Goal: Complete application form

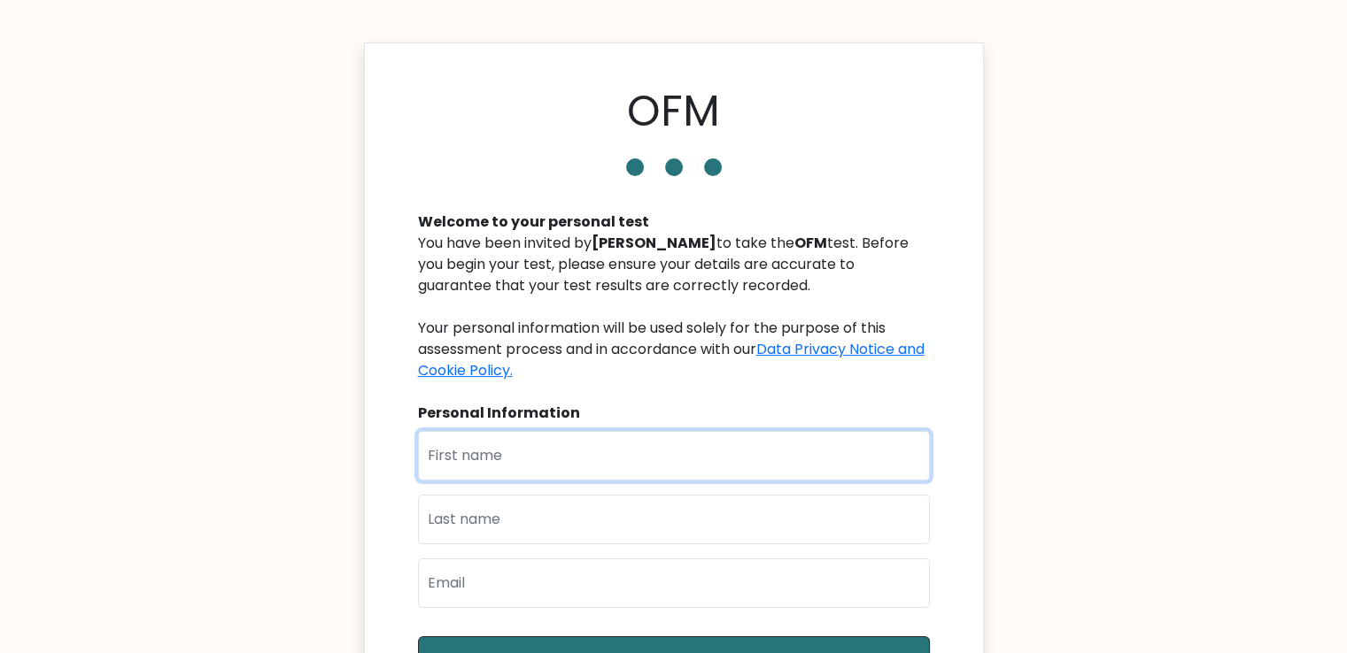
click at [688, 452] on input "text" at bounding box center [674, 456] width 512 height 50
type input "[PERSON_NAME]"
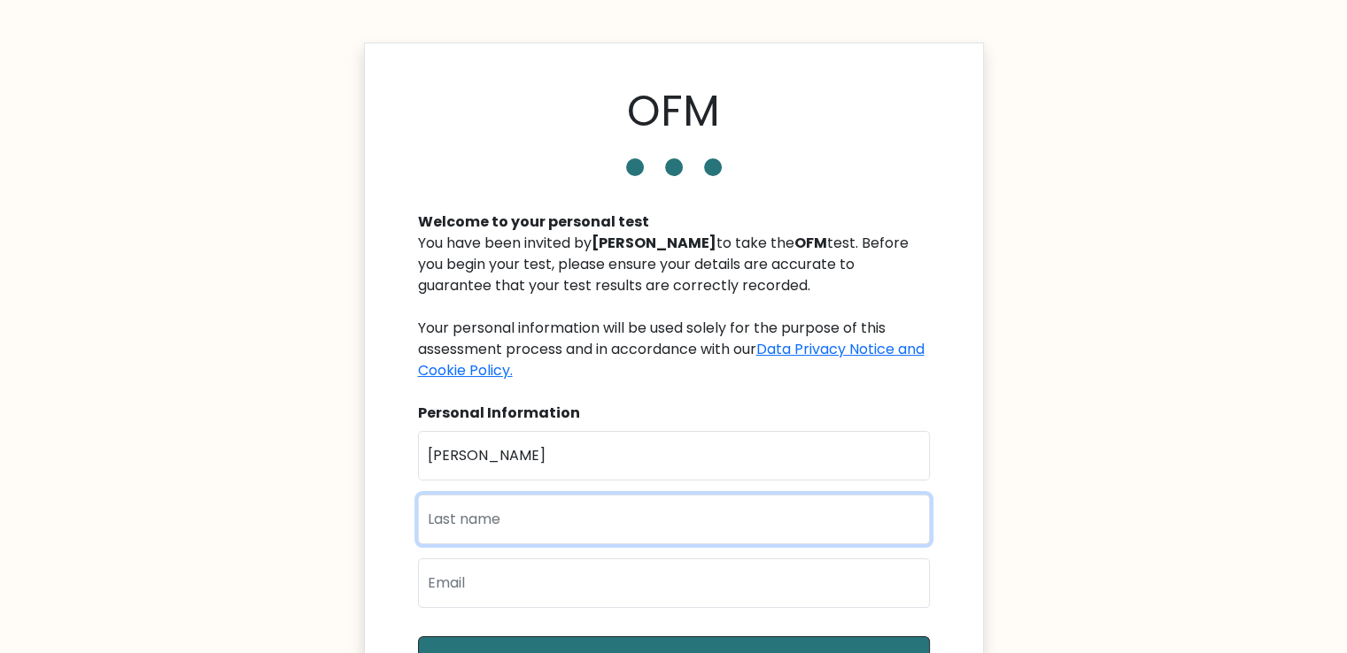
click at [610, 525] on input "text" at bounding box center [674, 520] width 512 height 50
type input "Towolawi"
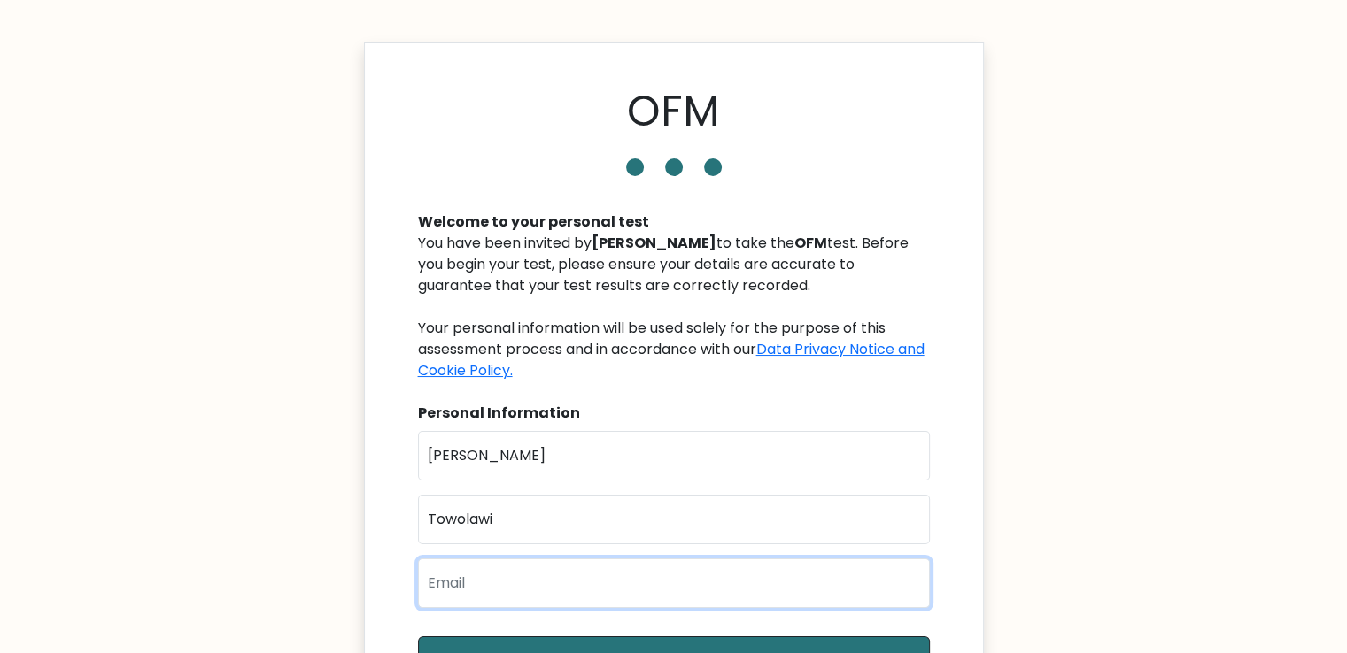
click at [529, 604] on input "email" at bounding box center [674, 584] width 512 height 50
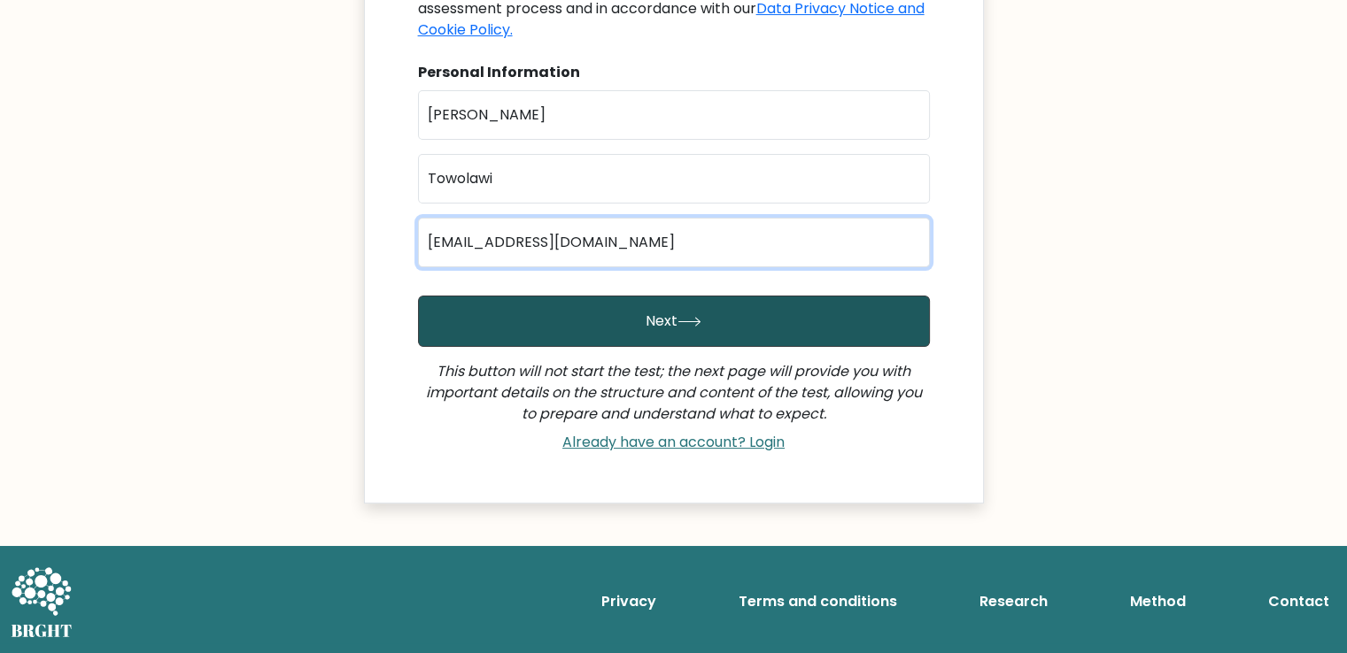
type input "trishaalexa27@gmail.com"
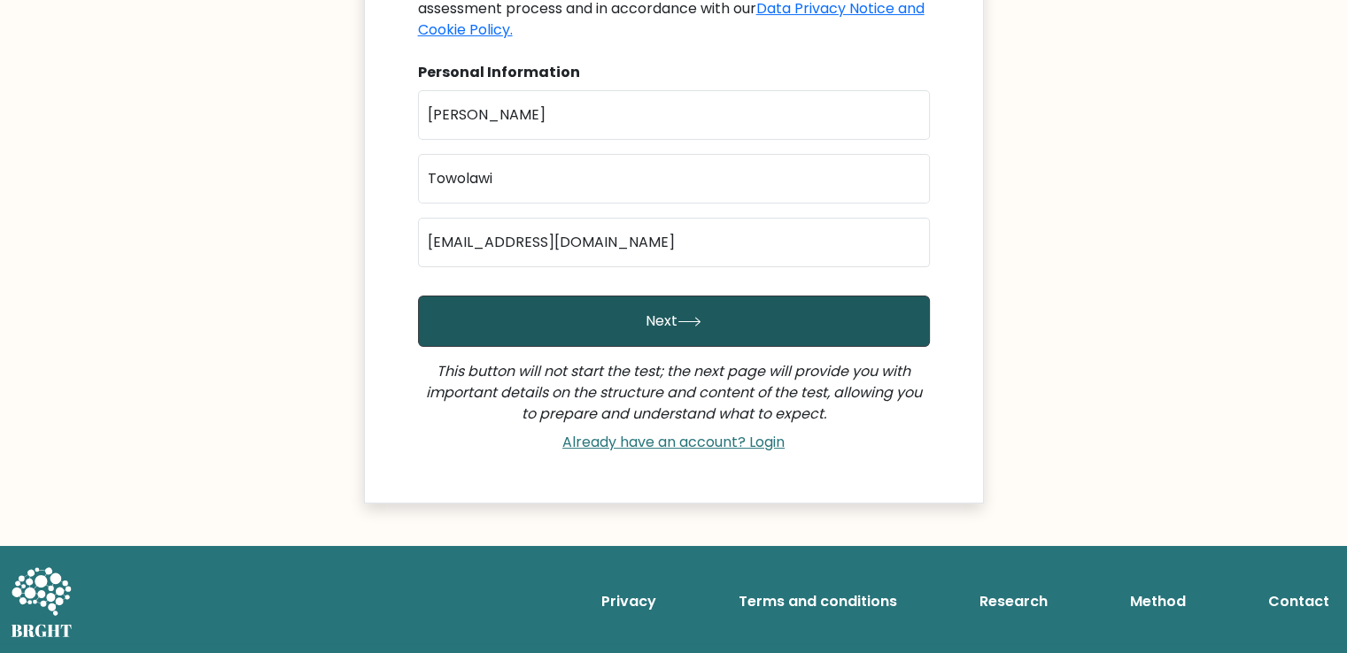
click at [687, 344] on button "Next" at bounding box center [674, 321] width 512 height 51
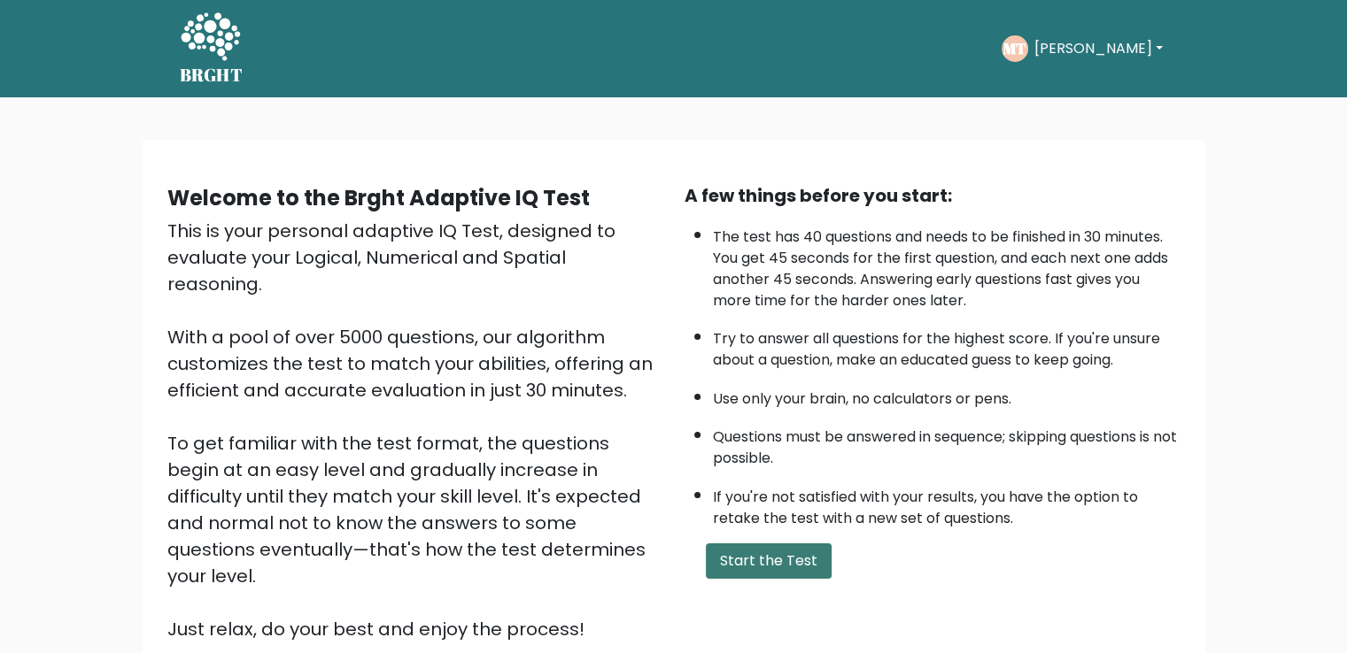
click at [774, 557] on button "Start the Test" at bounding box center [769, 561] width 126 height 35
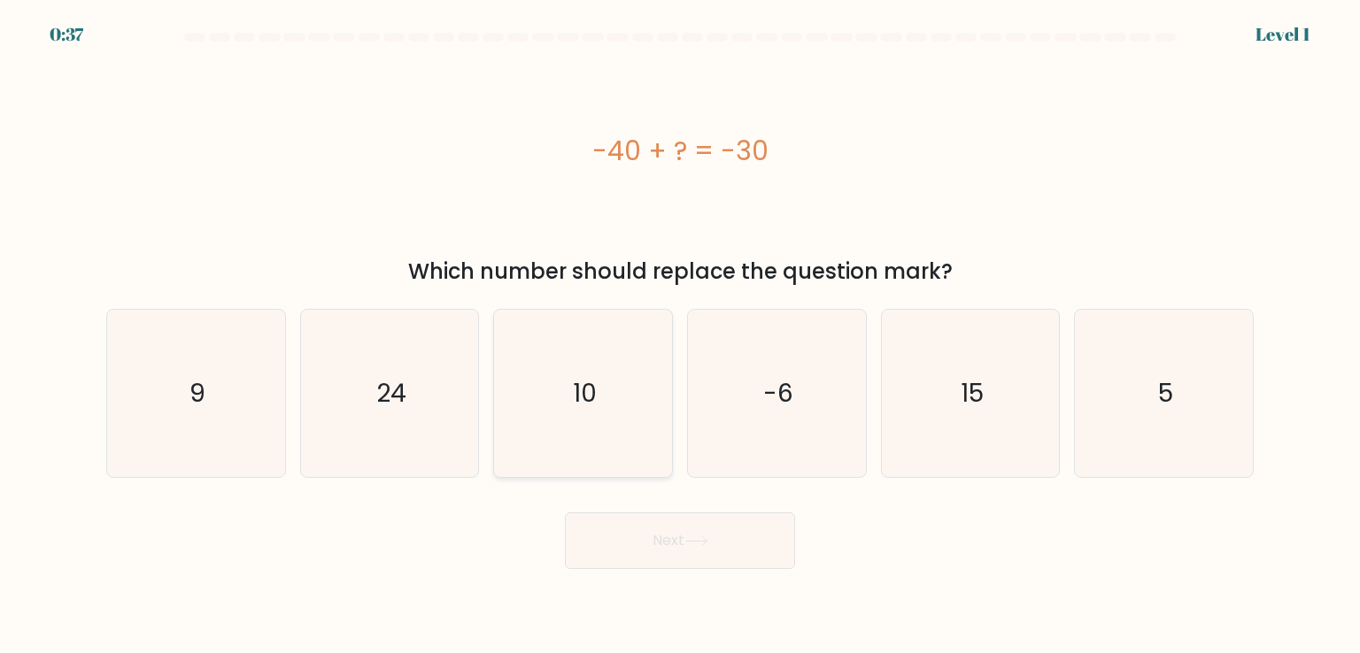
click at [608, 390] on icon "10" at bounding box center [582, 393] width 166 height 166
click at [680, 336] on input "c. 10" at bounding box center [680, 331] width 1 height 9
radio input "true"
click at [691, 555] on button "Next" at bounding box center [680, 541] width 230 height 57
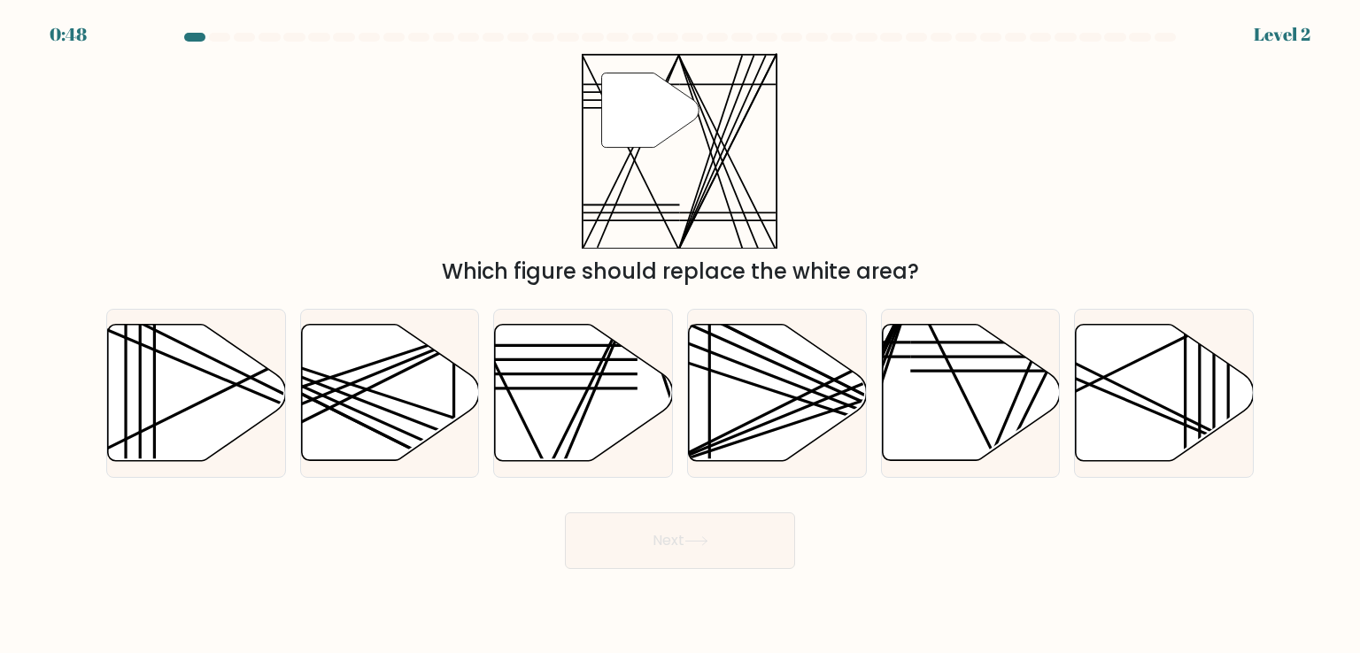
click at [853, 499] on div "Next" at bounding box center [680, 534] width 1169 height 70
click at [550, 421] on icon at bounding box center [584, 393] width 178 height 136
click at [680, 336] on input "c." at bounding box center [680, 331] width 1 height 9
radio input "true"
click at [708, 544] on icon at bounding box center [696, 542] width 24 height 10
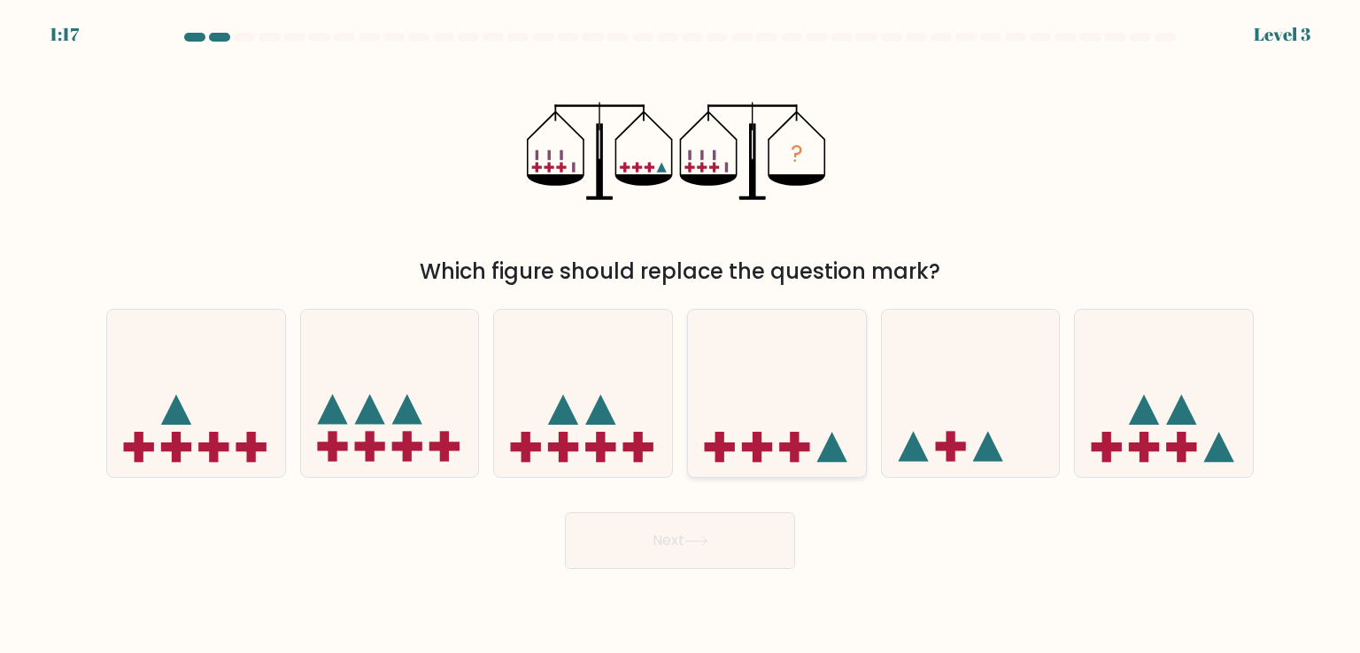
click at [821, 455] on icon at bounding box center [831, 447] width 30 height 30
click at [681, 336] on input "d." at bounding box center [680, 331] width 1 height 9
radio input "true"
click at [745, 529] on button "Next" at bounding box center [680, 541] width 230 height 57
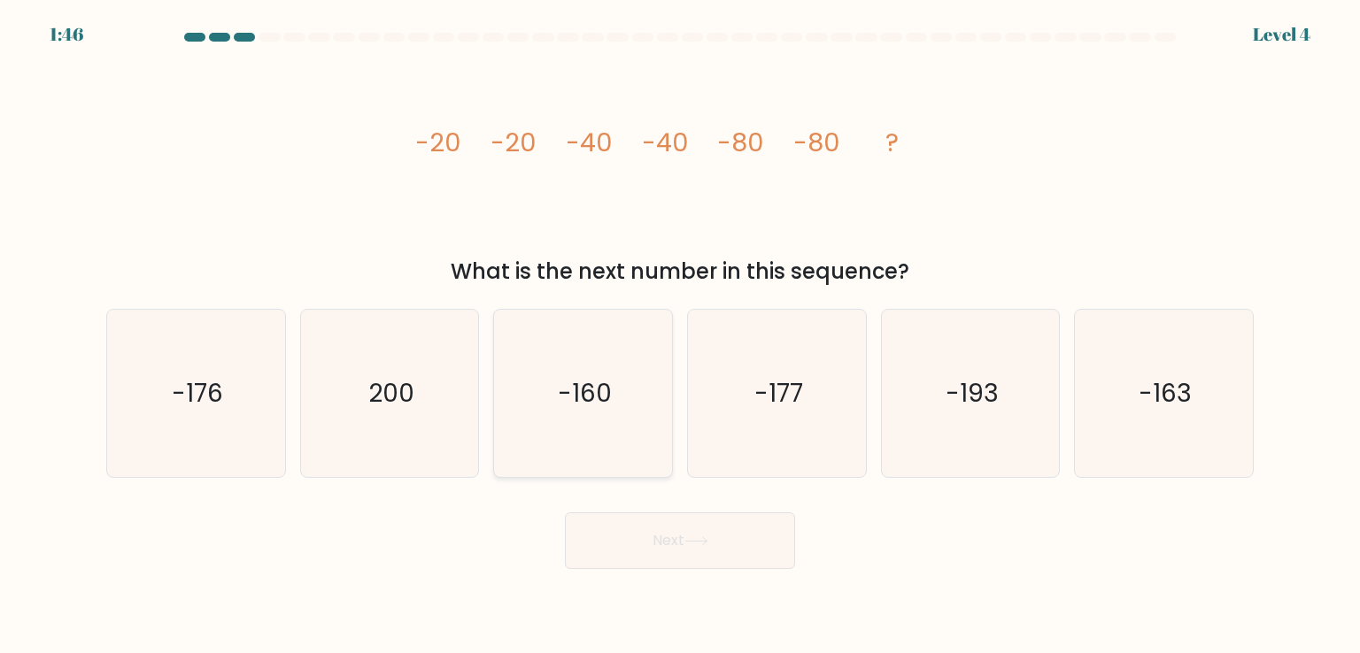
click at [575, 401] on text "-160" at bounding box center [585, 392] width 54 height 35
click at [680, 336] on input "c. -160" at bounding box center [680, 331] width 1 height 9
radio input "true"
click at [735, 545] on button "Next" at bounding box center [680, 541] width 230 height 57
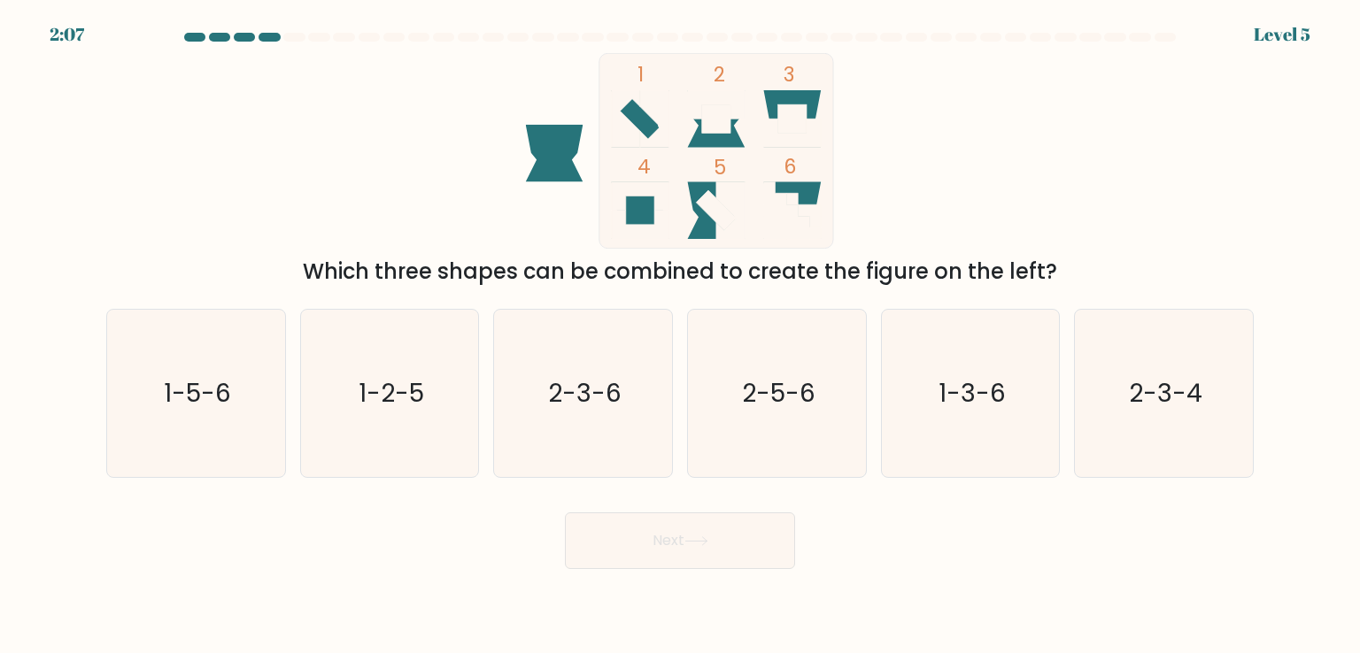
click at [1262, 354] on div "a. 1-5-6 b. 1-2-5 c. 2-3-6" at bounding box center [680, 386] width 1169 height 182
click at [1209, 380] on icon "2-3-4" at bounding box center [1163, 393] width 166 height 166
click at [681, 336] on input "f. 2-3-4" at bounding box center [680, 331] width 1 height 9
radio input "true"
click at [662, 545] on button "Next" at bounding box center [680, 541] width 230 height 57
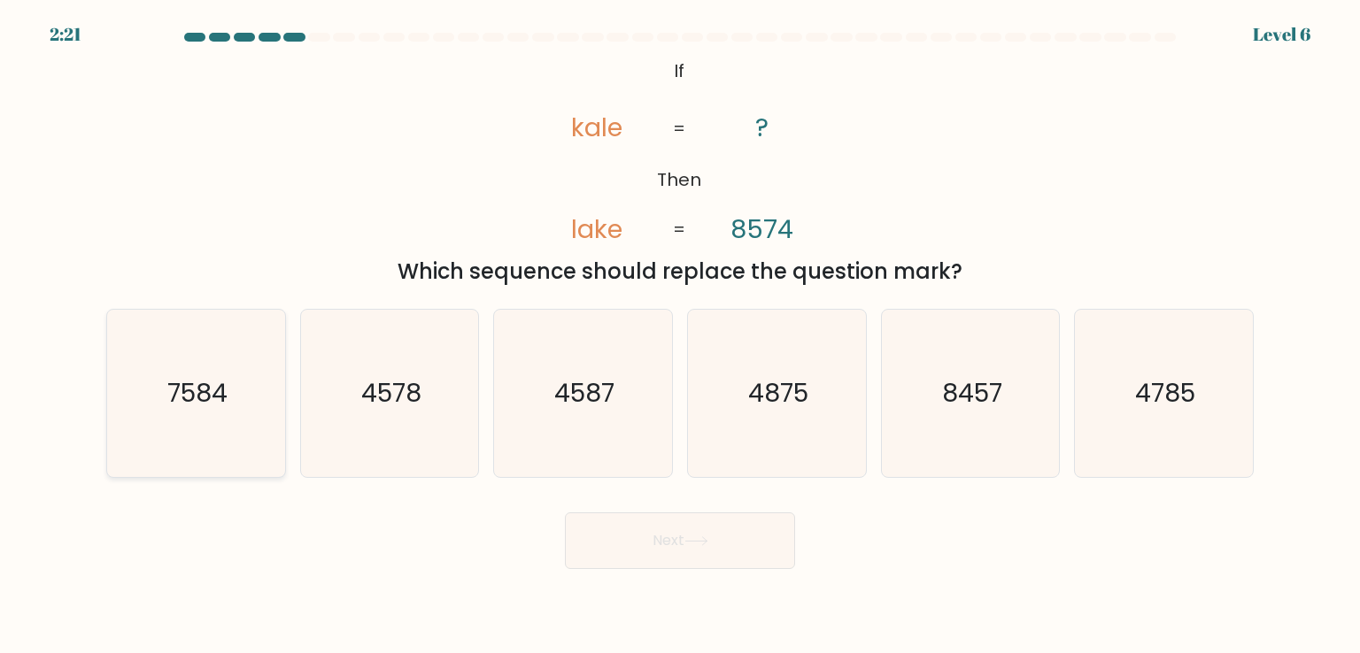
click at [156, 363] on icon "7584" at bounding box center [195, 393] width 166 height 166
click at [680, 336] on input "a. 7584" at bounding box center [680, 331] width 1 height 9
radio input "true"
click at [158, 363] on icon "7584" at bounding box center [195, 393] width 165 height 165
click at [680, 336] on input "a. 7584" at bounding box center [680, 331] width 1 height 9
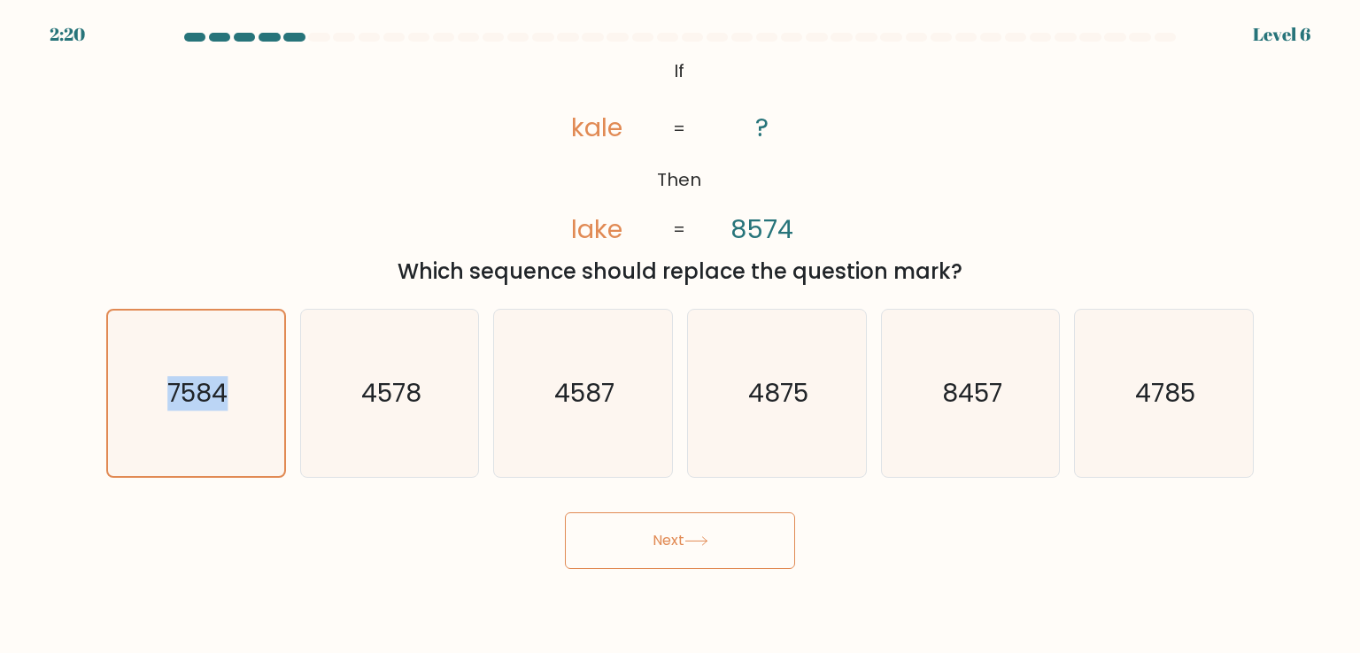
click at [656, 564] on button "Next" at bounding box center [680, 541] width 230 height 57
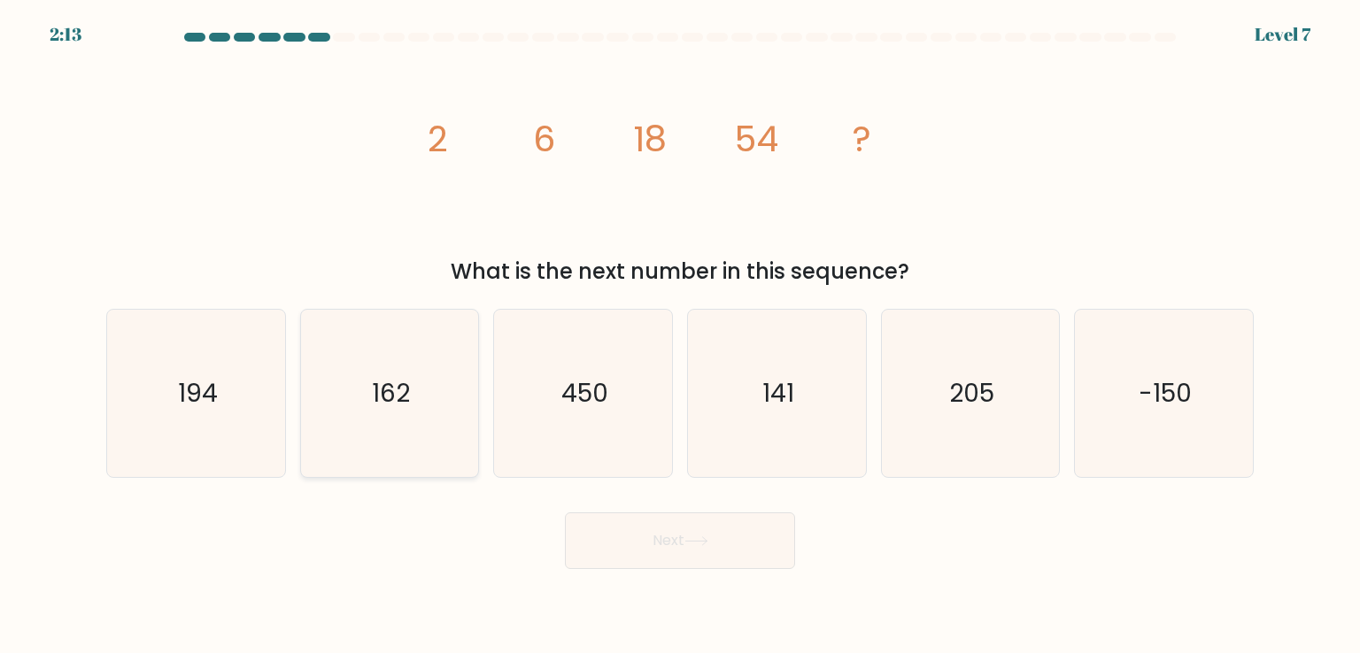
click at [411, 444] on icon "162" at bounding box center [389, 393] width 166 height 166
click at [680, 336] on input "b. 162" at bounding box center [680, 331] width 1 height 9
radio input "true"
click at [765, 558] on button "Next" at bounding box center [680, 541] width 230 height 57
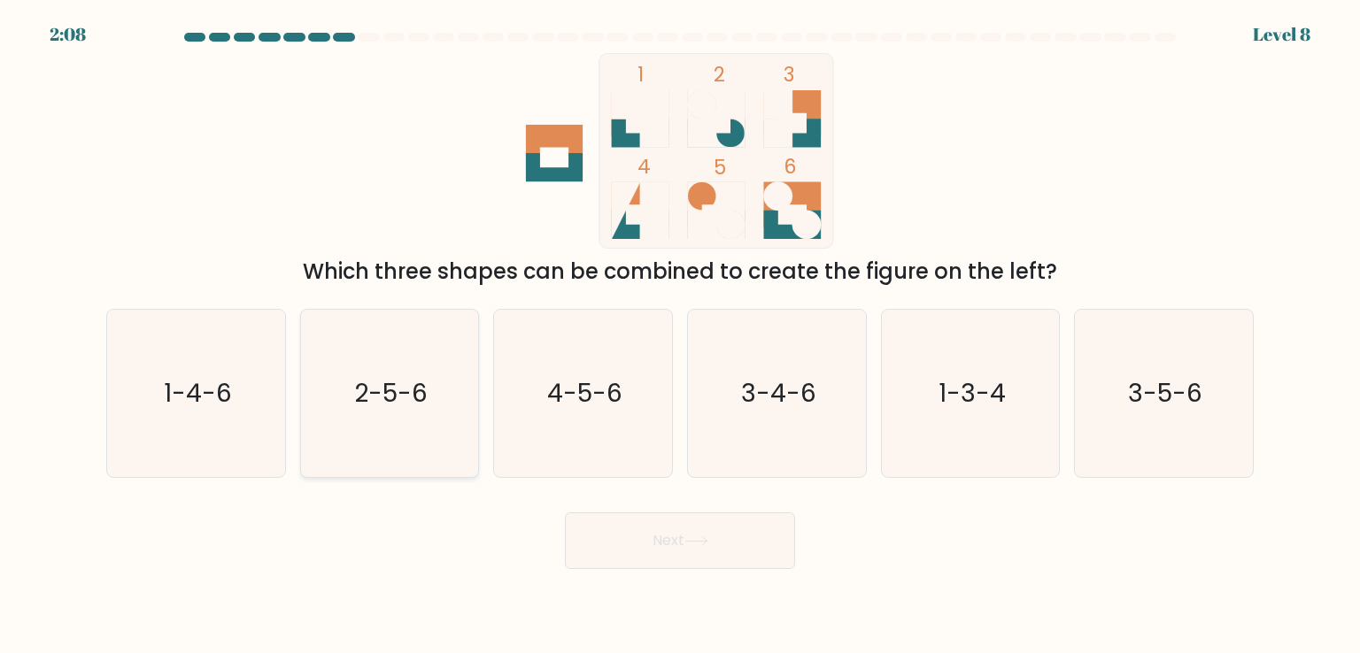
click at [405, 405] on text "2-5-6" at bounding box center [390, 392] width 73 height 35
click at [680, 336] on input "b. 2-5-6" at bounding box center [680, 331] width 1 height 9
radio input "true"
click at [690, 549] on button "Next" at bounding box center [680, 541] width 230 height 57
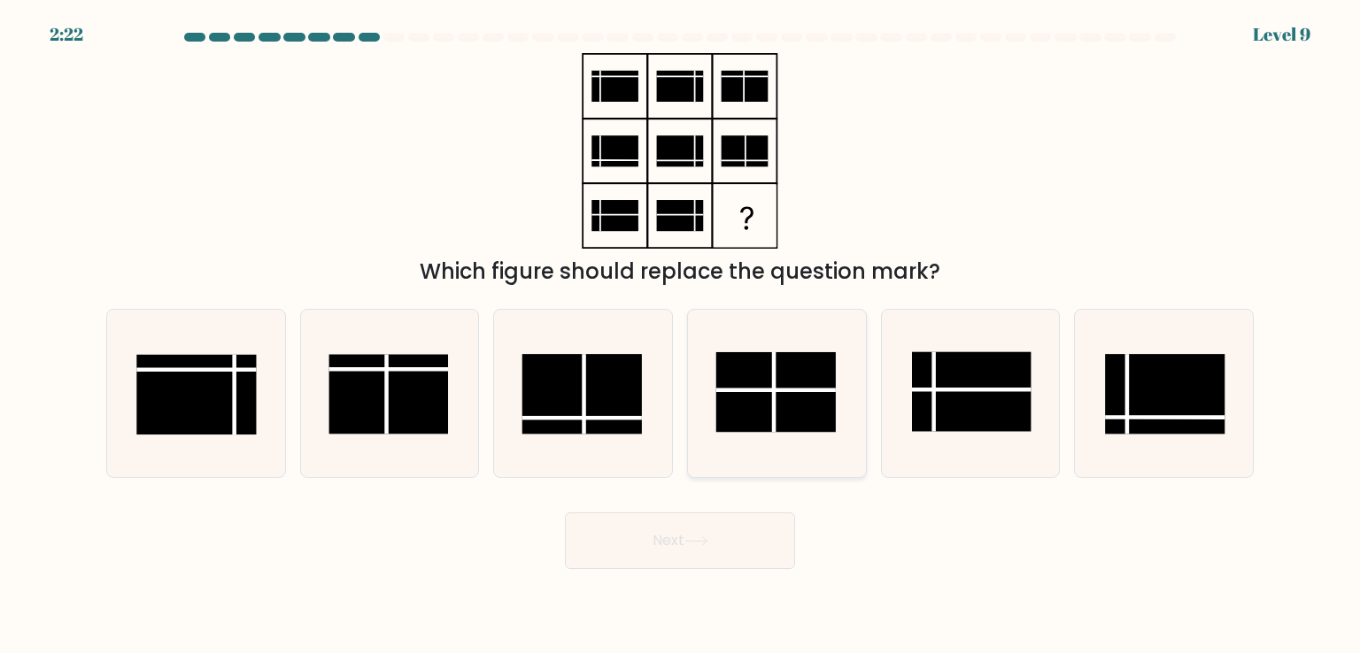
click at [762, 378] on rect at bounding box center [776, 392] width 120 height 80
click at [681, 336] on input "d." at bounding box center [680, 331] width 1 height 9
radio input "true"
click at [725, 535] on button "Next" at bounding box center [680, 541] width 230 height 57
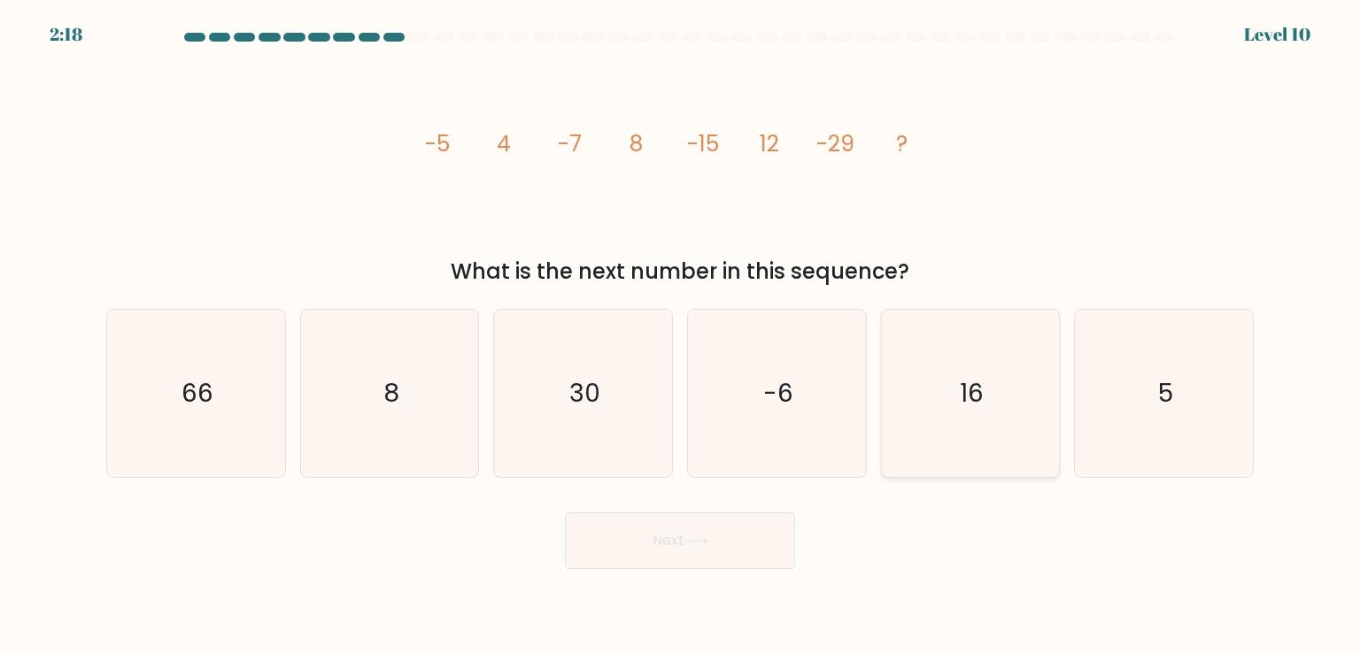
click at [1029, 442] on icon "16" at bounding box center [970, 393] width 166 height 166
click at [681, 336] on input "e. 16" at bounding box center [680, 331] width 1 height 9
radio input "true"
click at [751, 535] on button "Next" at bounding box center [680, 541] width 230 height 57
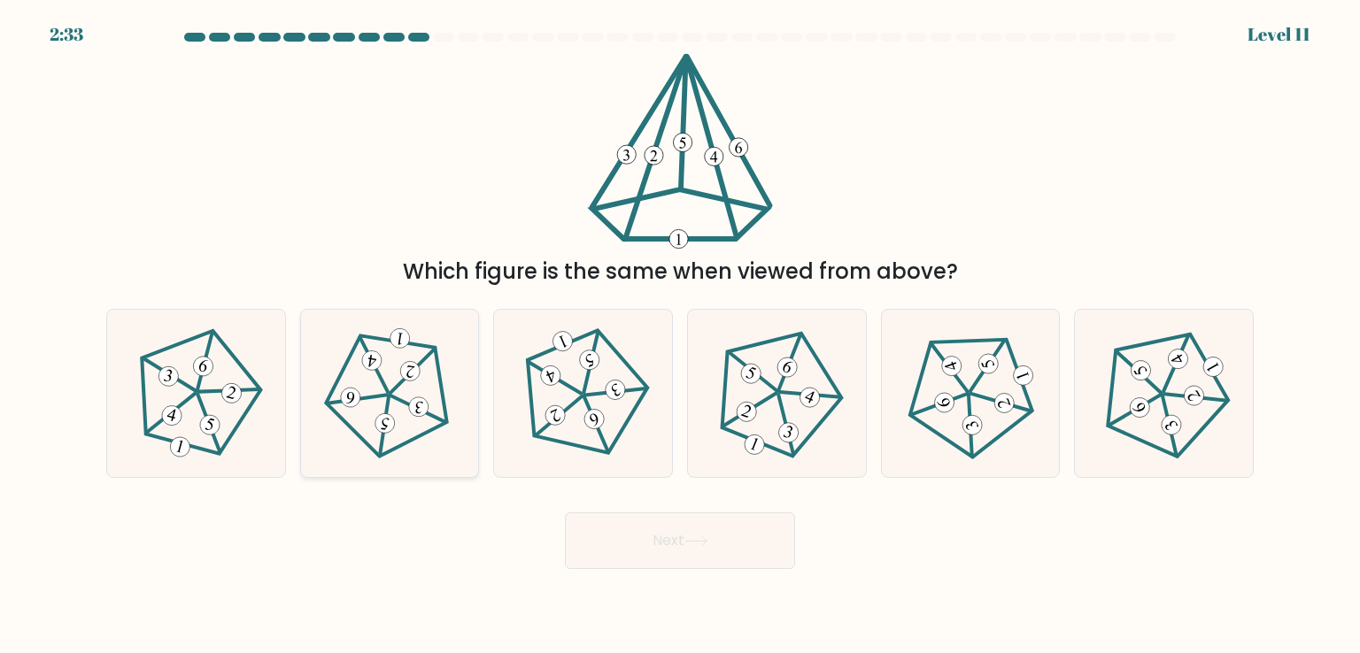
click at [390, 398] on icon at bounding box center [390, 394] width 134 height 134
click at [680, 336] on input "b." at bounding box center [680, 331] width 1 height 9
radio input "true"
click at [761, 541] on button "Next" at bounding box center [680, 541] width 230 height 57
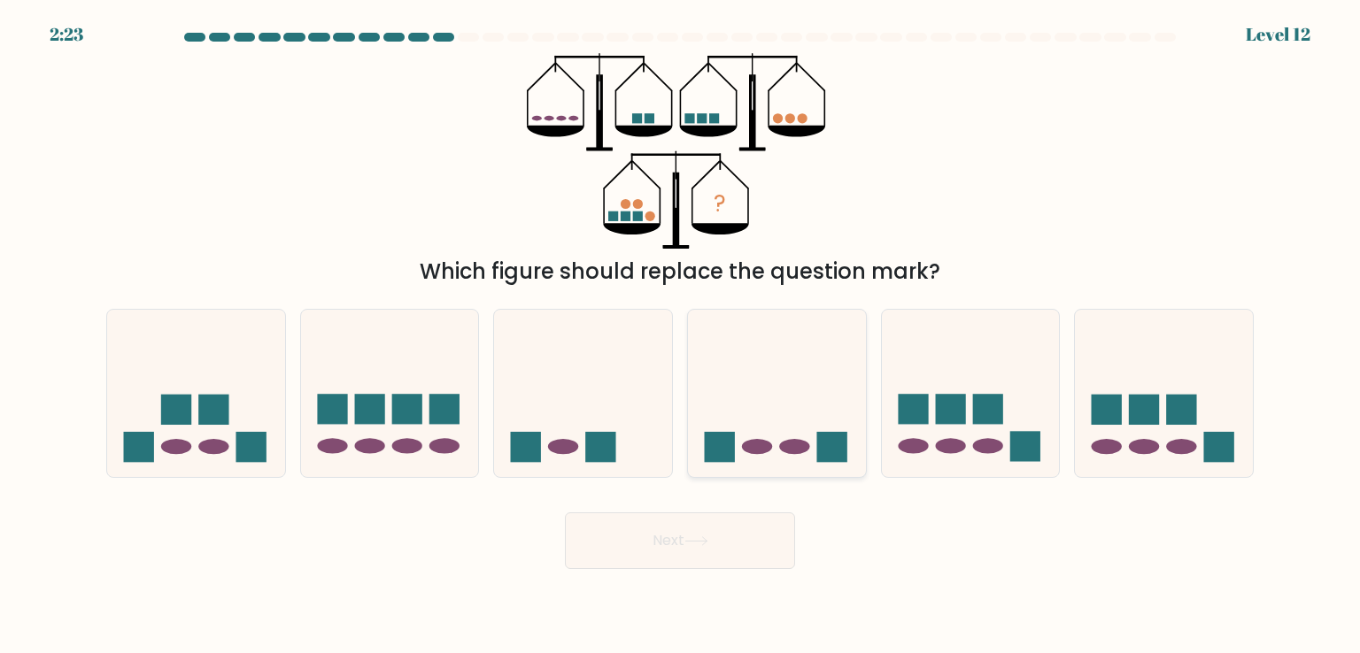
click at [822, 387] on icon at bounding box center [777, 393] width 178 height 147
click at [681, 336] on input "d." at bounding box center [680, 331] width 1 height 9
radio input "true"
click at [720, 556] on button "Next" at bounding box center [680, 541] width 230 height 57
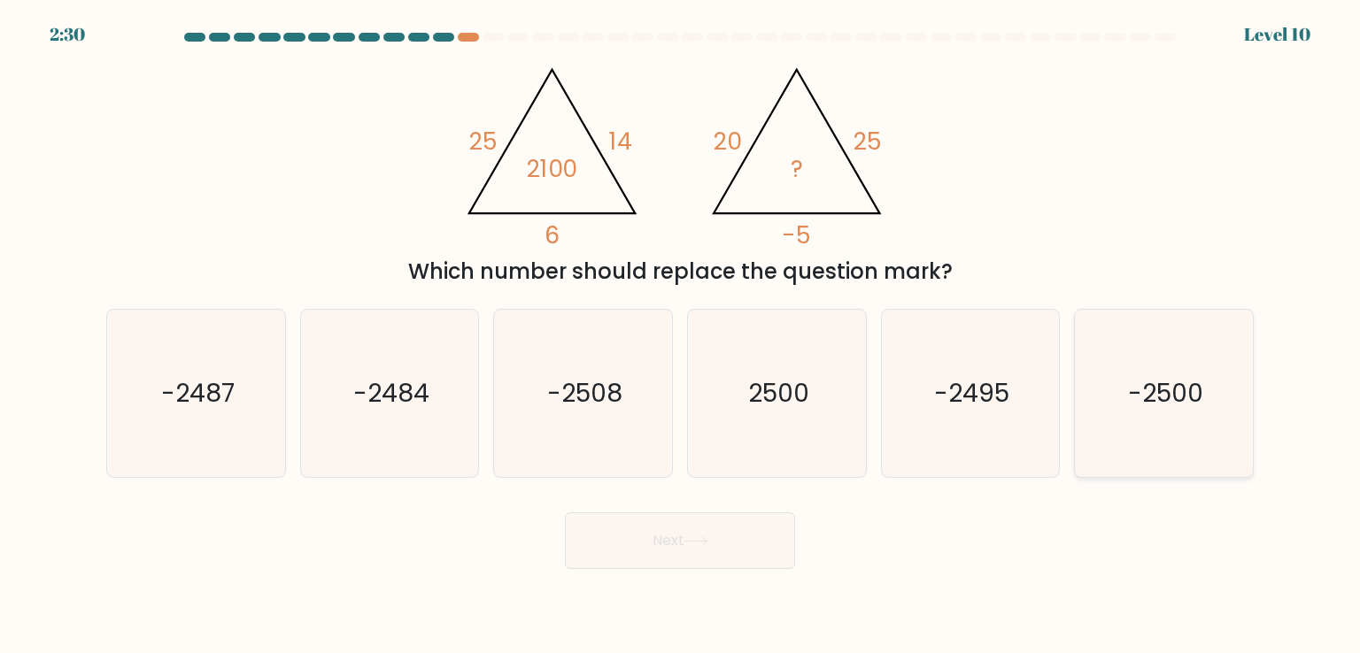
click at [1176, 392] on text "-2500" at bounding box center [1165, 392] width 75 height 35
click at [681, 336] on input "f. -2500" at bounding box center [680, 331] width 1 height 9
radio input "true"
click at [731, 560] on button "Next" at bounding box center [680, 541] width 230 height 57
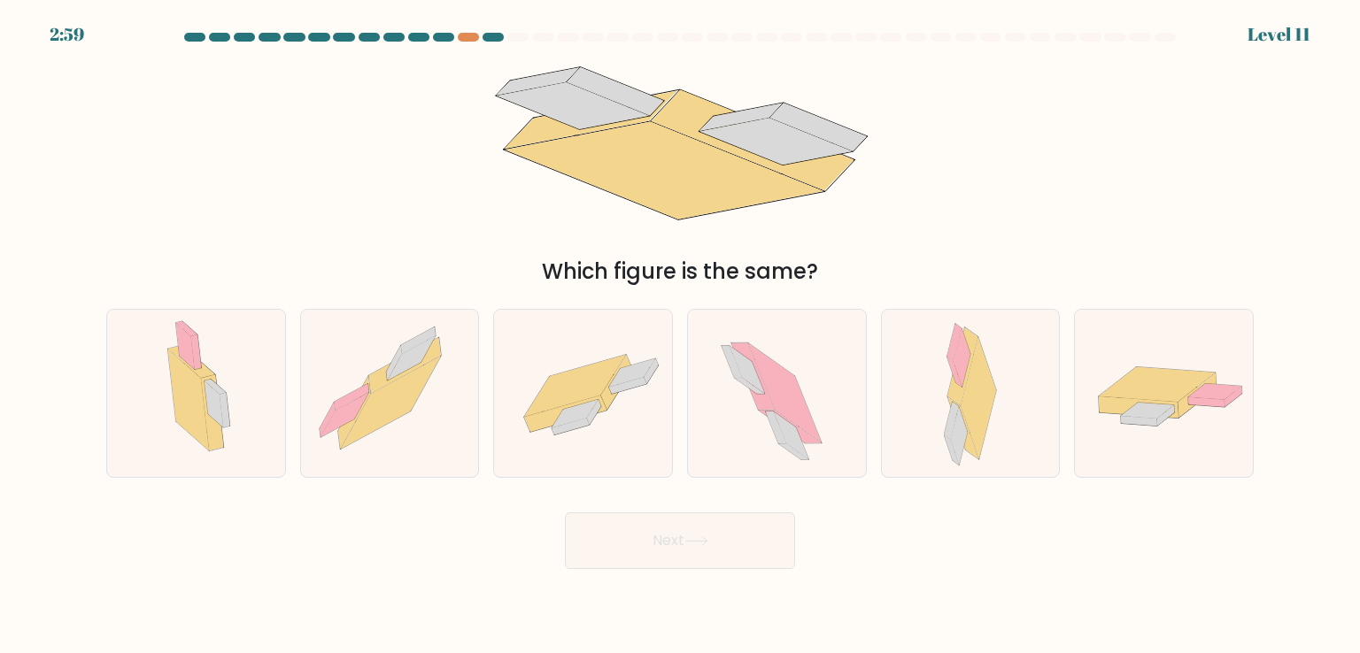
click at [974, 159] on div "Which figure is the same?" at bounding box center [680, 170] width 1169 height 235
click at [638, 405] on icon at bounding box center [583, 393] width 178 height 123
click at [680, 336] on input "c." at bounding box center [680, 331] width 1 height 9
radio input "true"
click at [689, 565] on button "Next" at bounding box center [680, 541] width 230 height 57
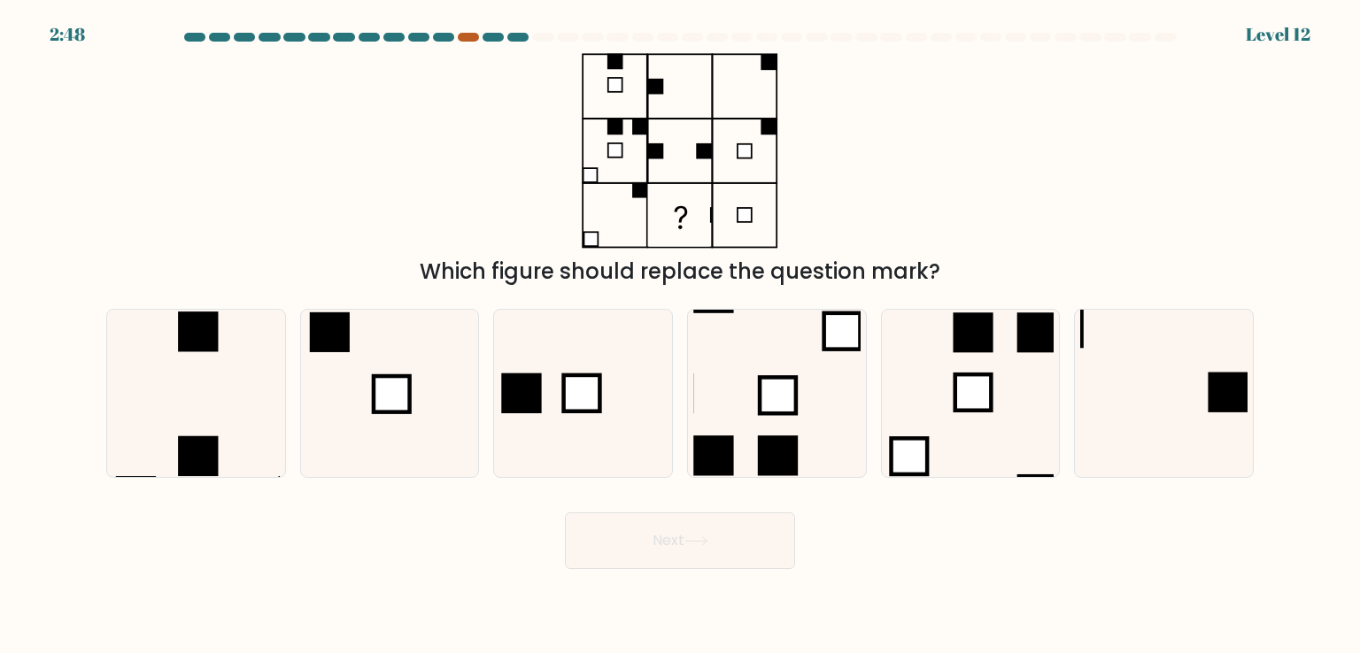
click at [464, 35] on div at bounding box center [468, 37] width 21 height 9
click at [464, 39] on div at bounding box center [468, 37] width 21 height 9
click at [627, 398] on icon at bounding box center [582, 393] width 166 height 166
click at [680, 336] on input "c." at bounding box center [680, 331] width 1 height 9
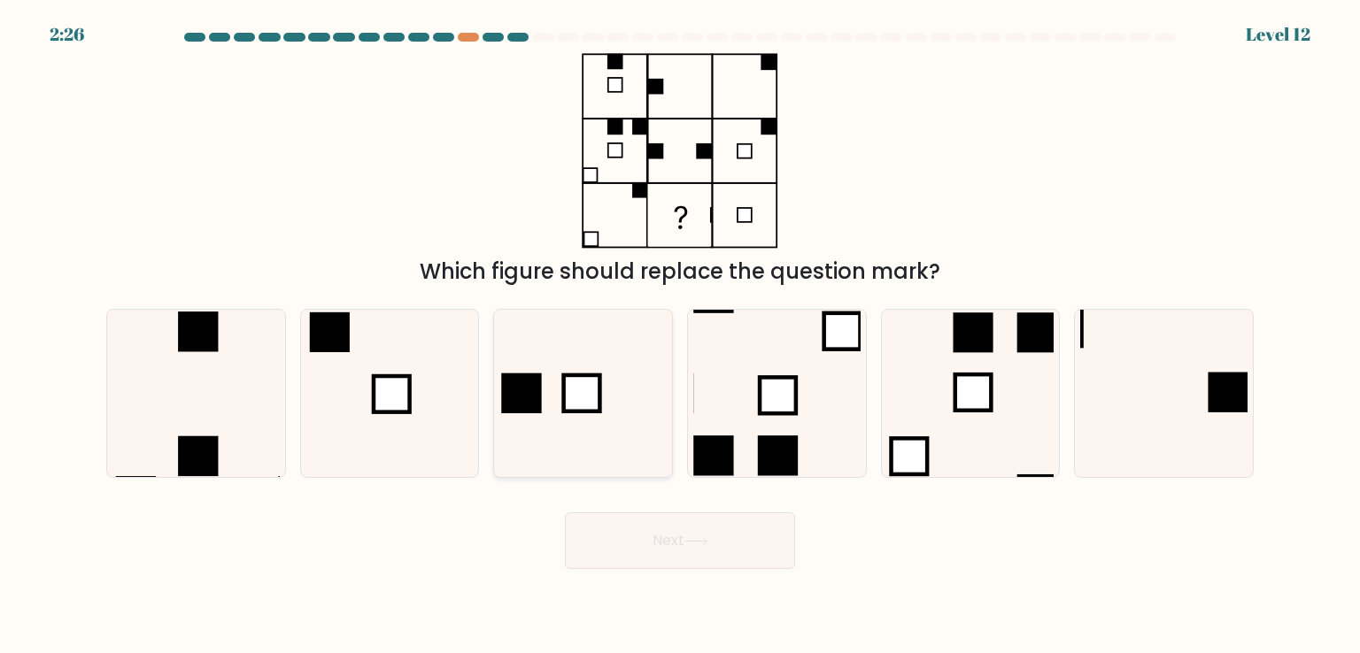
radio input "true"
click at [675, 550] on button "Next" at bounding box center [680, 541] width 230 height 57
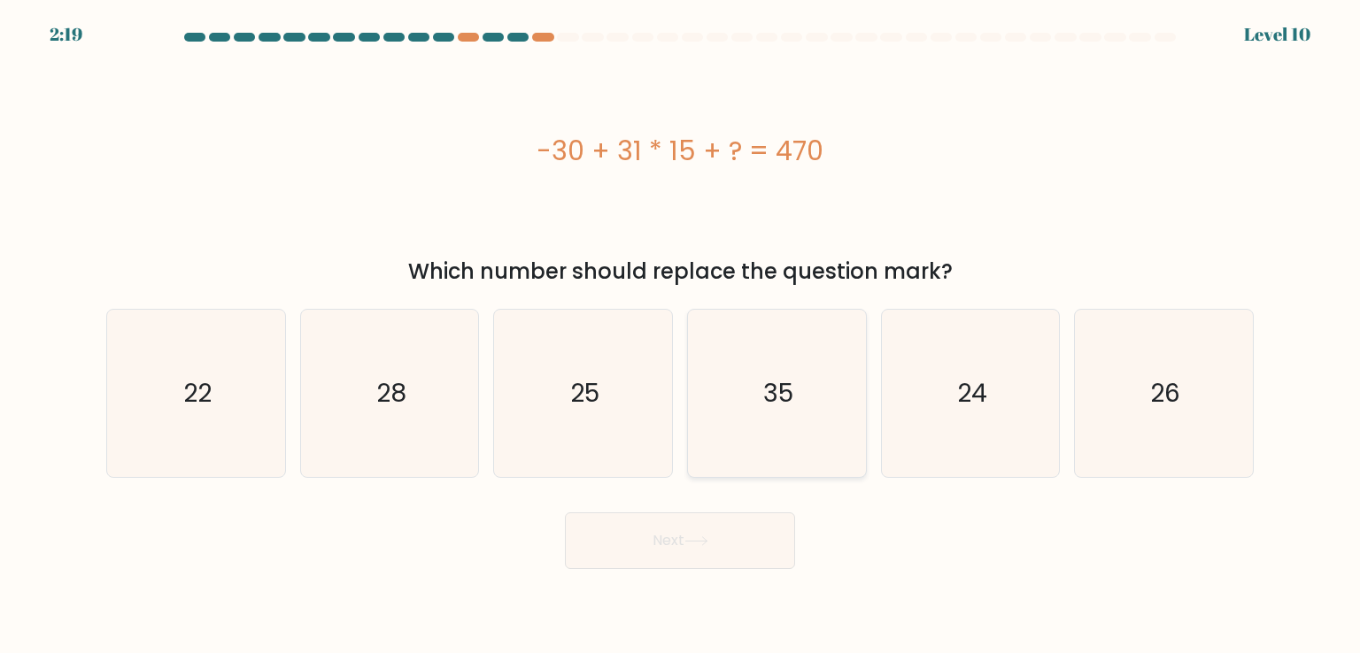
click at [814, 367] on icon "35" at bounding box center [776, 393] width 166 height 166
click at [681, 336] on input "d. 35" at bounding box center [680, 331] width 1 height 9
radio input "true"
click at [730, 532] on button "Next" at bounding box center [680, 541] width 230 height 57
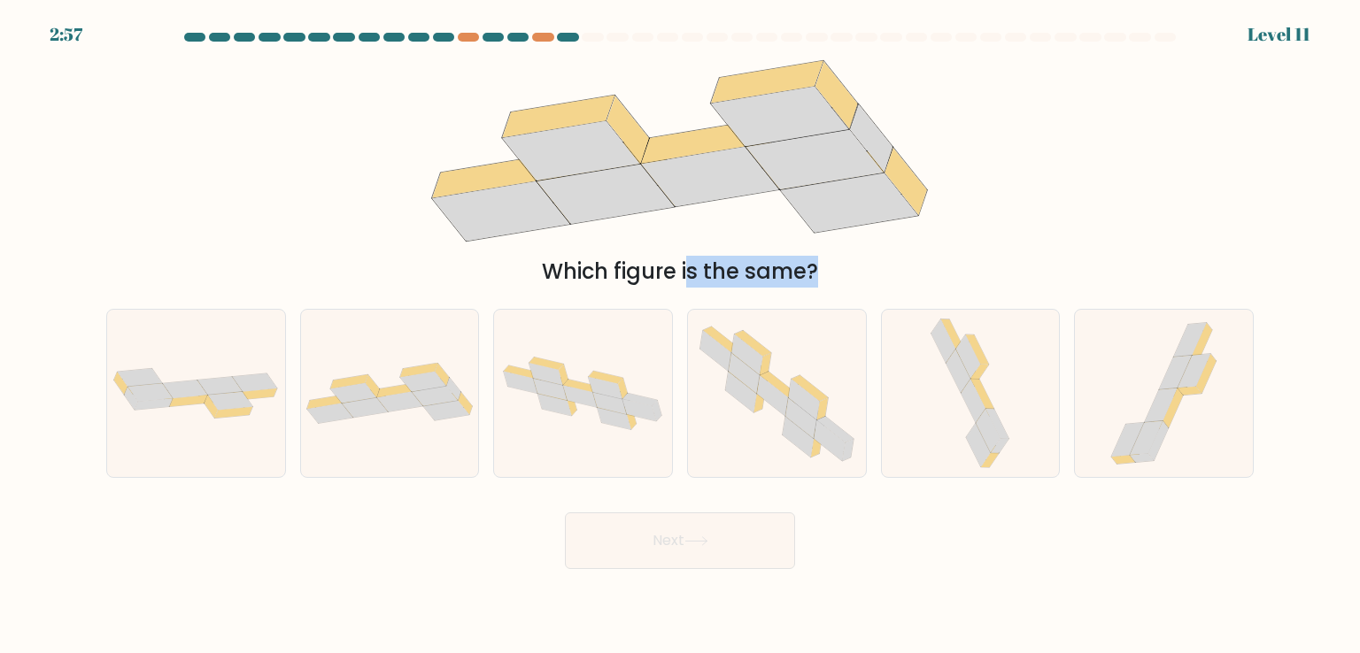
drag, startPoint x: 1188, startPoint y: 353, endPoint x: 801, endPoint y: 227, distance: 407.1
click at [801, 227] on form at bounding box center [680, 301] width 1360 height 537
click at [1068, 196] on div "Which figure is the same?" at bounding box center [680, 170] width 1169 height 235
click at [378, 385] on icon at bounding box center [390, 393] width 178 height 61
click at [680, 336] on input "b." at bounding box center [680, 331] width 1 height 9
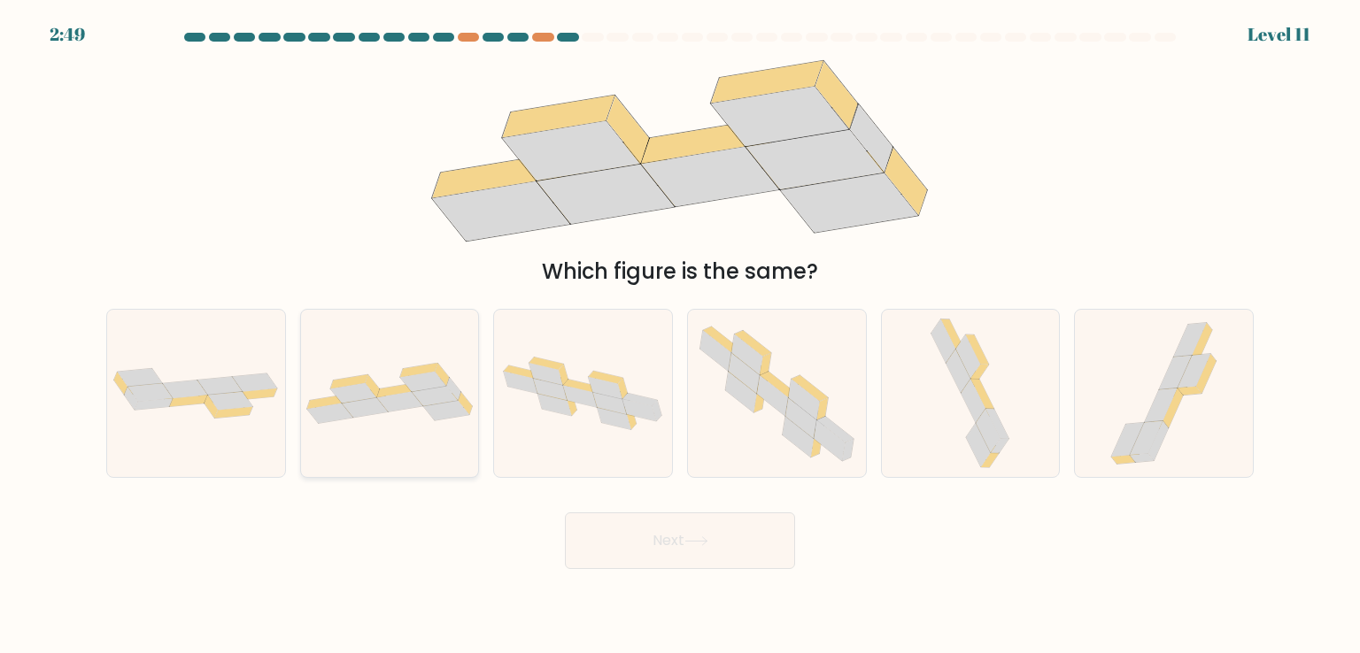
radio input "true"
click at [691, 548] on button "Next" at bounding box center [680, 541] width 230 height 57
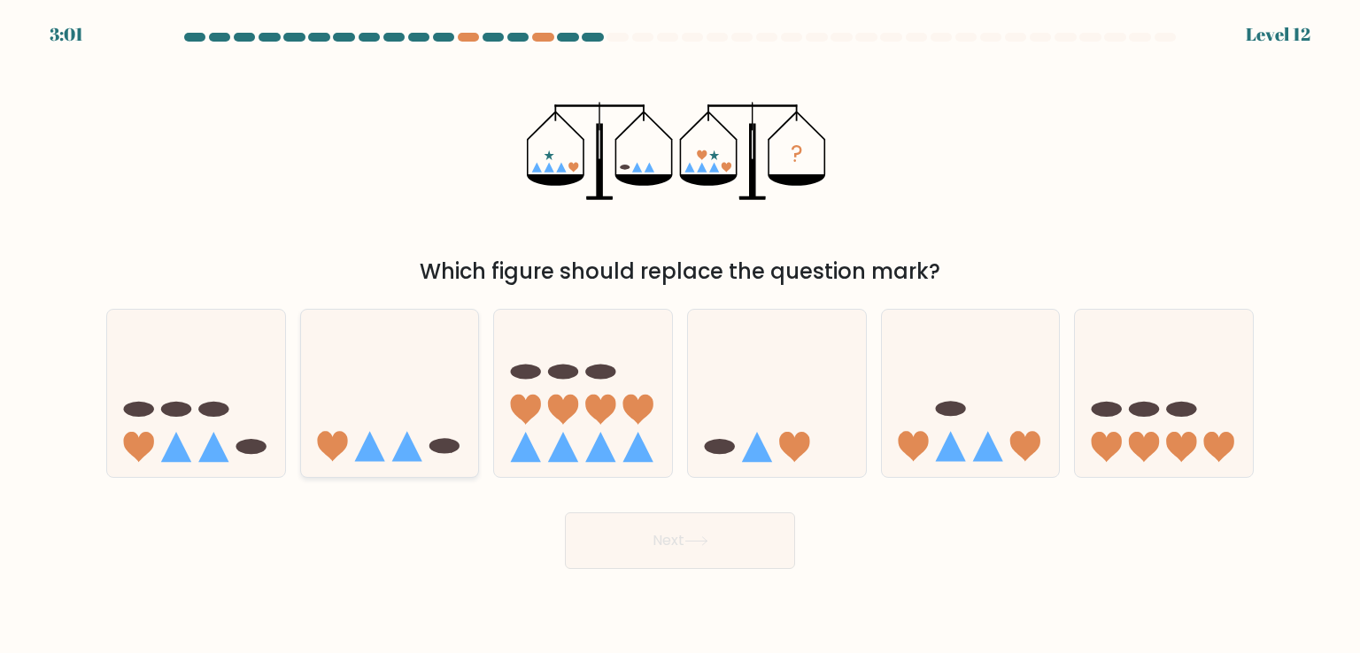
click at [369, 452] on icon at bounding box center [369, 447] width 30 height 30
click at [680, 336] on input "b." at bounding box center [680, 331] width 1 height 9
radio input "true"
click at [696, 544] on icon at bounding box center [696, 542] width 24 height 10
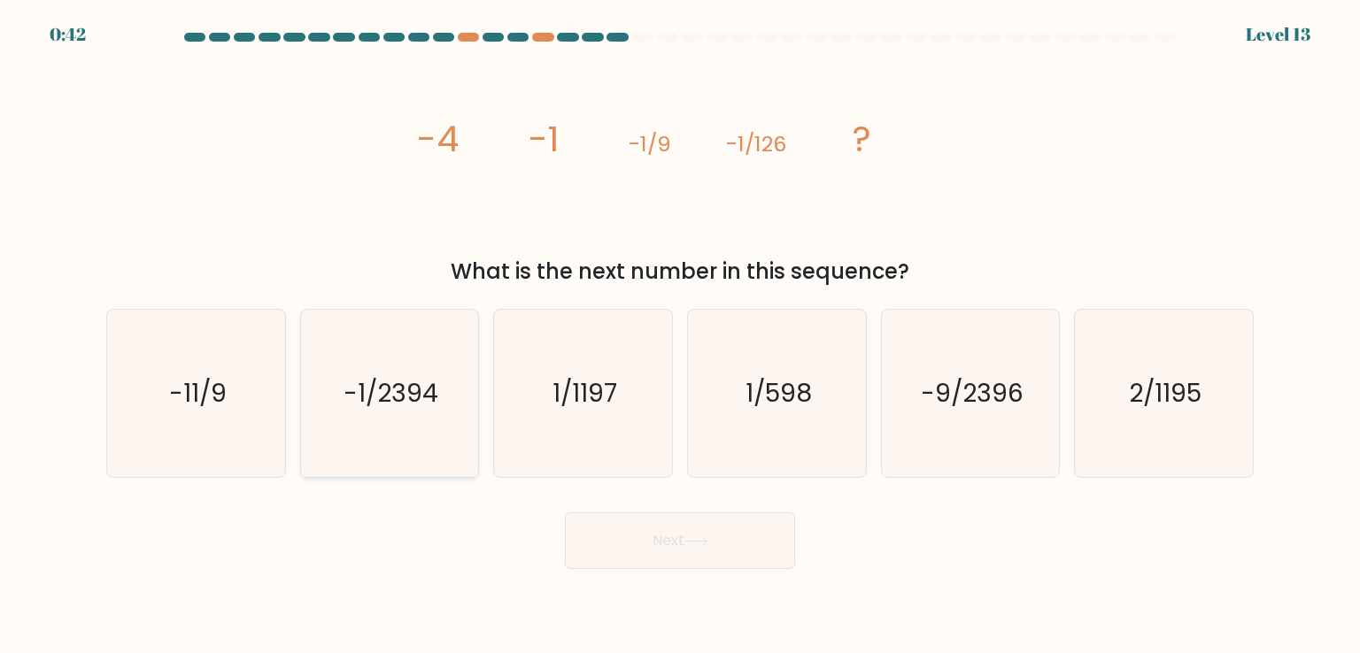
click at [397, 328] on icon "-1/2394" at bounding box center [389, 393] width 166 height 166
click at [680, 328] on input "b. -1/2394" at bounding box center [680, 331] width 1 height 9
radio input "true"
click at [720, 551] on button "Next" at bounding box center [680, 541] width 230 height 57
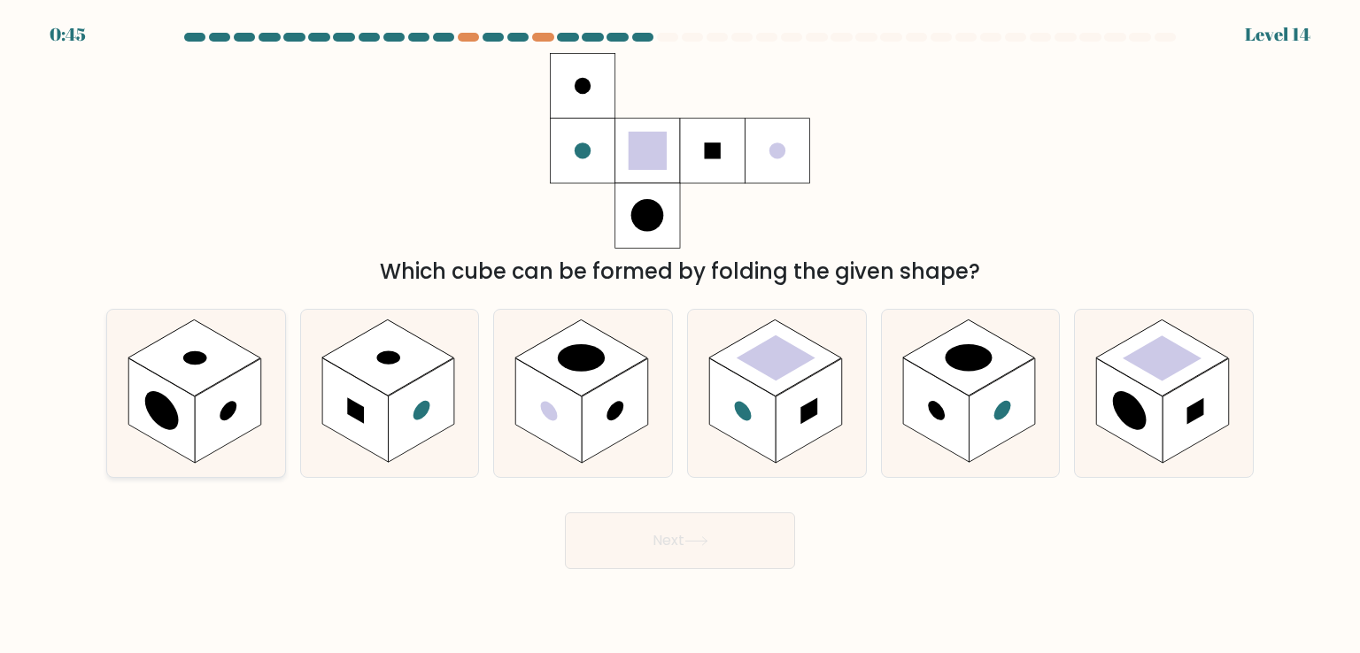
click at [230, 394] on rect at bounding box center [228, 411] width 66 height 104
click at [680, 336] on input "a." at bounding box center [680, 331] width 1 height 9
radio input "true"
click at [694, 557] on button "Next" at bounding box center [680, 541] width 230 height 57
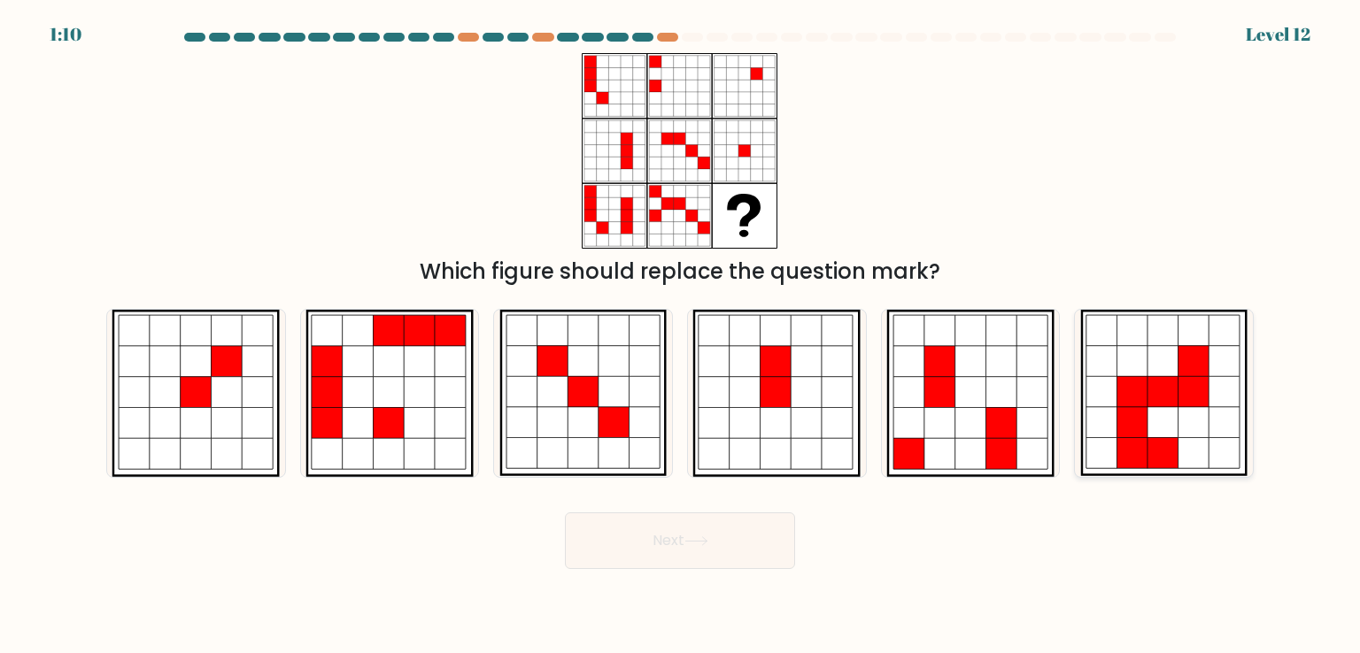
click at [1146, 420] on icon at bounding box center [1131, 423] width 31 height 31
click at [681, 336] on input "f." at bounding box center [680, 331] width 1 height 9
radio input "true"
click at [689, 525] on button "Next" at bounding box center [680, 541] width 230 height 57
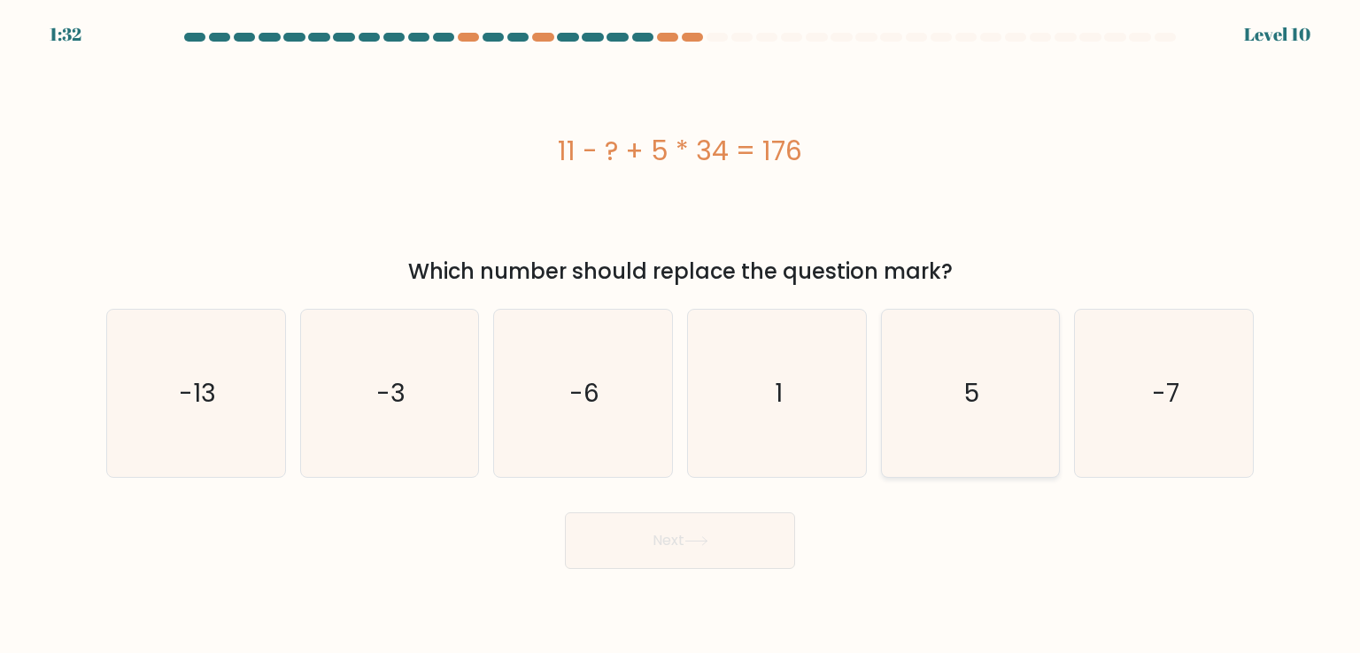
click at [995, 395] on icon "5" at bounding box center [970, 393] width 166 height 166
click at [681, 336] on input "e. 5" at bounding box center [680, 331] width 1 height 9
radio input "true"
click at [706, 541] on icon at bounding box center [695, 541] width 21 height 8
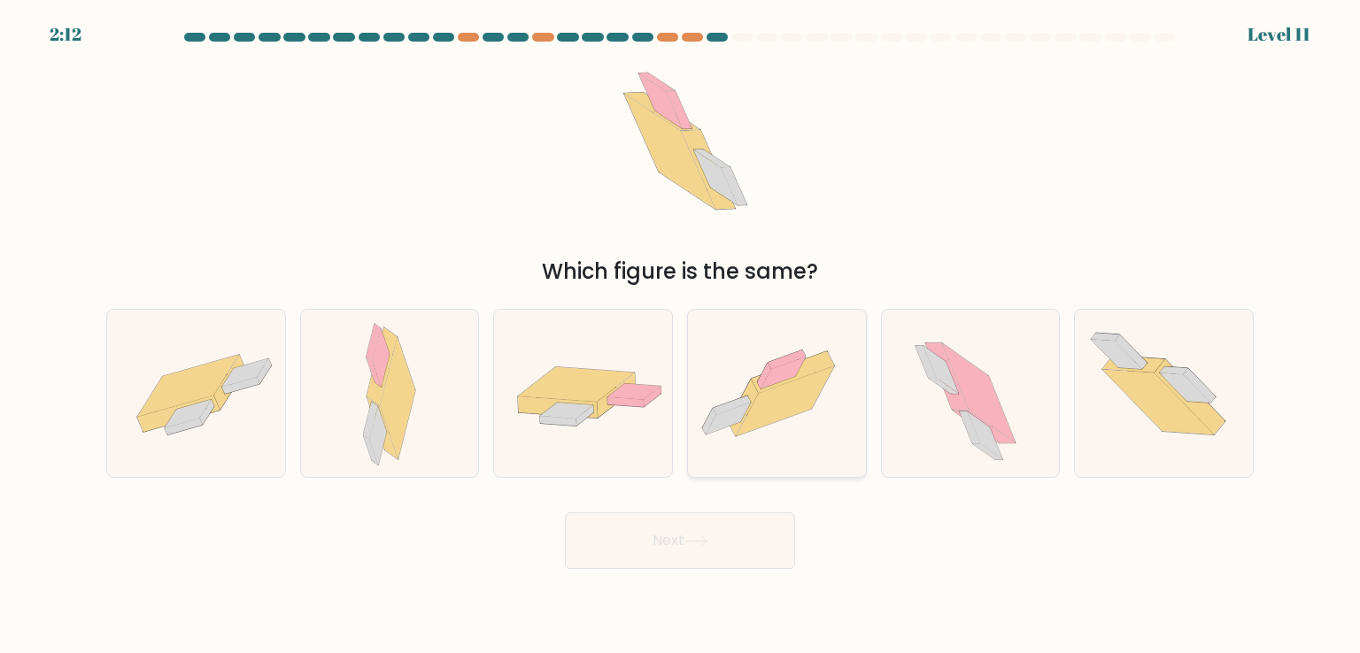
click at [790, 418] on icon at bounding box center [777, 394] width 178 height 133
click at [681, 336] on input "d." at bounding box center [680, 331] width 1 height 9
radio input "true"
click at [694, 552] on button "Next" at bounding box center [680, 541] width 230 height 57
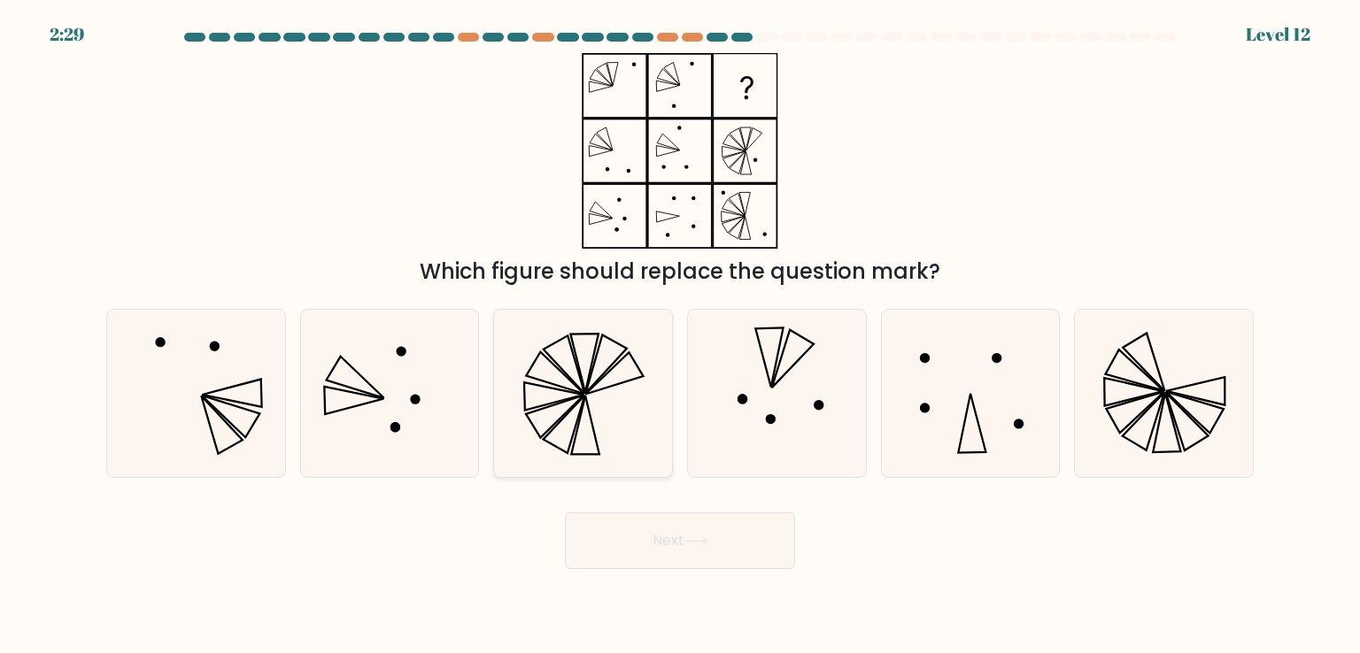
click at [605, 405] on icon at bounding box center [582, 393] width 166 height 166
click at [680, 336] on input "c." at bounding box center [680, 331] width 1 height 9
radio input "true"
click at [701, 534] on button "Next" at bounding box center [680, 541] width 230 height 57
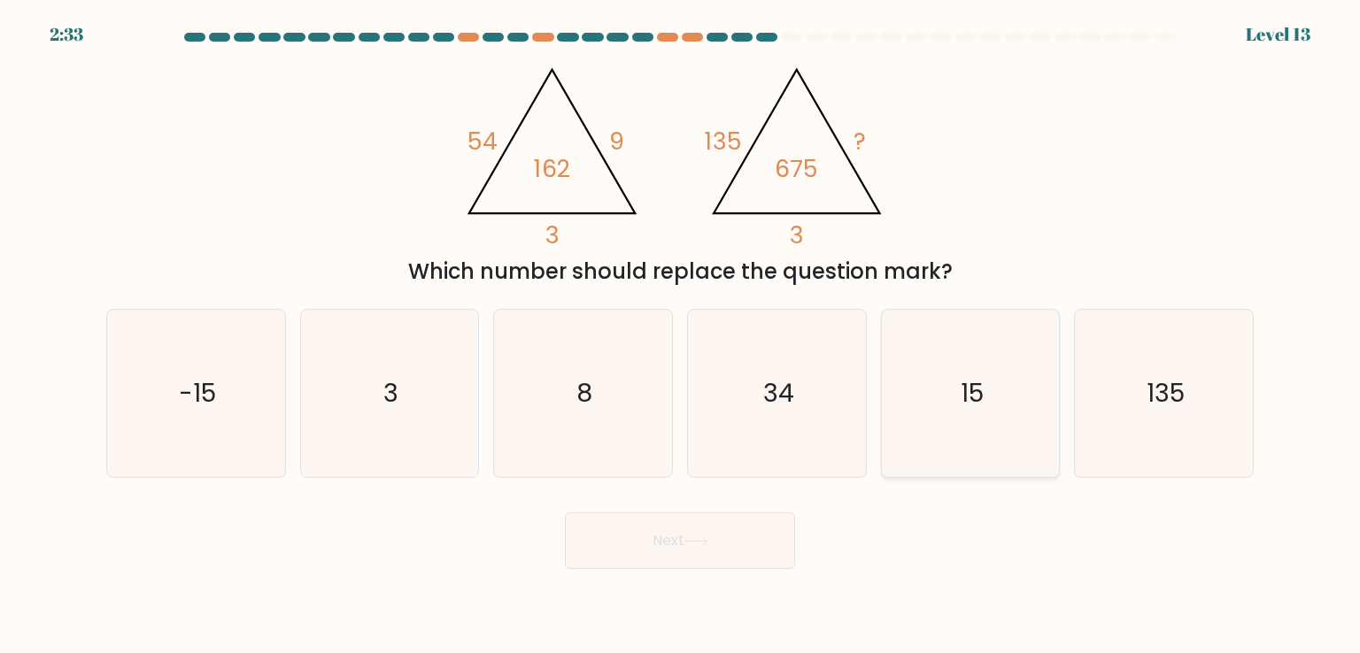
click at [956, 368] on icon "15" at bounding box center [970, 393] width 166 height 166
click at [681, 336] on input "e. 15" at bounding box center [680, 331] width 1 height 9
radio input "true"
click at [737, 548] on button "Next" at bounding box center [680, 541] width 230 height 57
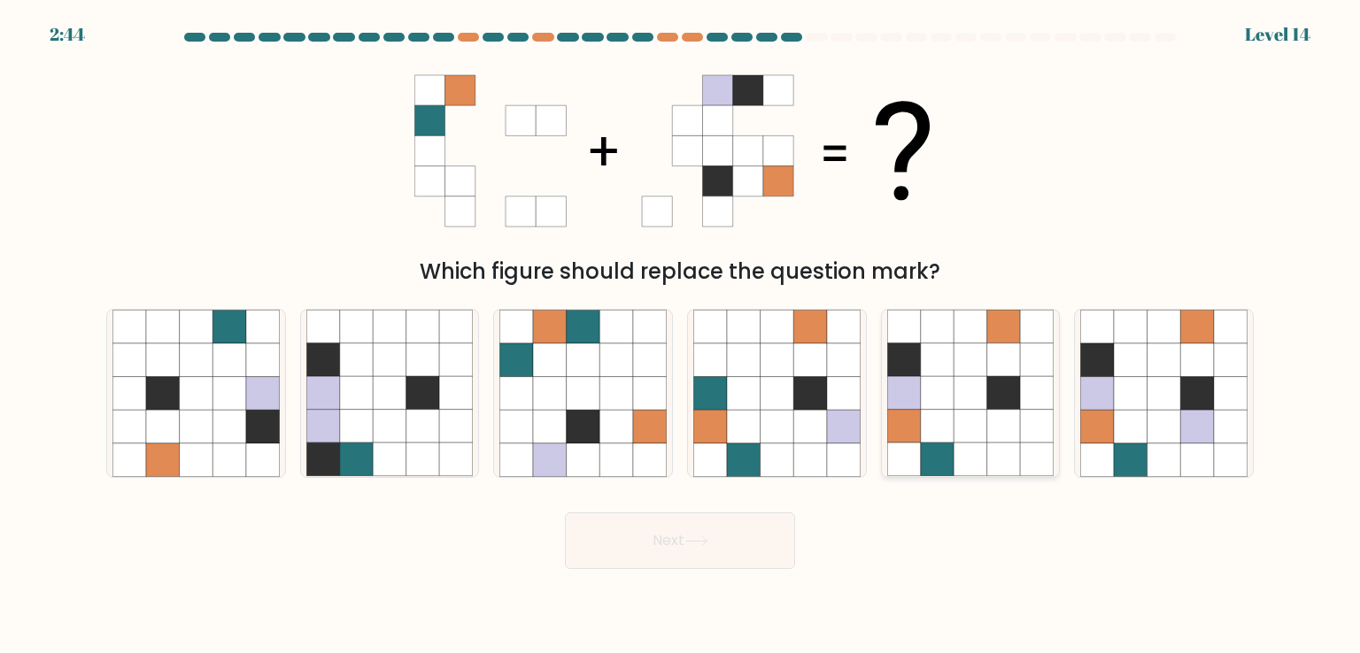
click at [942, 398] on icon at bounding box center [938, 394] width 34 height 34
click at [681, 336] on input "e." at bounding box center [680, 331] width 1 height 9
radio input "true"
click at [719, 550] on button "Next" at bounding box center [680, 541] width 230 height 57
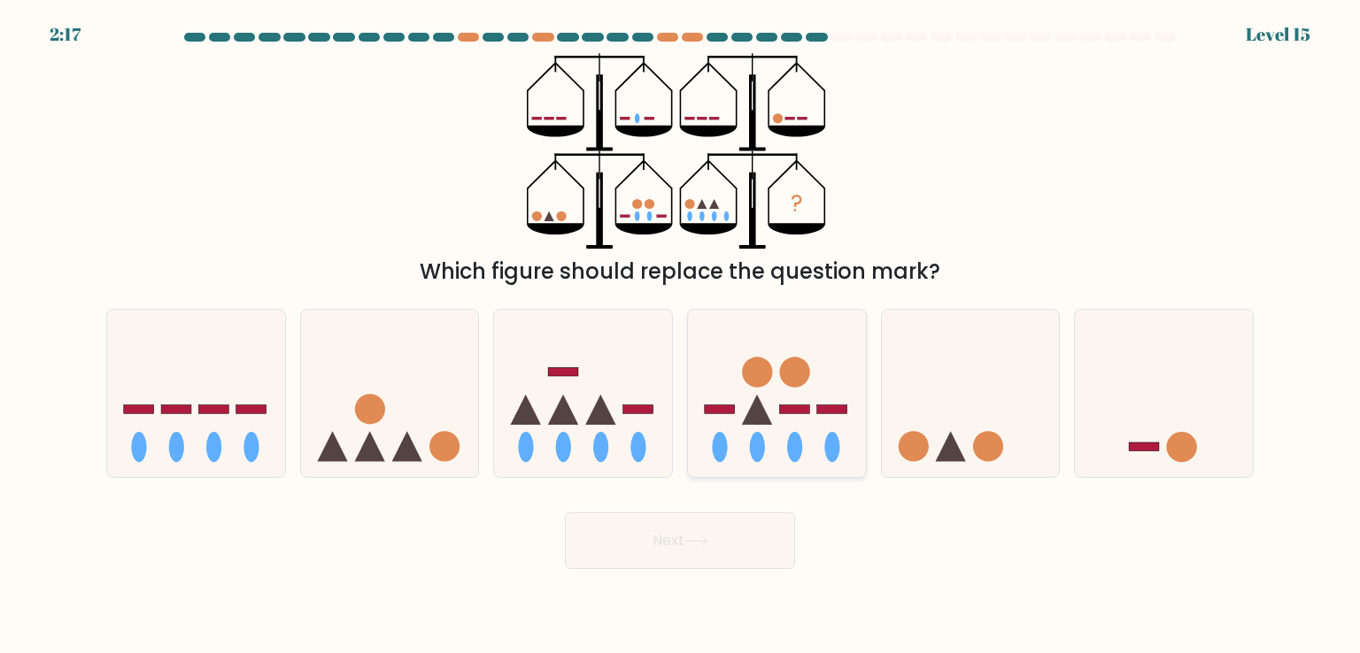
click at [799, 409] on rect at bounding box center [794, 409] width 30 height 9
click at [681, 336] on input "d." at bounding box center [680, 331] width 1 height 9
radio input "true"
click at [676, 540] on button "Next" at bounding box center [680, 541] width 230 height 57
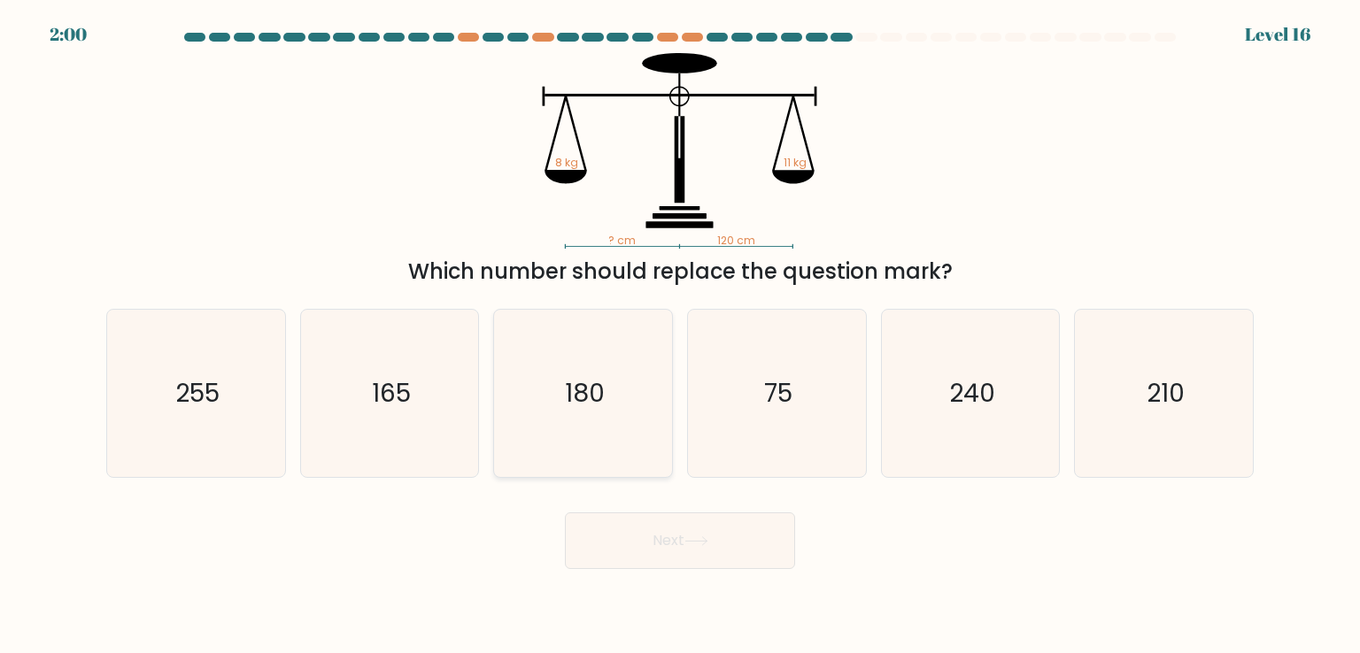
click at [574, 383] on text "180" at bounding box center [585, 392] width 40 height 35
click at [680, 336] on input "c. 180" at bounding box center [680, 331] width 1 height 9
radio input "true"
click at [601, 556] on button "Next" at bounding box center [680, 541] width 230 height 57
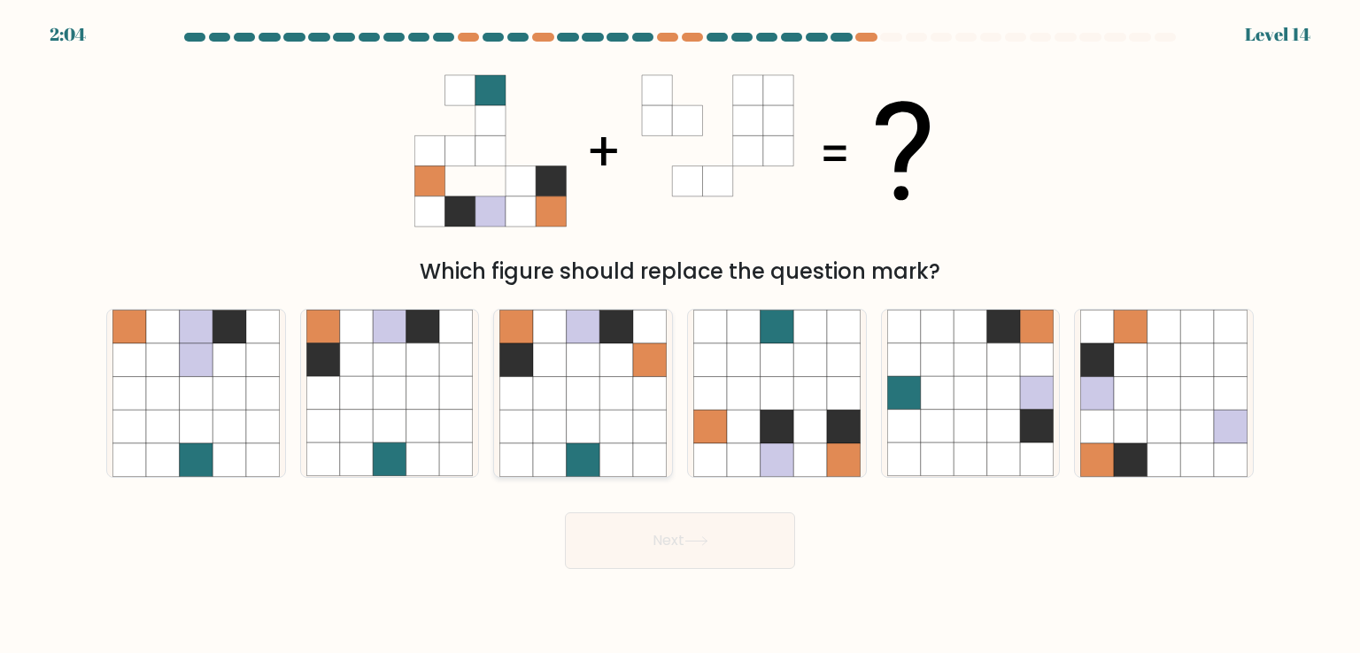
click at [574, 388] on icon at bounding box center [584, 394] width 34 height 34
click at [680, 336] on input "c." at bounding box center [680, 331] width 1 height 9
radio input "true"
click at [753, 567] on button "Next" at bounding box center [680, 541] width 230 height 57
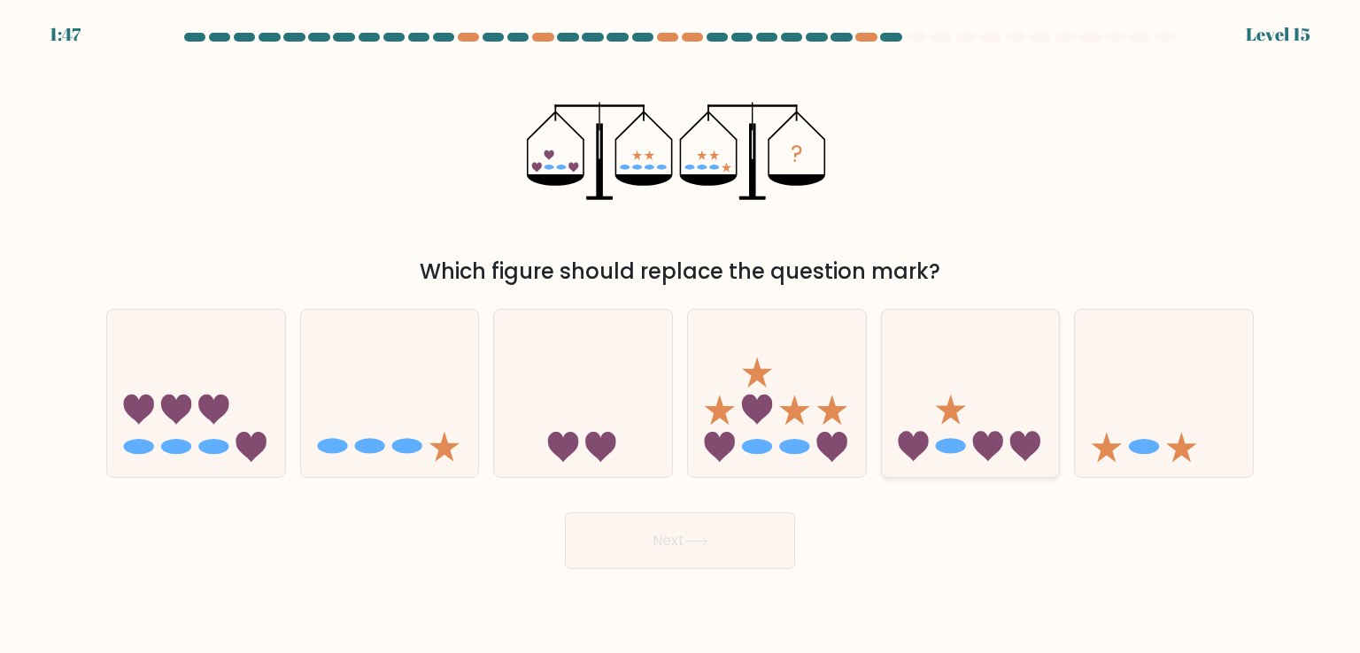
click at [973, 407] on icon at bounding box center [971, 393] width 178 height 147
click at [681, 336] on input "e." at bounding box center [680, 331] width 1 height 9
radio input "true"
click at [719, 546] on button "Next" at bounding box center [680, 541] width 230 height 57
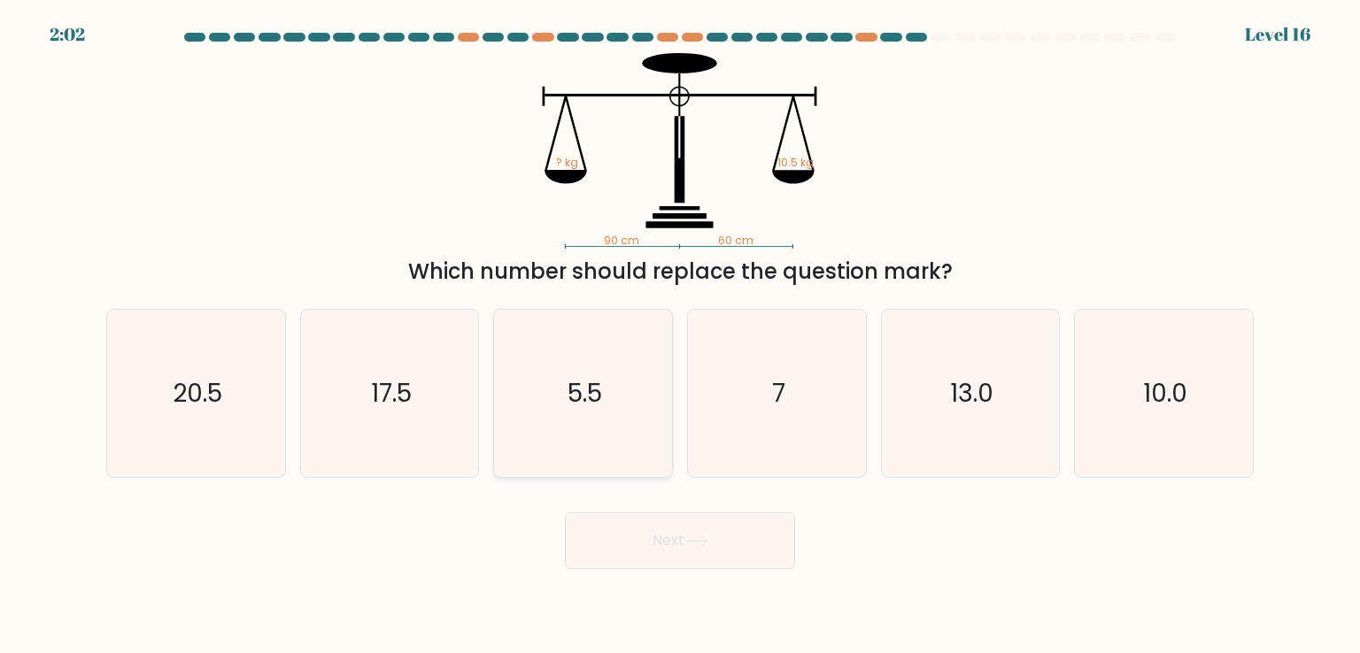
click at [588, 386] on text "5.5" at bounding box center [584, 392] width 35 height 35
click at [680, 336] on input "c. 5.5" at bounding box center [680, 331] width 1 height 9
radio input "true"
click at [685, 535] on button "Next" at bounding box center [680, 541] width 230 height 57
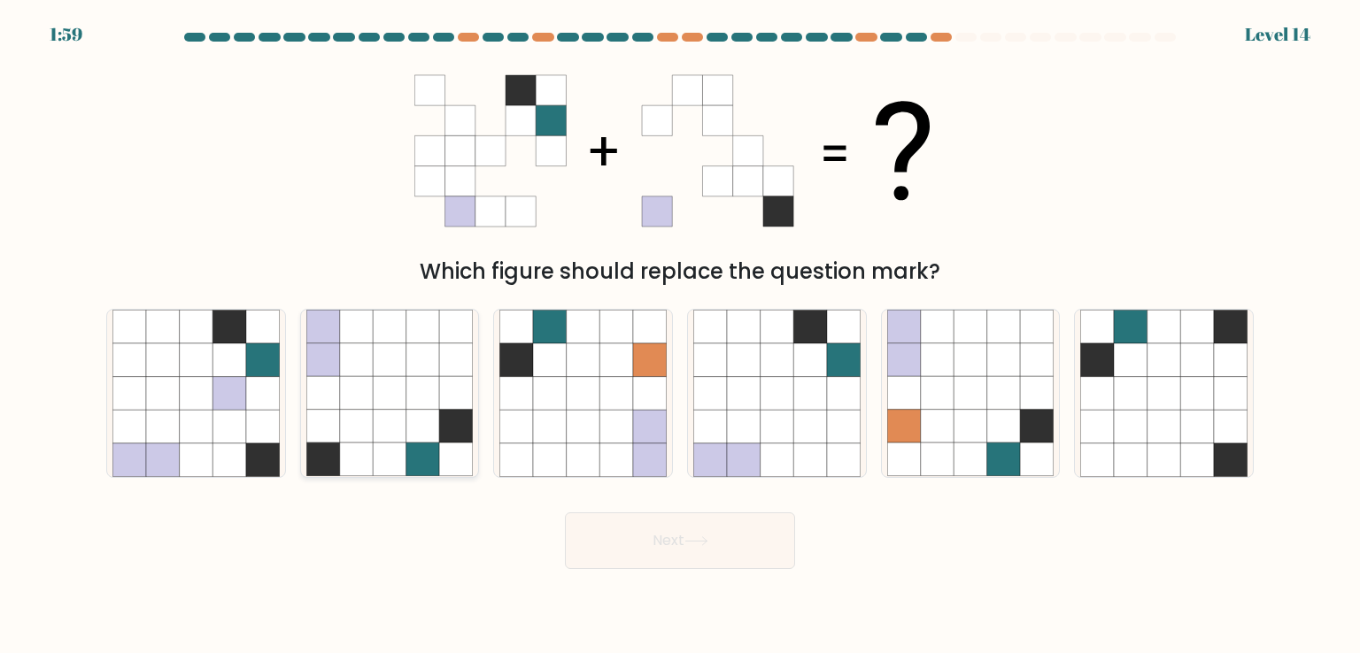
click at [334, 431] on icon at bounding box center [323, 427] width 34 height 34
click at [680, 336] on input "b." at bounding box center [680, 331] width 1 height 9
radio input "true"
click at [691, 550] on button "Next" at bounding box center [680, 541] width 230 height 57
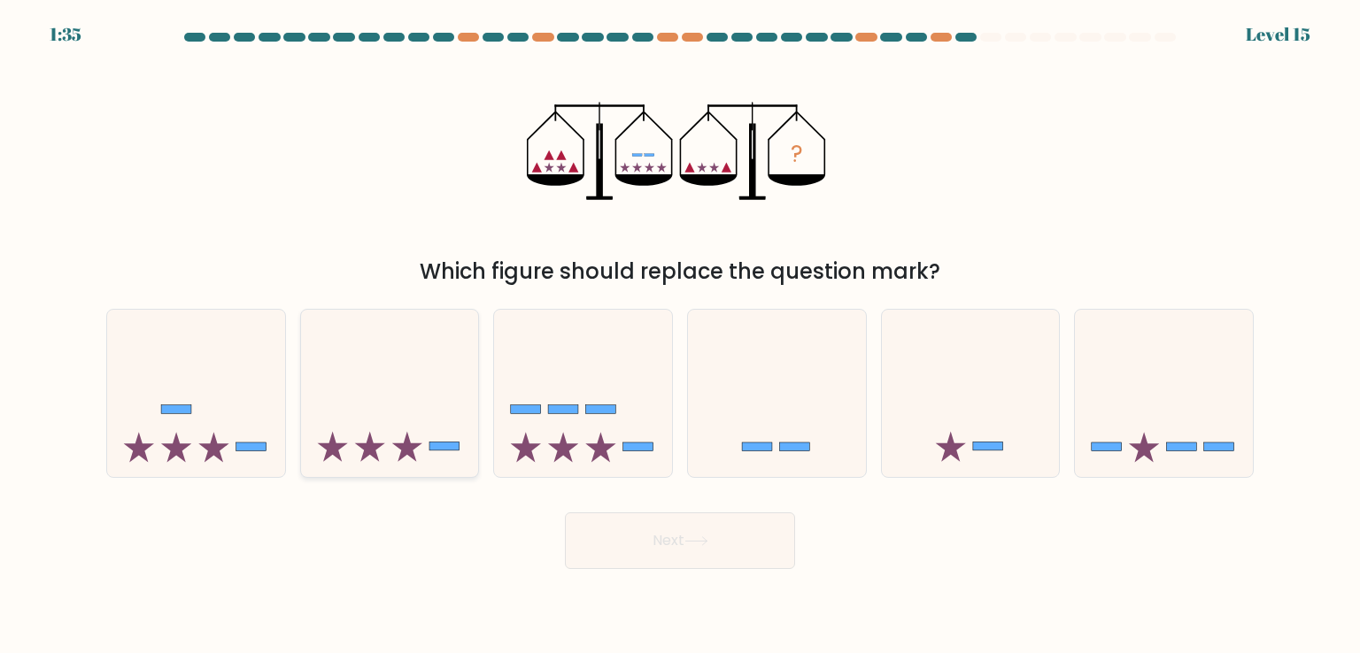
click at [399, 424] on icon at bounding box center [390, 393] width 178 height 147
click at [680, 336] on input "b." at bounding box center [680, 331] width 1 height 9
radio input "true"
click at [707, 573] on body "1:34 Level 15" at bounding box center [680, 326] width 1360 height 653
click at [707, 573] on body "1:33 Level 15" at bounding box center [680, 326] width 1360 height 653
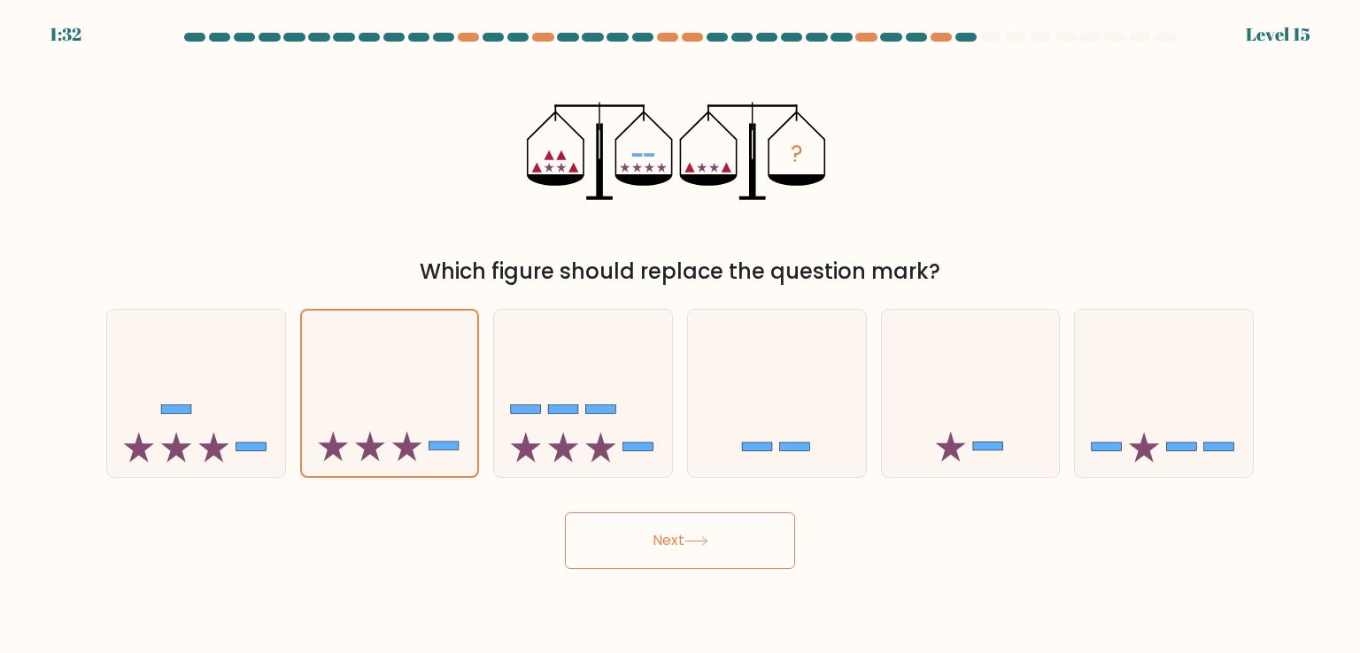
click at [718, 551] on button "Next" at bounding box center [680, 541] width 230 height 57
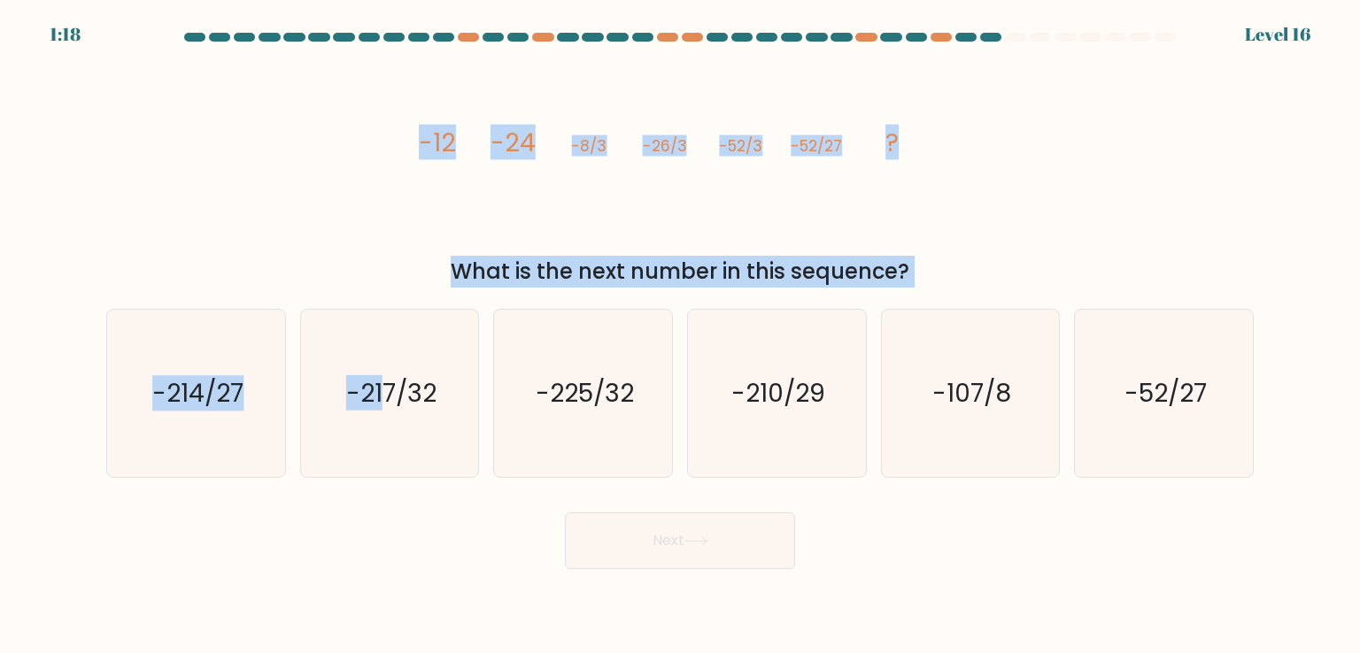
drag, startPoint x: 383, startPoint y: 210, endPoint x: 383, endPoint y: 297, distance: 87.6
click at [383, 297] on form at bounding box center [680, 301] width 1360 height 537
click at [383, 298] on div "a. -214/27 b. -217/32 c. -225/32 d." at bounding box center [680, 386] width 1162 height 182
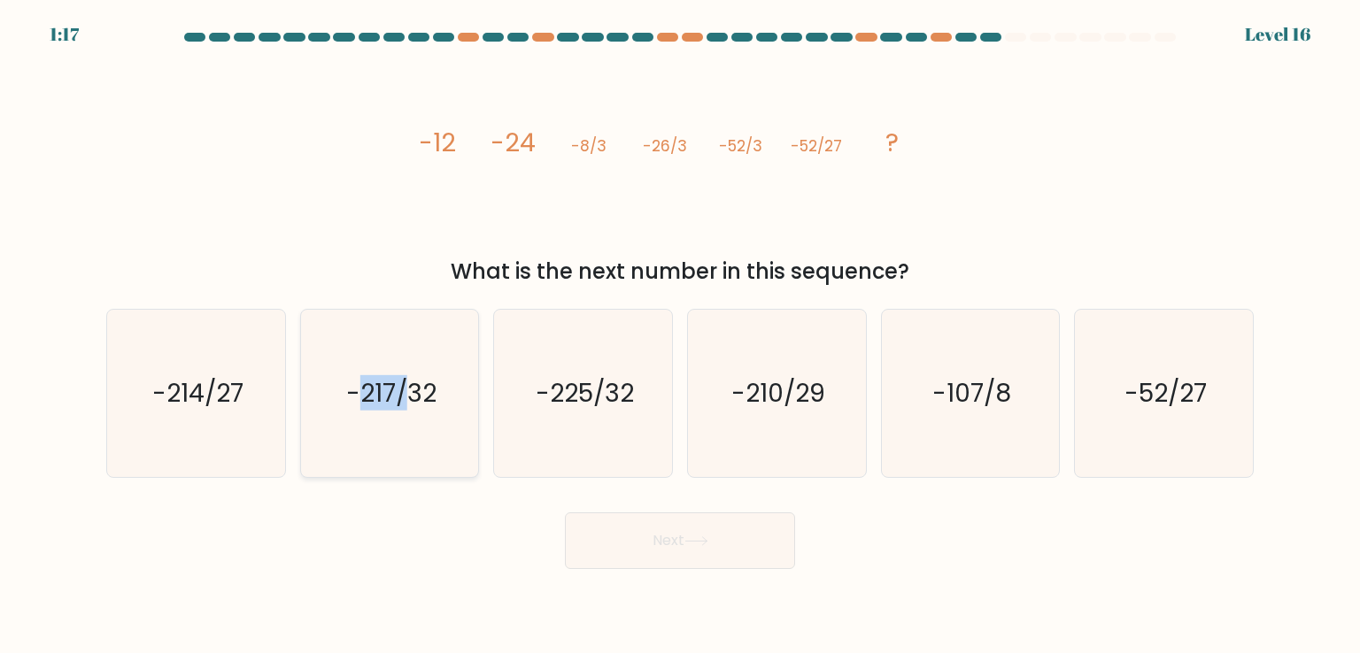
drag, startPoint x: 383, startPoint y: 298, endPoint x: 402, endPoint y: 366, distance: 69.8
click at [402, 366] on div "a. -214/27 b. -217/32 c. -225/32 d." at bounding box center [680, 386] width 1162 height 182
click at [402, 366] on icon "-217/32" at bounding box center [389, 393] width 166 height 166
click at [680, 336] on input "b. -217/32" at bounding box center [680, 331] width 1 height 9
radio input "true"
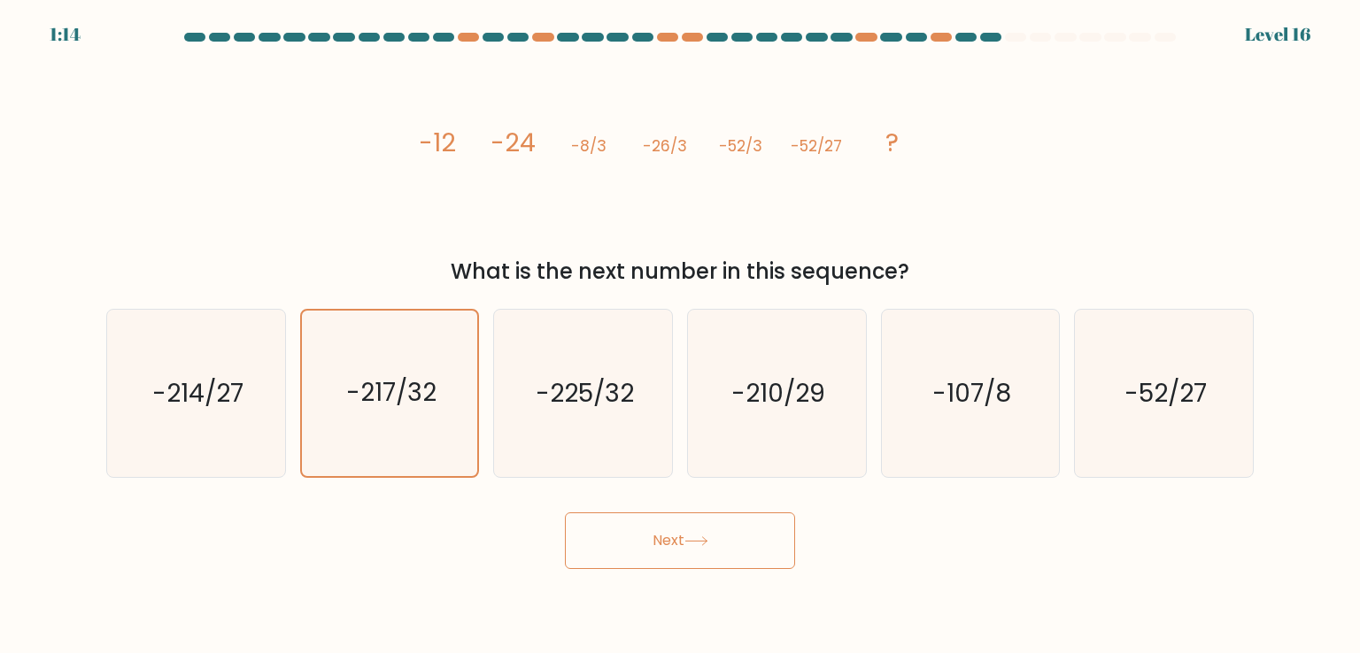
click at [758, 558] on button "Next" at bounding box center [680, 541] width 230 height 57
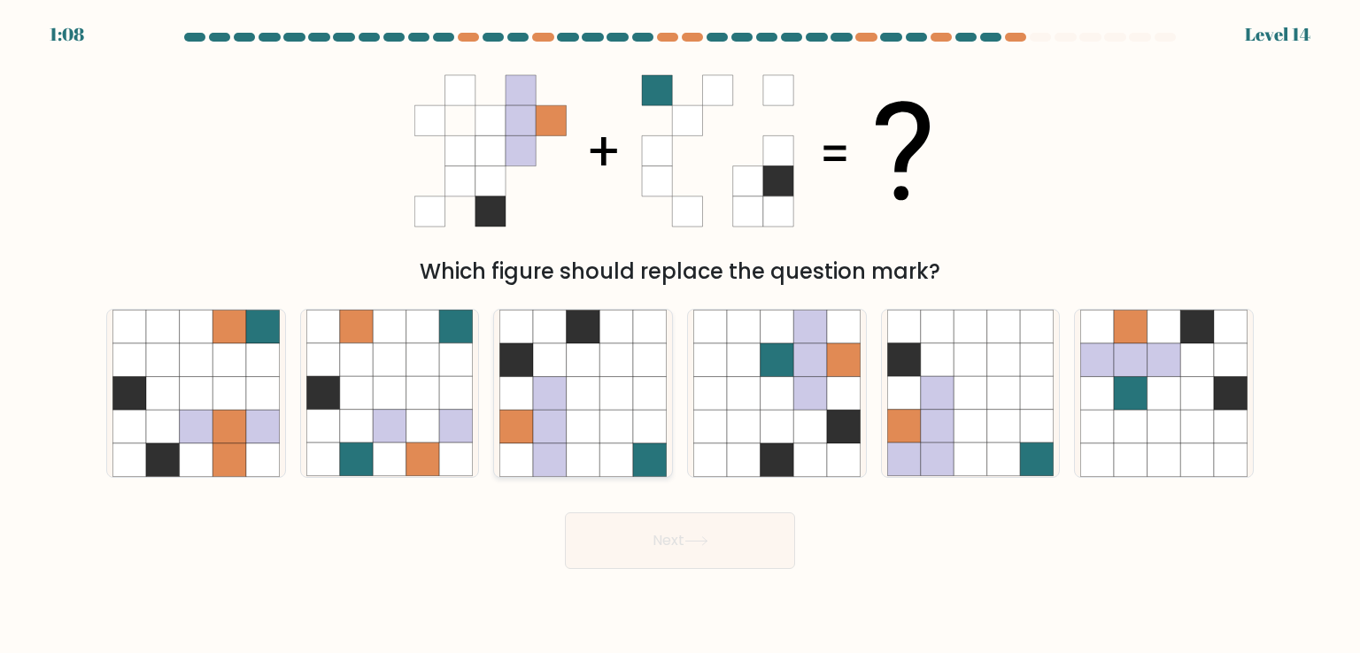
click at [666, 376] on icon at bounding box center [650, 361] width 34 height 34
click at [680, 336] on input "c." at bounding box center [680, 331] width 1 height 9
radio input "true"
click at [711, 560] on button "Next" at bounding box center [680, 541] width 230 height 57
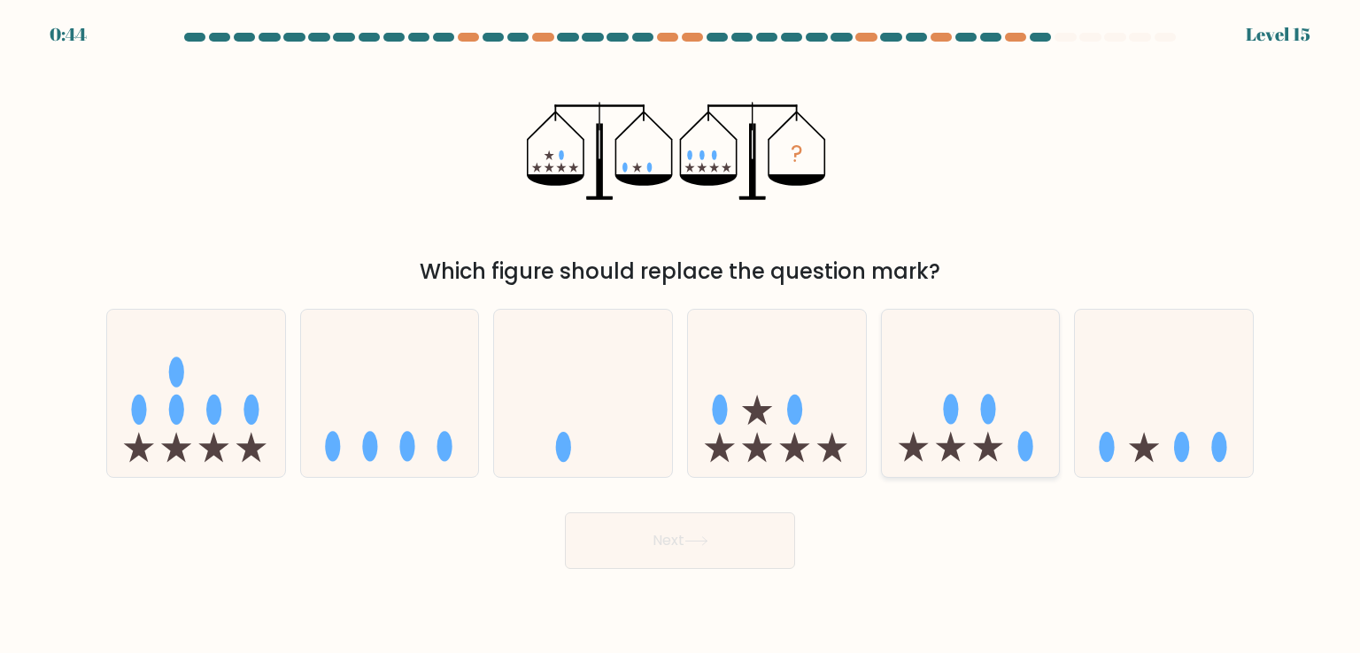
click at [954, 394] on icon at bounding box center [971, 393] width 178 height 147
click at [681, 336] on input "e." at bounding box center [680, 331] width 1 height 9
radio input "true"
click at [722, 533] on button "Next" at bounding box center [680, 541] width 230 height 57
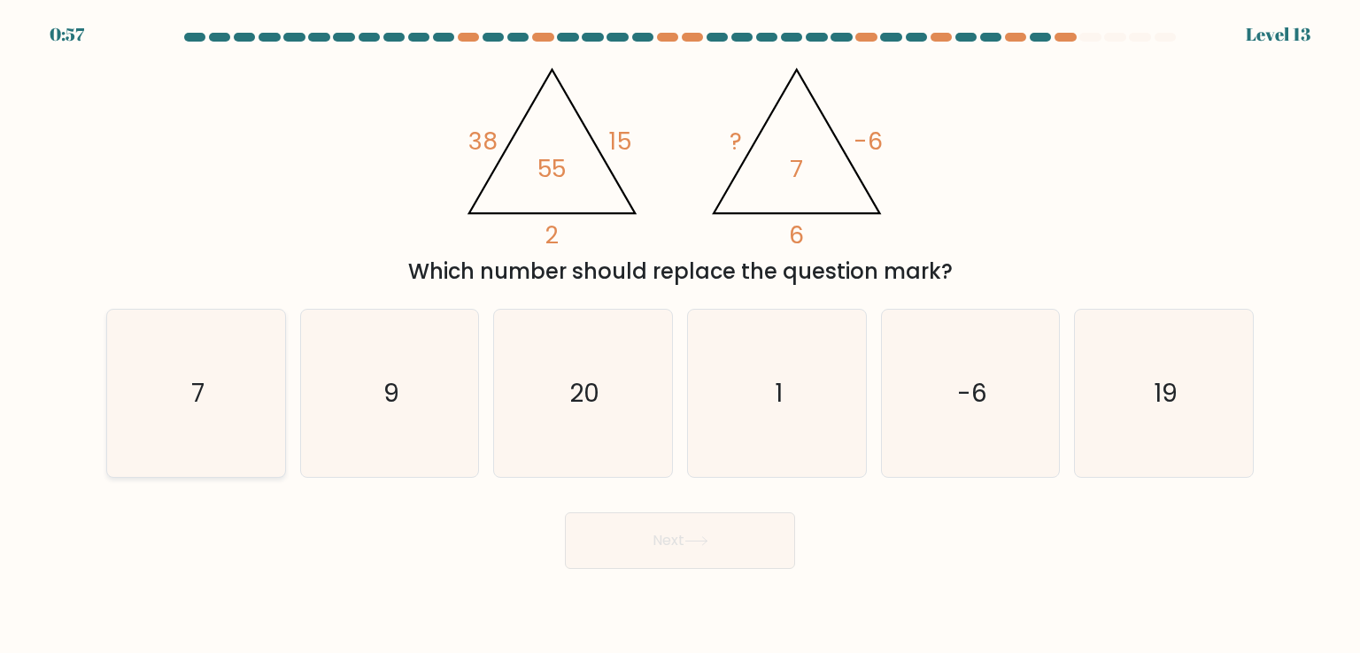
click at [166, 374] on icon "7" at bounding box center [195, 393] width 166 height 166
click at [680, 336] on input "a. 7" at bounding box center [680, 331] width 1 height 9
radio input "true"
click at [668, 570] on body "0:56 Level 13" at bounding box center [680, 326] width 1360 height 653
click at [673, 565] on button "Next" at bounding box center [680, 541] width 230 height 57
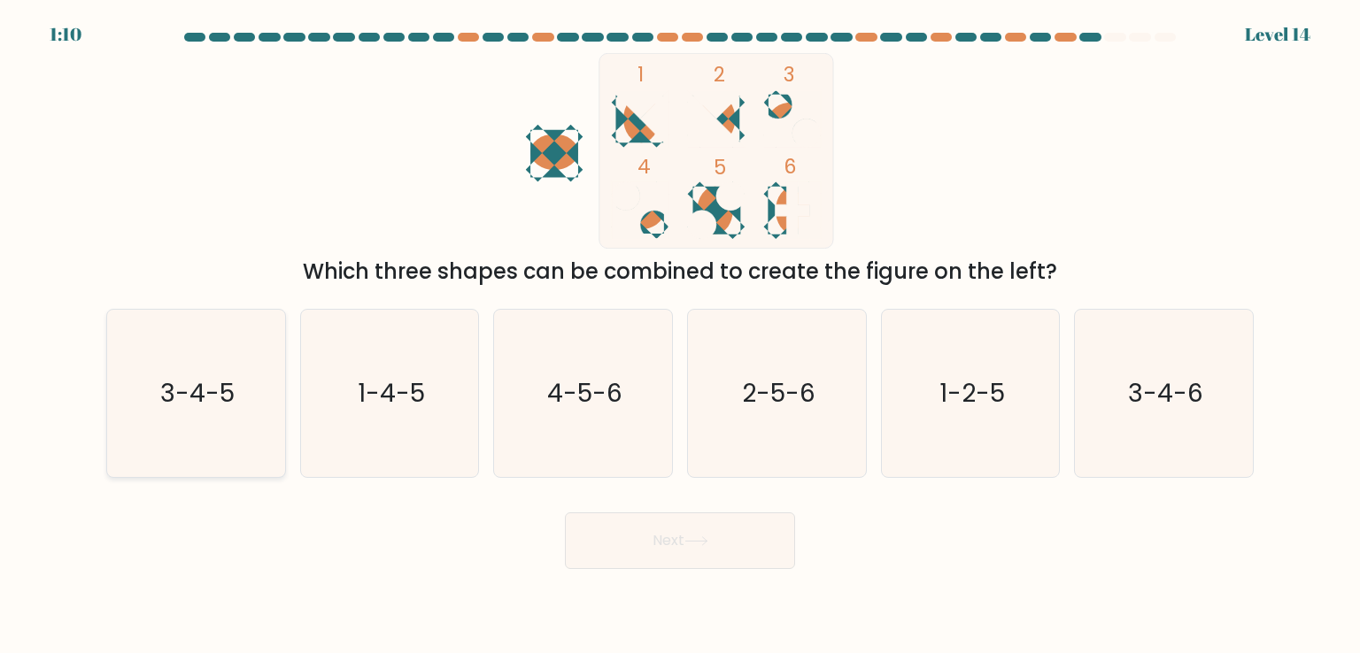
click at [140, 427] on icon "3-4-5" at bounding box center [195, 393] width 166 height 166
click at [680, 336] on input "a. 3-4-5" at bounding box center [680, 331] width 1 height 9
radio input "true"
click at [713, 529] on button "Next" at bounding box center [680, 541] width 230 height 57
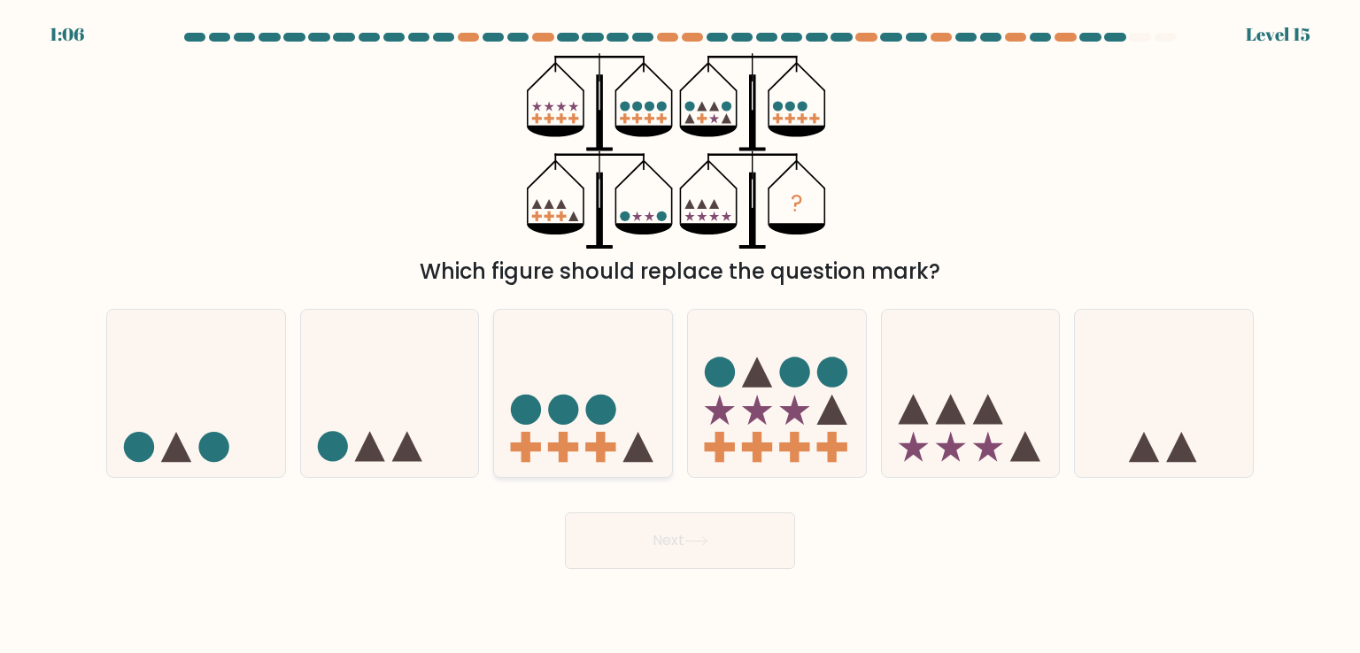
click at [633, 433] on icon at bounding box center [583, 393] width 178 height 147
click at [680, 336] on input "c." at bounding box center [680, 331] width 1 height 9
radio input "true"
click at [765, 550] on button "Next" at bounding box center [680, 541] width 230 height 57
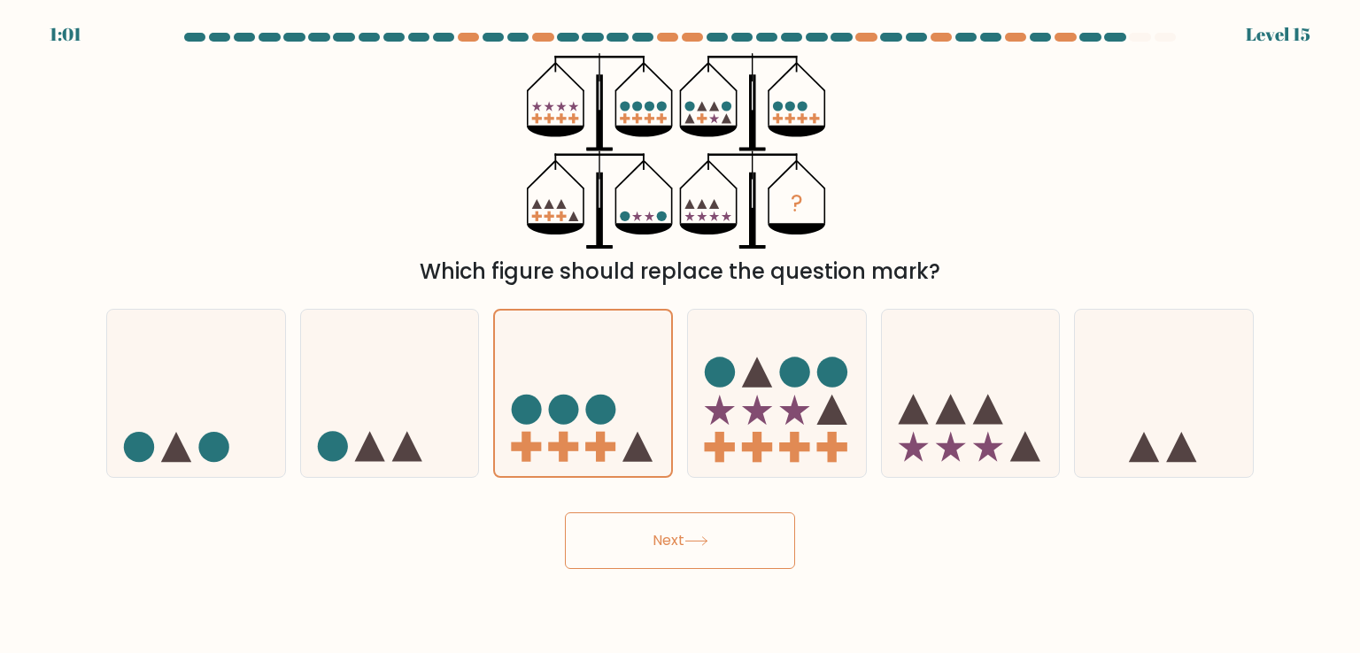
click at [765, 550] on button "Next" at bounding box center [680, 541] width 230 height 57
click at [584, 557] on button "Next" at bounding box center [680, 541] width 230 height 57
click at [633, 371] on icon at bounding box center [583, 393] width 176 height 146
click at [680, 336] on input "c." at bounding box center [680, 331] width 1 height 9
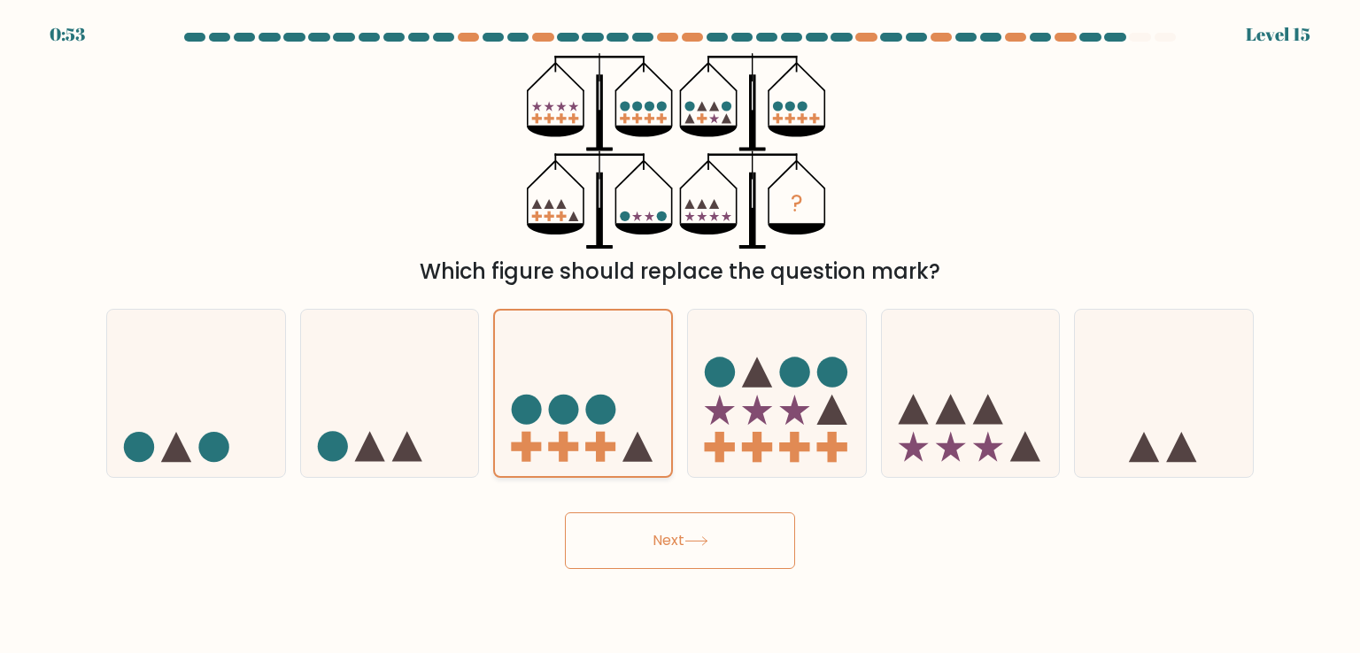
click at [633, 371] on icon at bounding box center [583, 393] width 176 height 146
click at [680, 336] on input "c." at bounding box center [680, 331] width 1 height 9
click at [633, 371] on icon at bounding box center [583, 393] width 176 height 146
click at [680, 336] on input "c." at bounding box center [680, 331] width 1 height 9
click at [751, 553] on button "Next" at bounding box center [680, 541] width 230 height 57
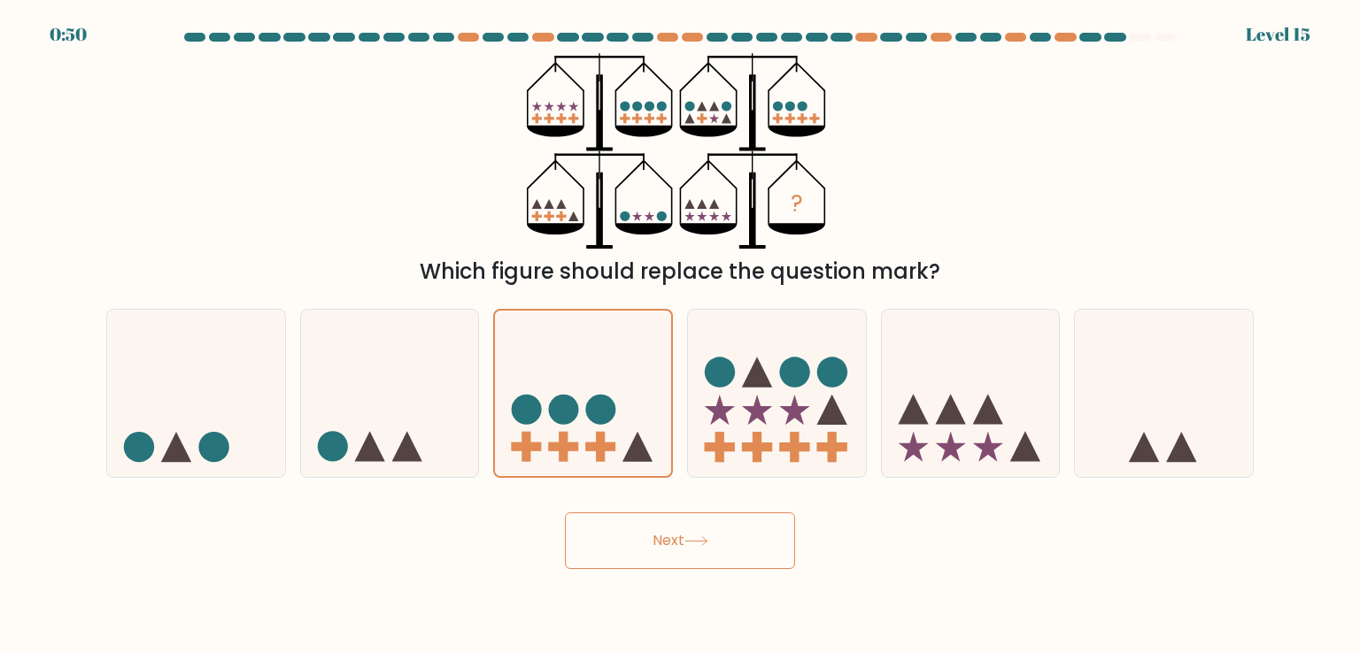
click at [665, 550] on button "Next" at bounding box center [680, 541] width 230 height 57
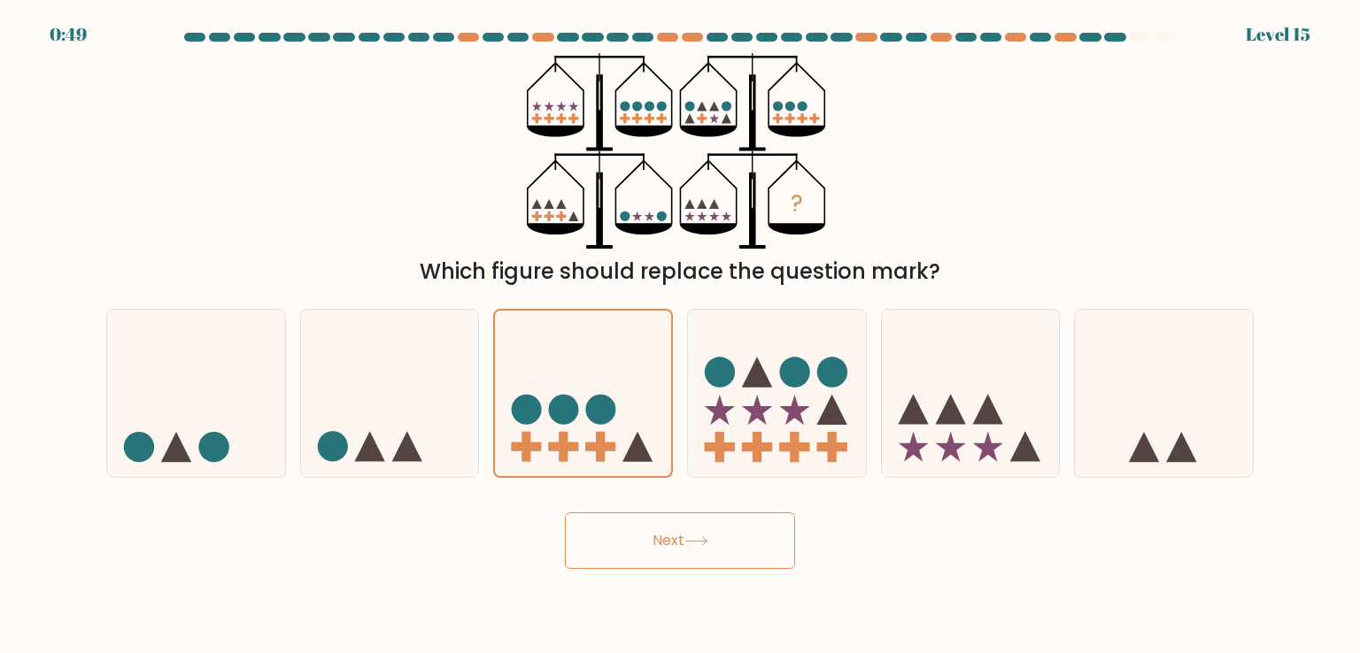
click at [665, 550] on button "Next" at bounding box center [680, 541] width 230 height 57
click at [255, 337] on icon at bounding box center [196, 393] width 178 height 147
click at [680, 336] on input "a." at bounding box center [680, 331] width 1 height 9
radio input "true"
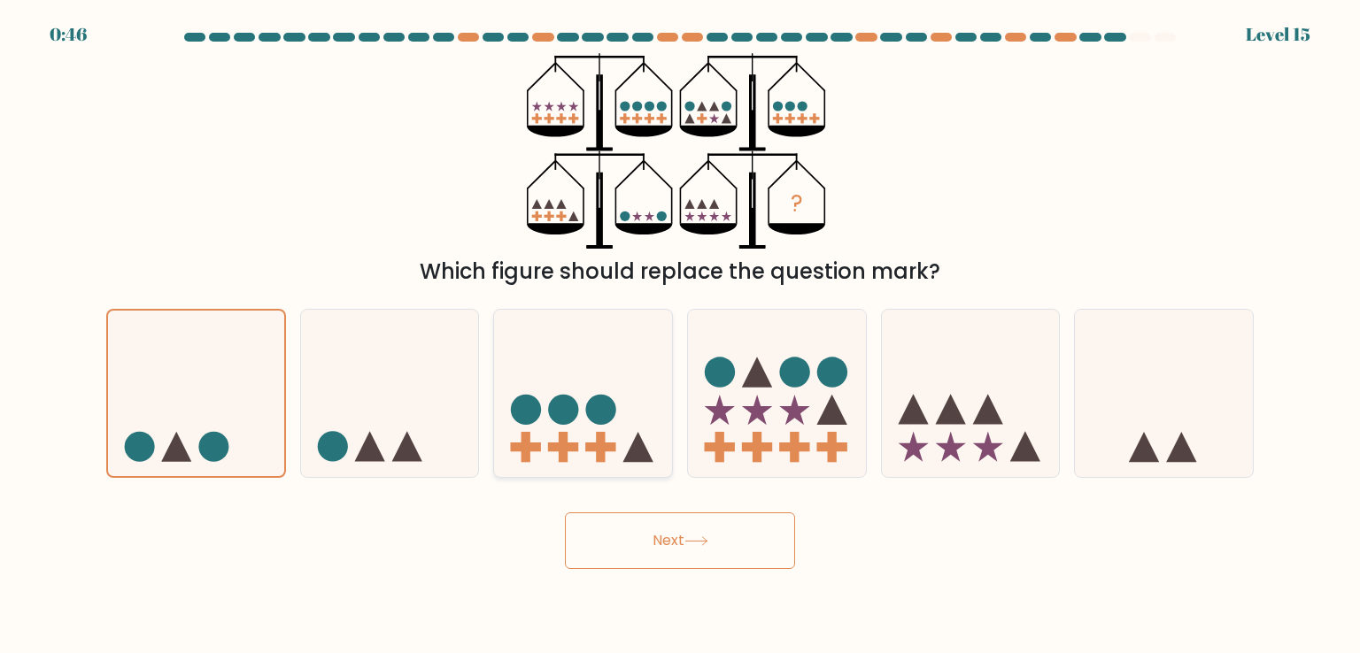
click at [598, 430] on icon at bounding box center [583, 393] width 178 height 147
click at [680, 336] on input "c." at bounding box center [680, 331] width 1 height 9
radio input "true"
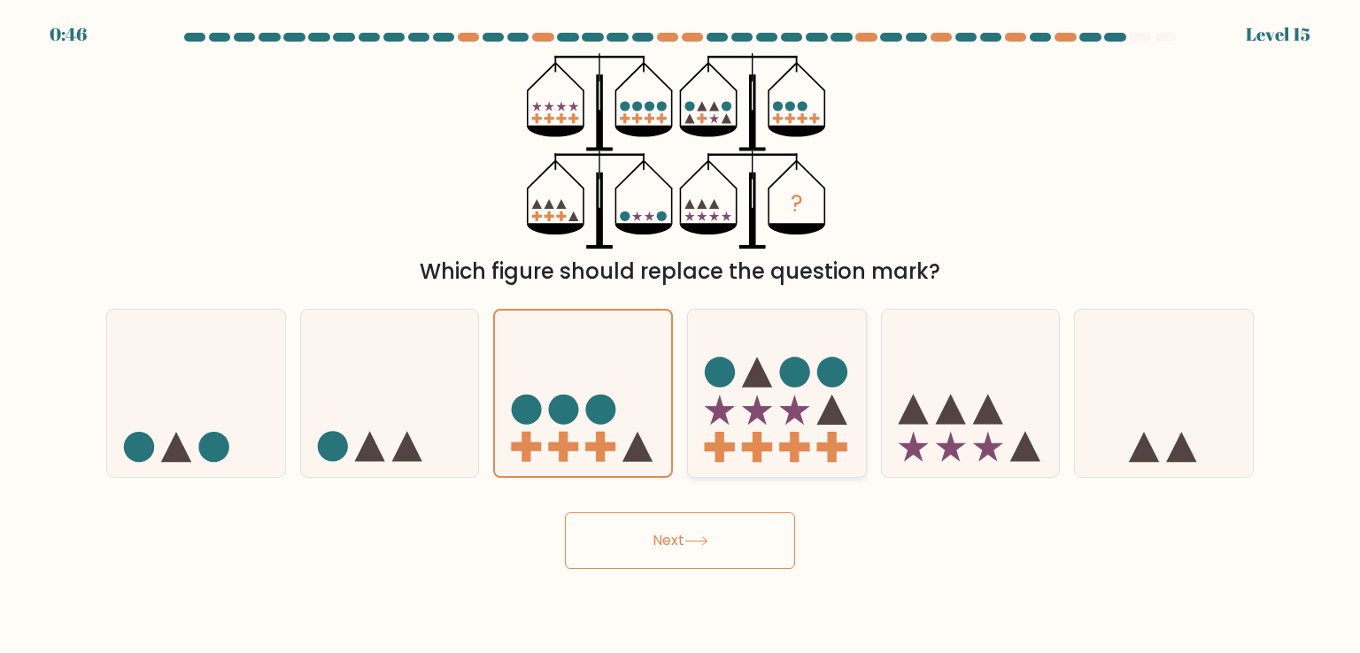
click at [833, 367] on circle at bounding box center [831, 373] width 30 height 30
click at [681, 336] on input "d." at bounding box center [680, 331] width 1 height 9
radio input "true"
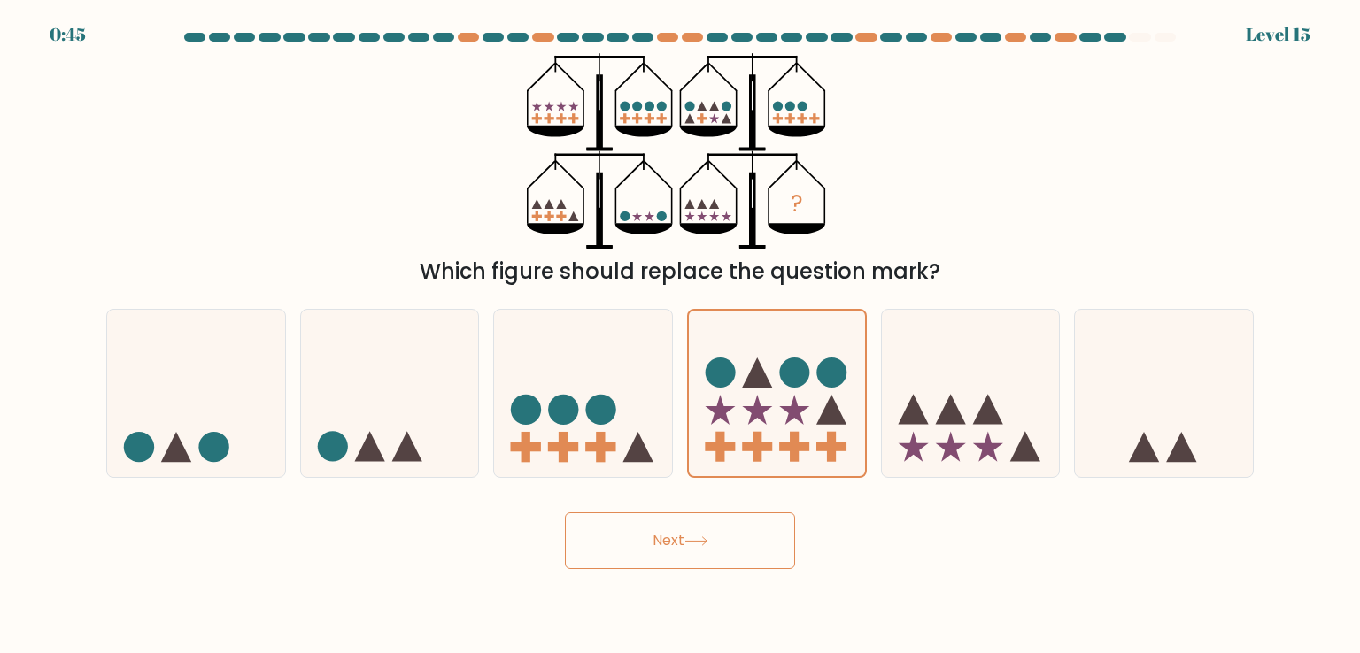
click at [716, 521] on button "Next" at bounding box center [680, 541] width 230 height 57
click at [698, 544] on icon at bounding box center [696, 542] width 24 height 10
click at [564, 333] on icon at bounding box center [583, 393] width 178 height 147
click at [680, 333] on input "c." at bounding box center [680, 331] width 1 height 9
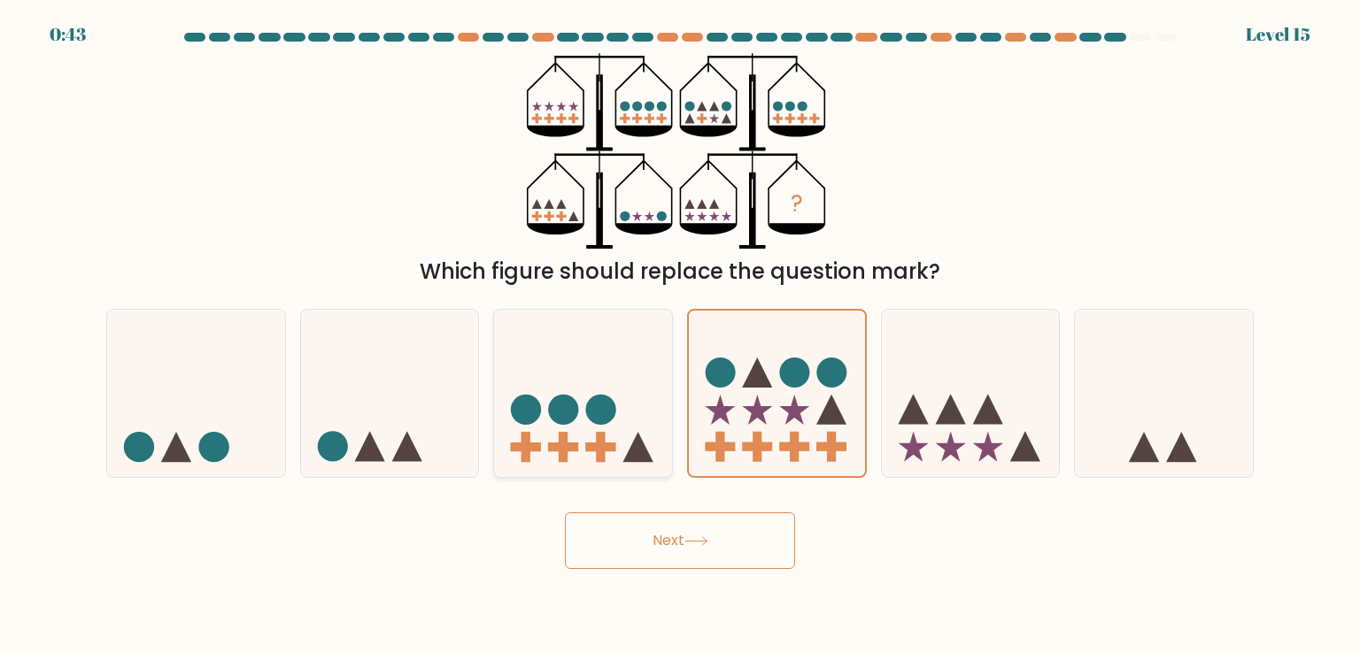
radio input "true"
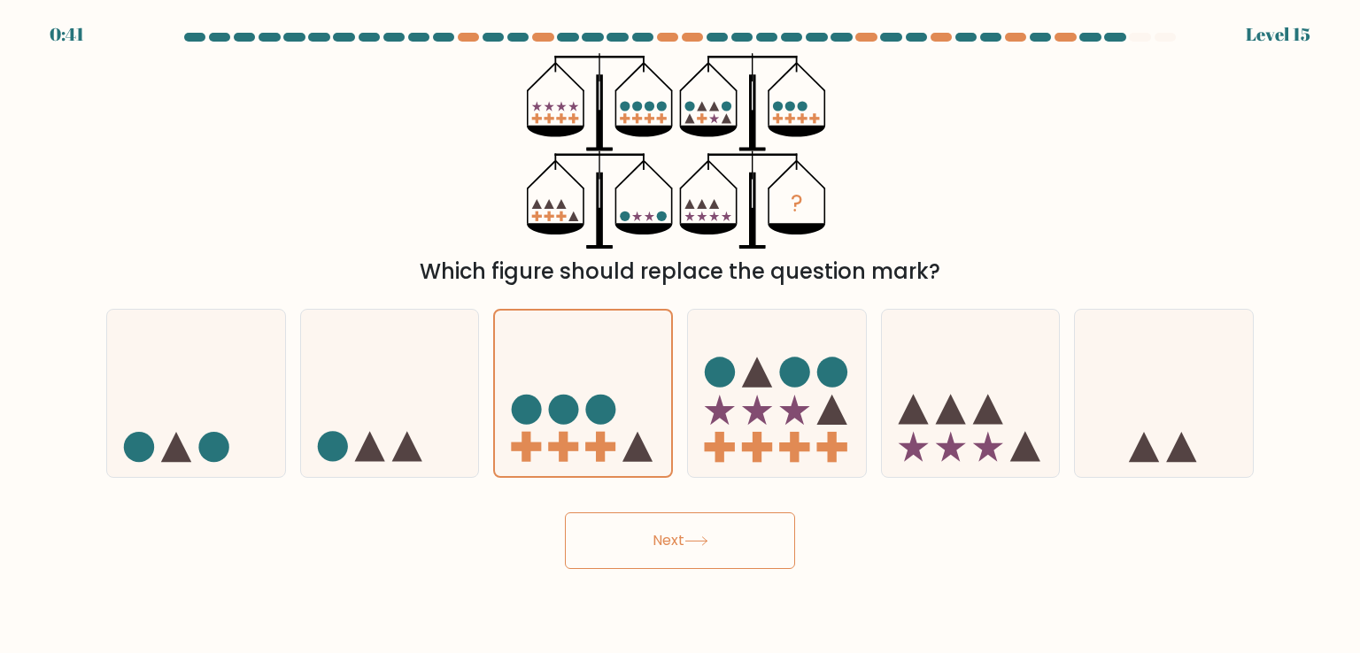
click at [683, 546] on button "Next" at bounding box center [680, 541] width 230 height 57
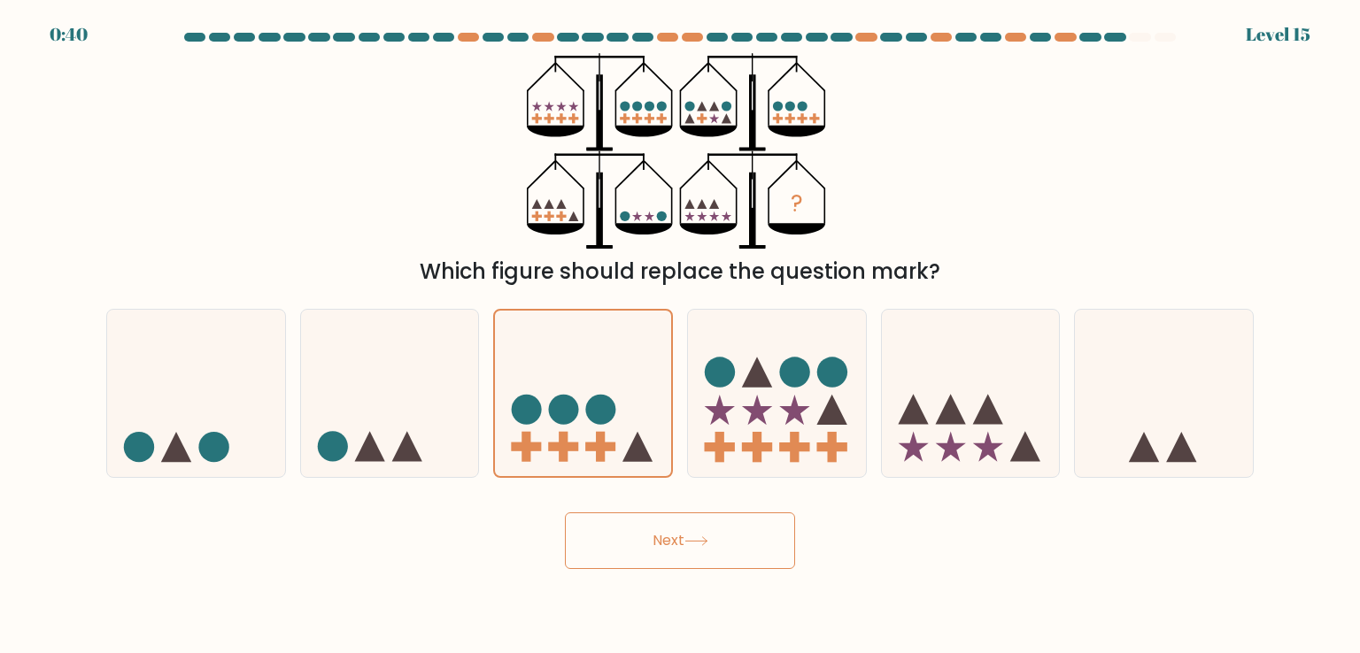
click at [683, 546] on button "Next" at bounding box center [680, 541] width 230 height 57
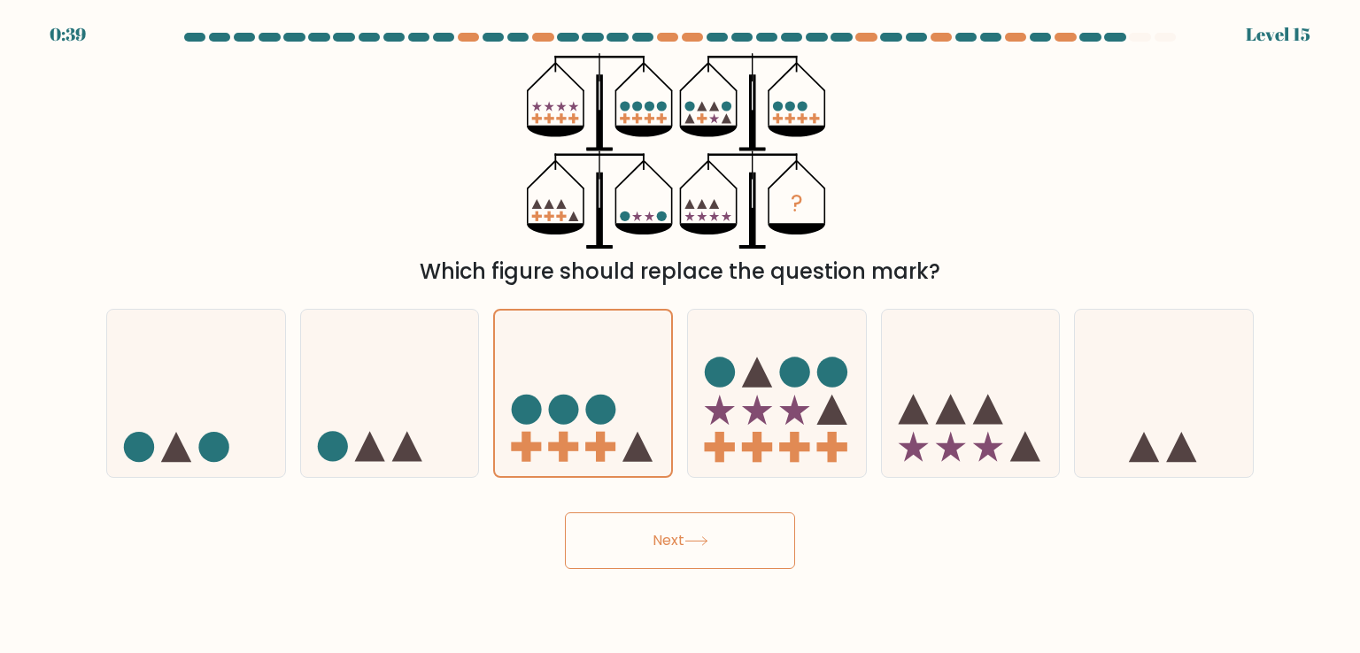
click at [683, 546] on button "Next" at bounding box center [680, 541] width 230 height 57
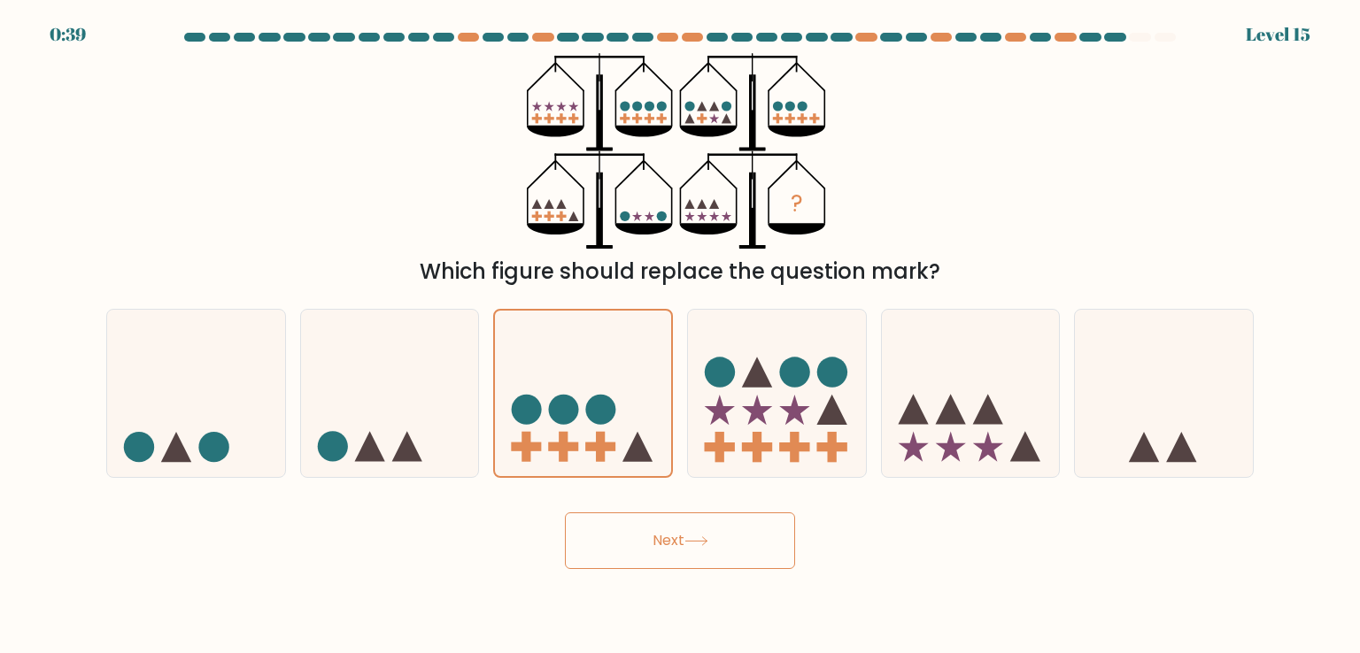
click at [683, 546] on button "Next" at bounding box center [680, 541] width 230 height 57
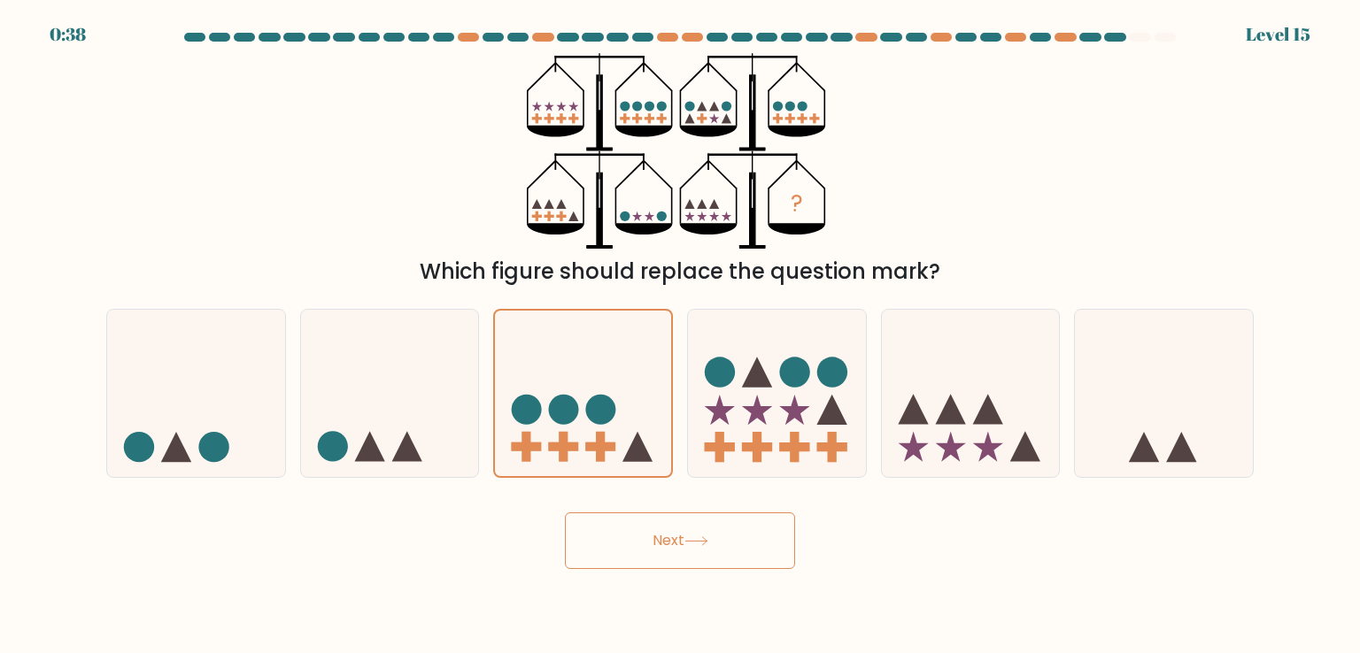
click at [683, 546] on button "Next" at bounding box center [680, 541] width 230 height 57
click at [590, 166] on icon "?" at bounding box center [680, 151] width 306 height 196
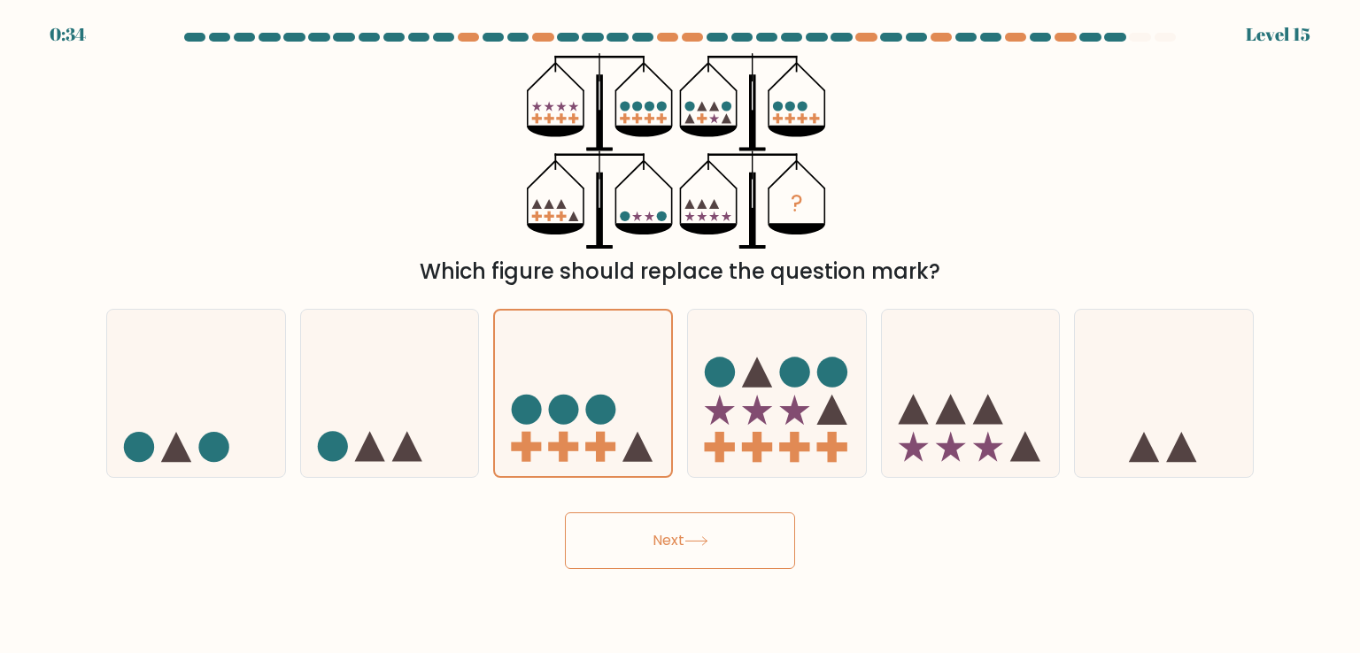
click at [697, 523] on button "Next" at bounding box center [680, 541] width 230 height 57
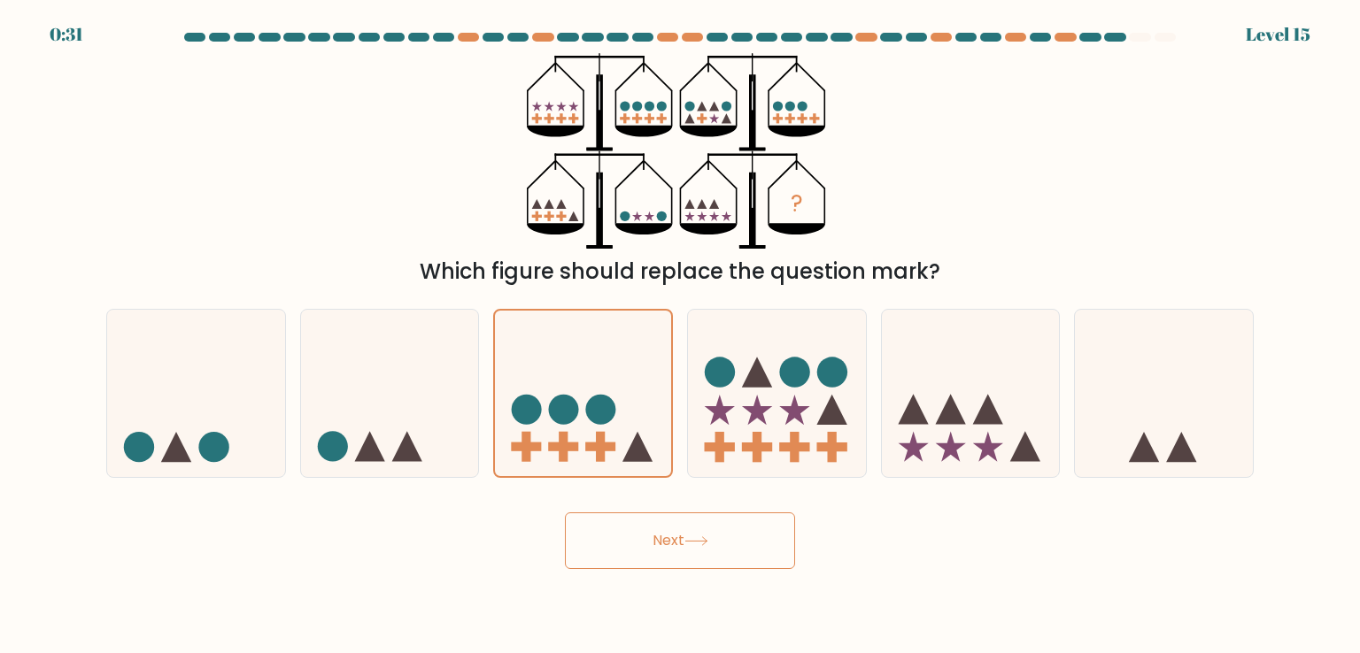
click at [697, 523] on button "Next" at bounding box center [680, 541] width 230 height 57
click at [715, 555] on button "Next" at bounding box center [680, 541] width 230 height 57
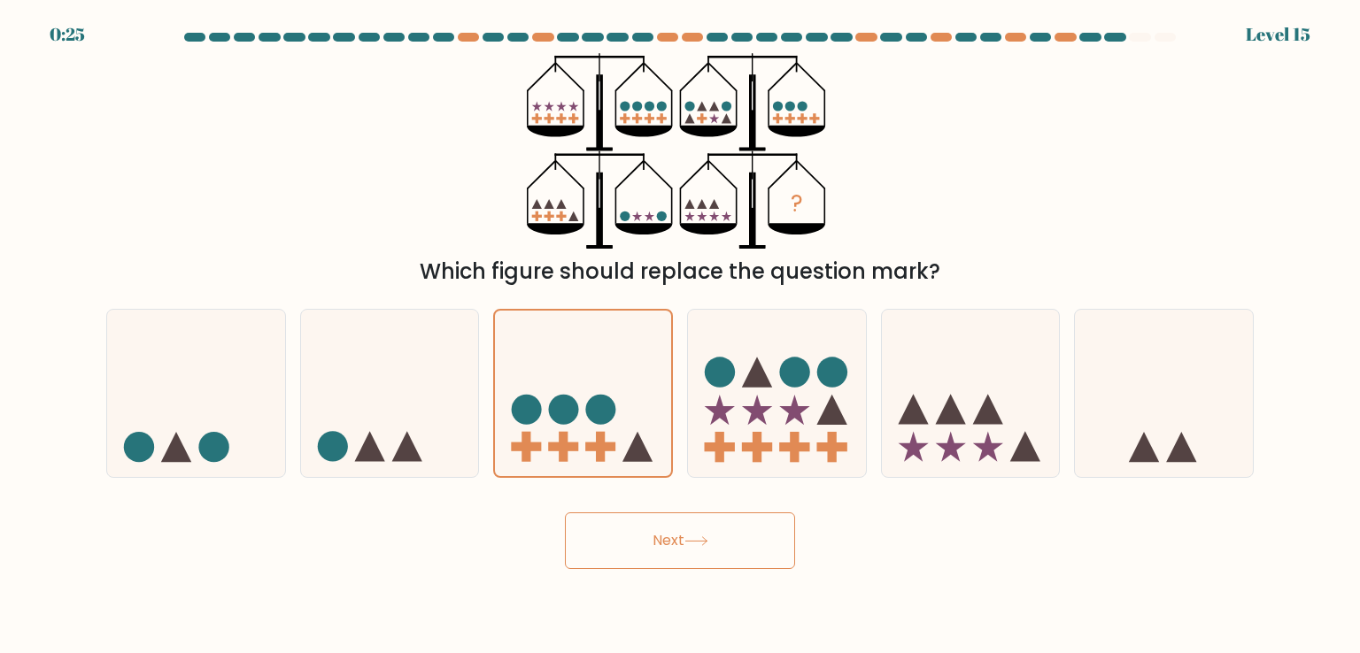
click at [715, 555] on button "Next" at bounding box center [680, 541] width 230 height 57
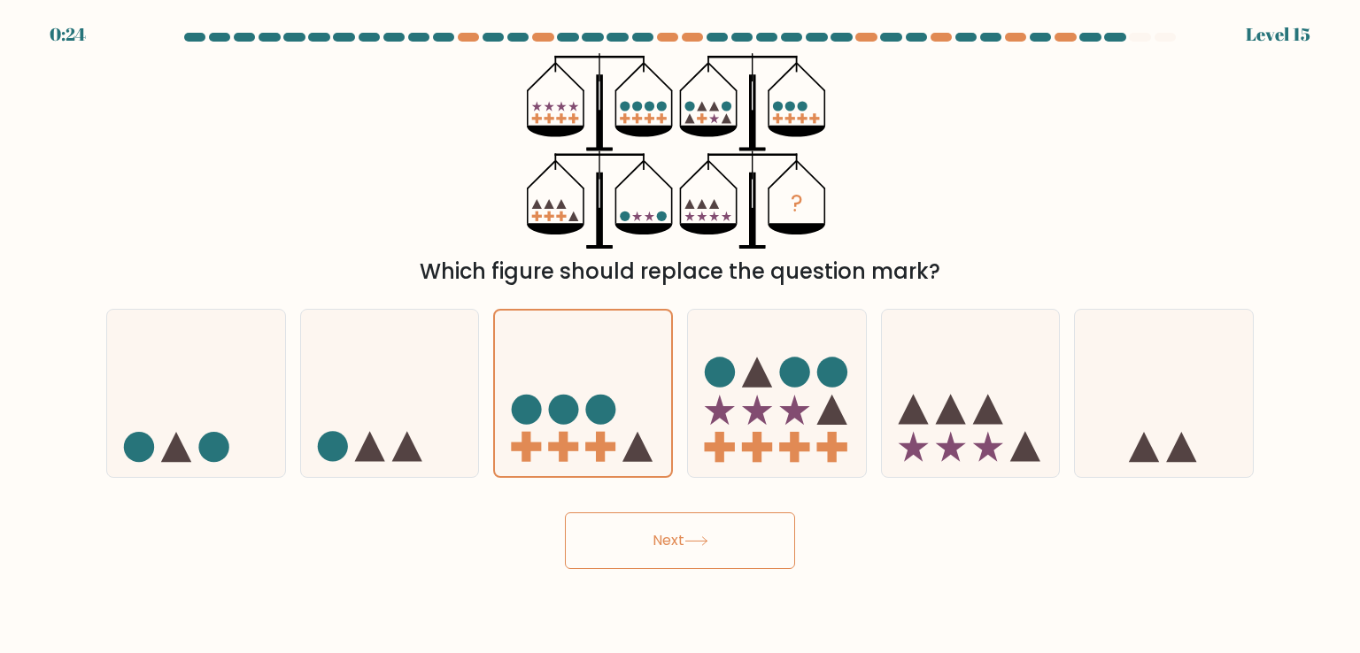
click at [715, 555] on button "Next" at bounding box center [680, 541] width 230 height 57
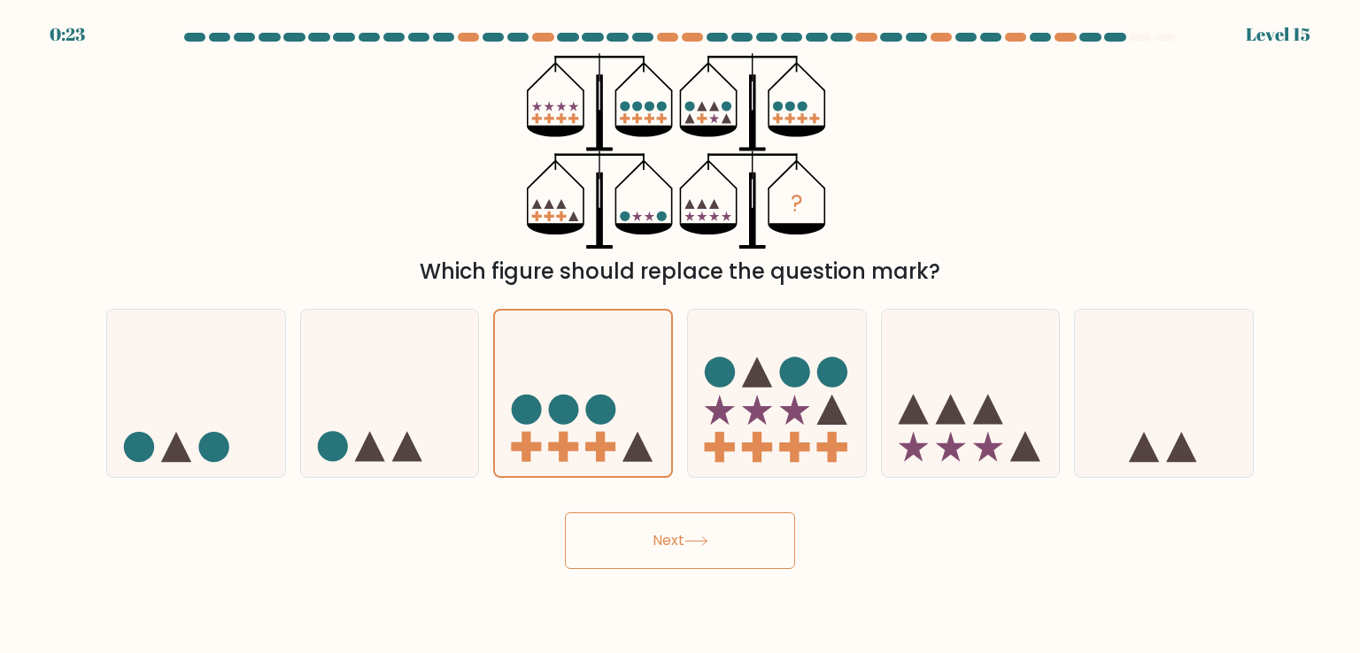
click at [715, 555] on button "Next" at bounding box center [680, 541] width 230 height 57
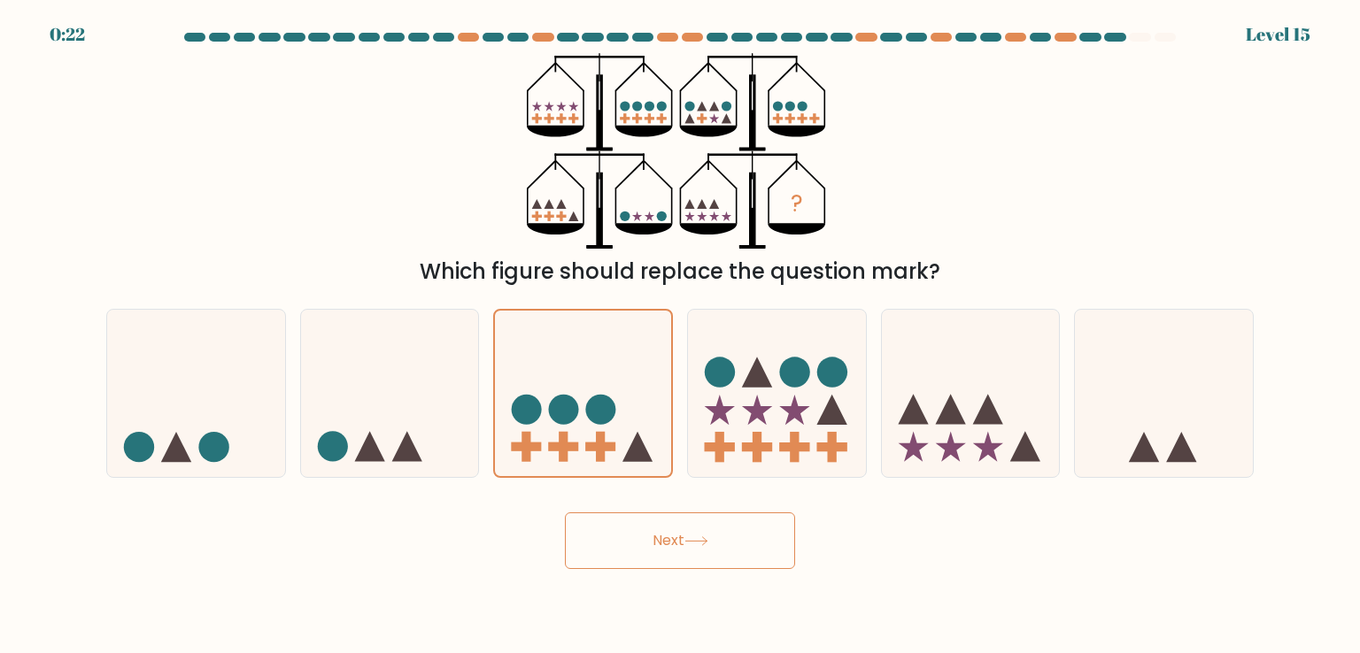
click at [715, 555] on button "Next" at bounding box center [680, 541] width 230 height 57
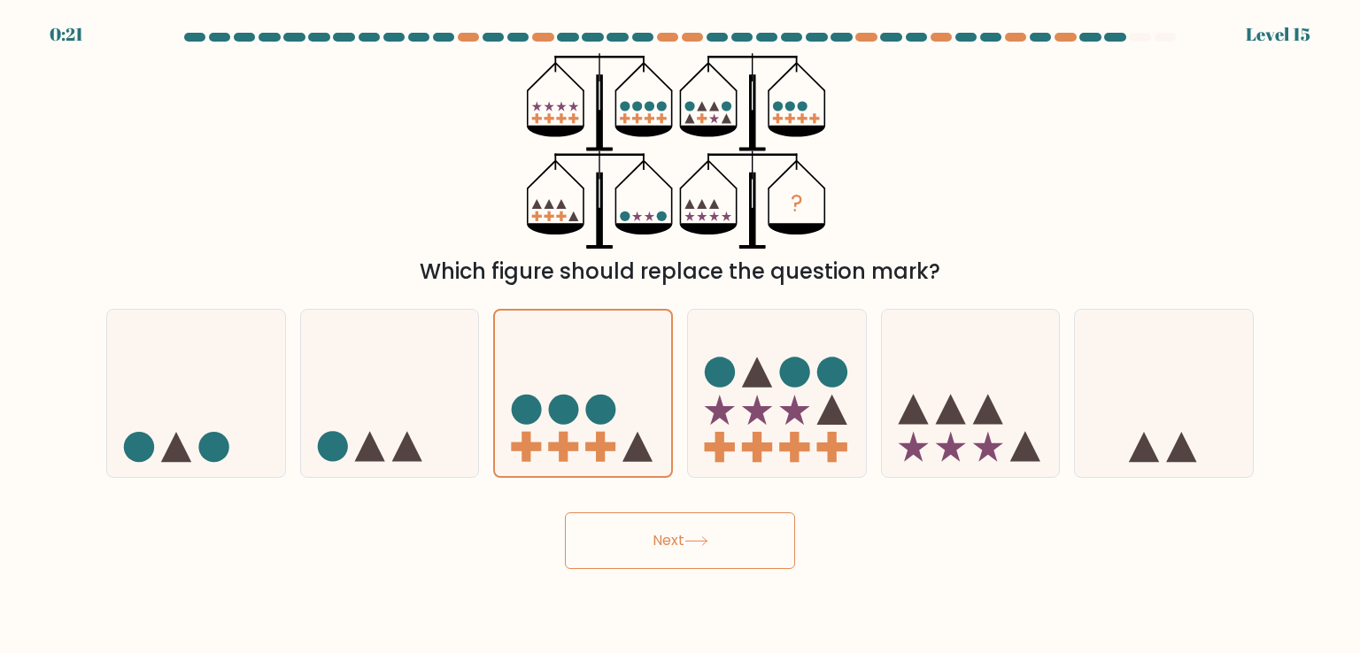
click at [715, 555] on button "Next" at bounding box center [680, 541] width 230 height 57
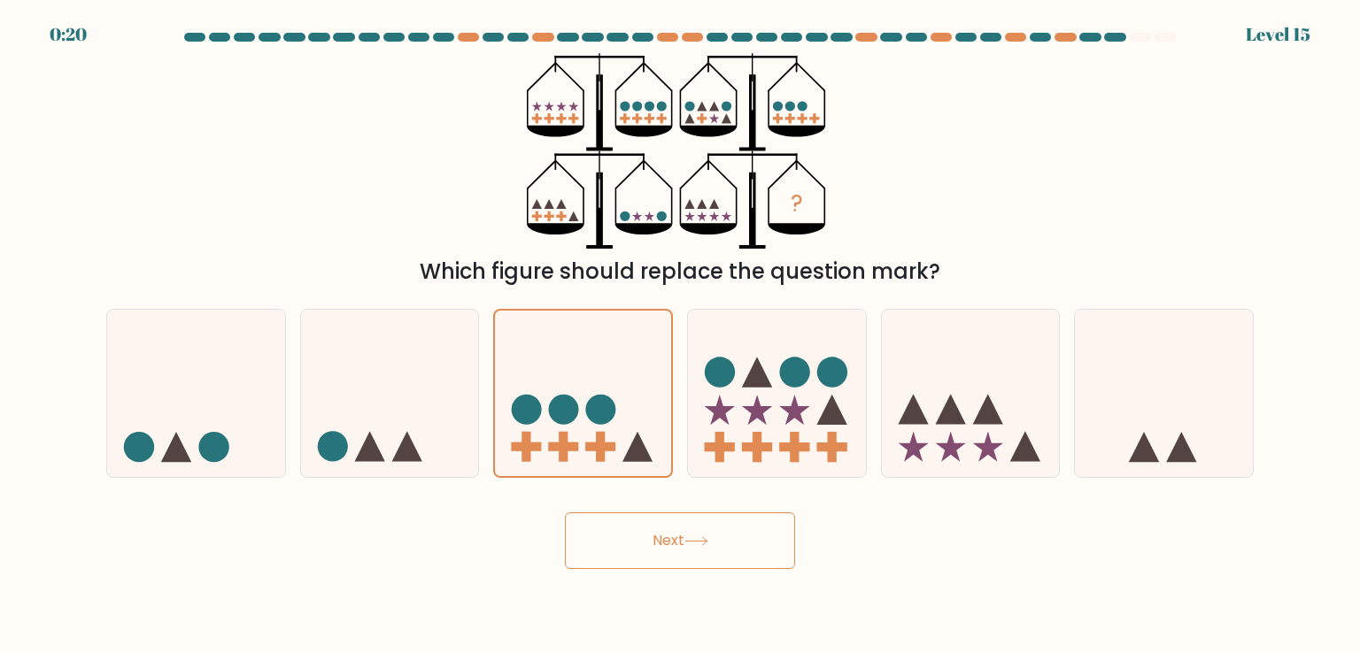
click at [715, 555] on button "Next" at bounding box center [680, 541] width 230 height 57
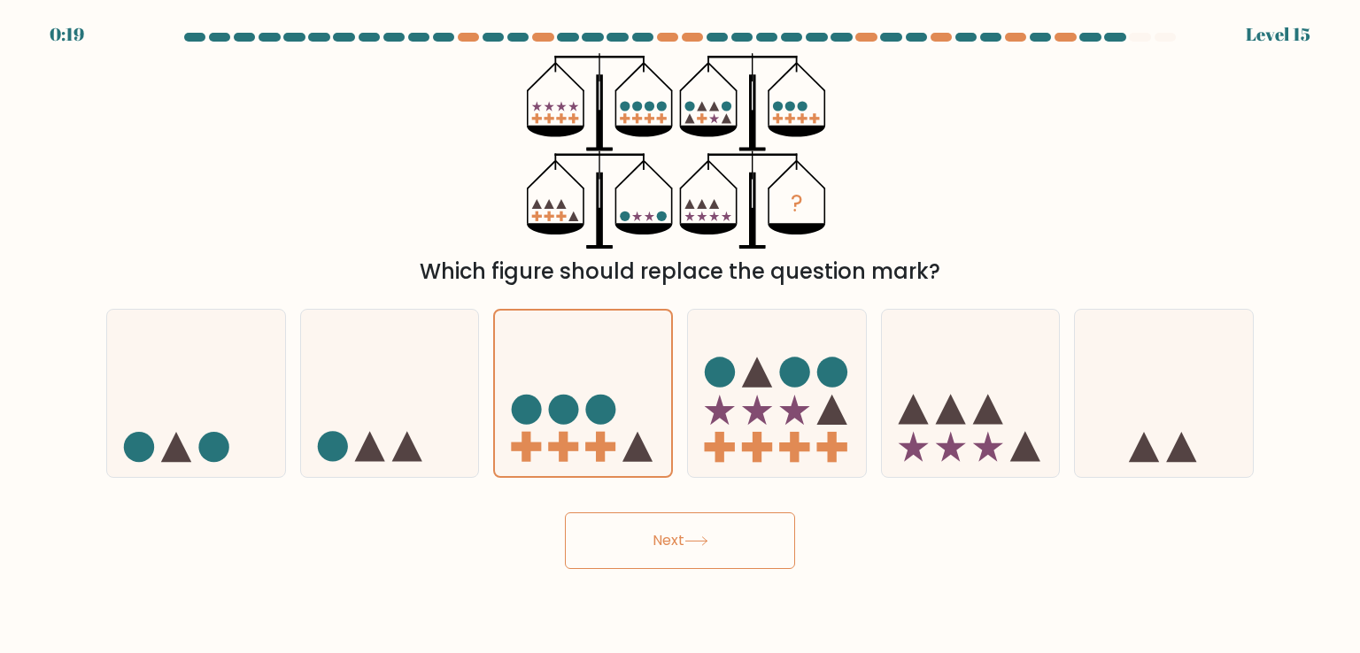
click at [715, 555] on button "Next" at bounding box center [680, 541] width 230 height 57
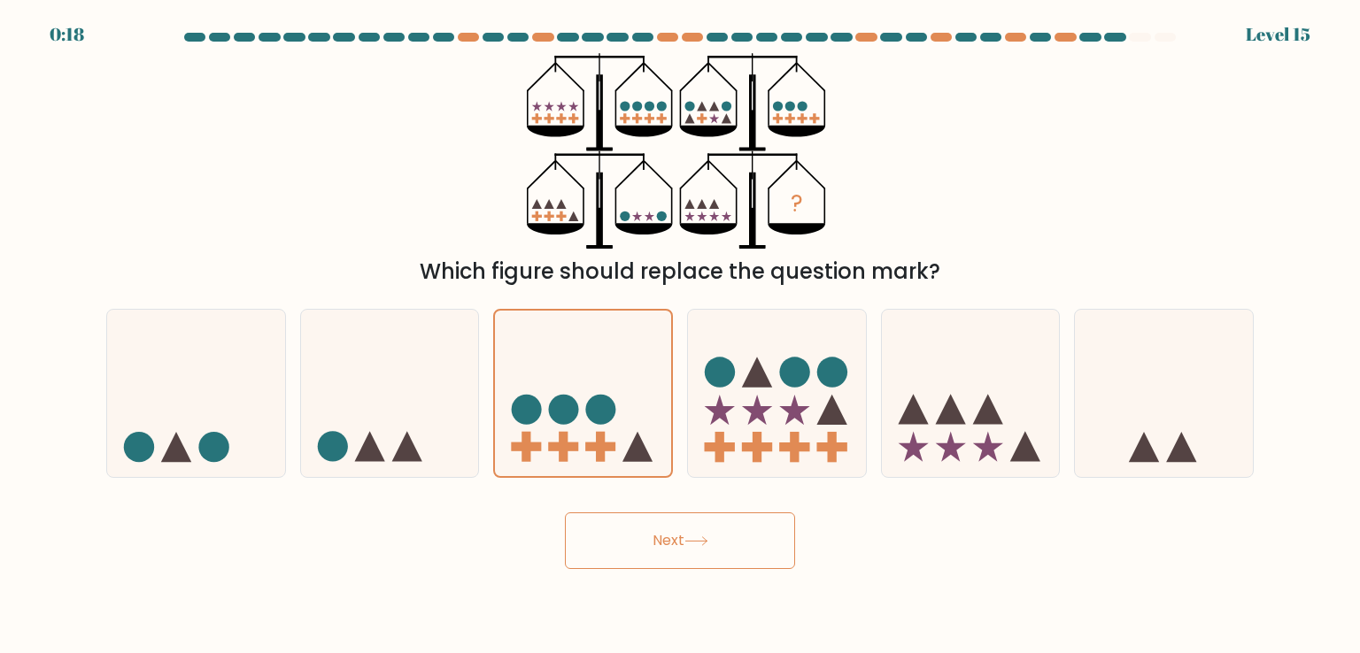
click at [715, 555] on button "Next" at bounding box center [680, 541] width 230 height 57
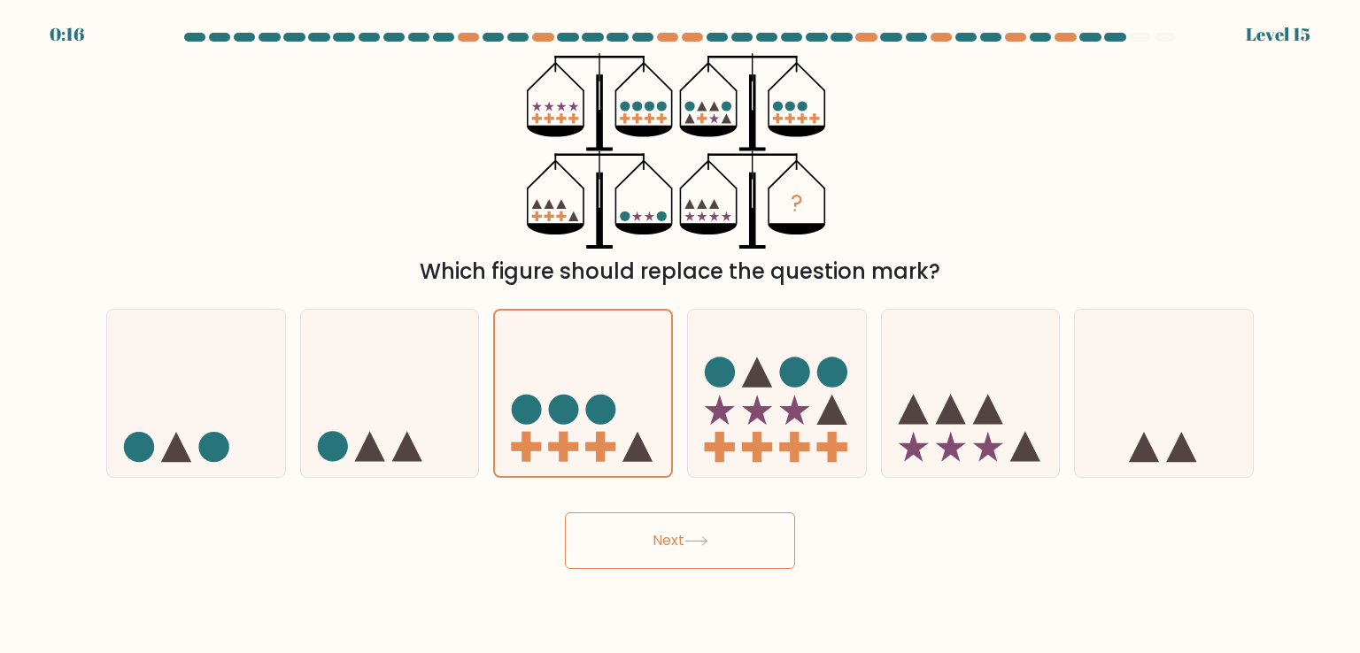
click at [715, 555] on button "Next" at bounding box center [680, 541] width 230 height 57
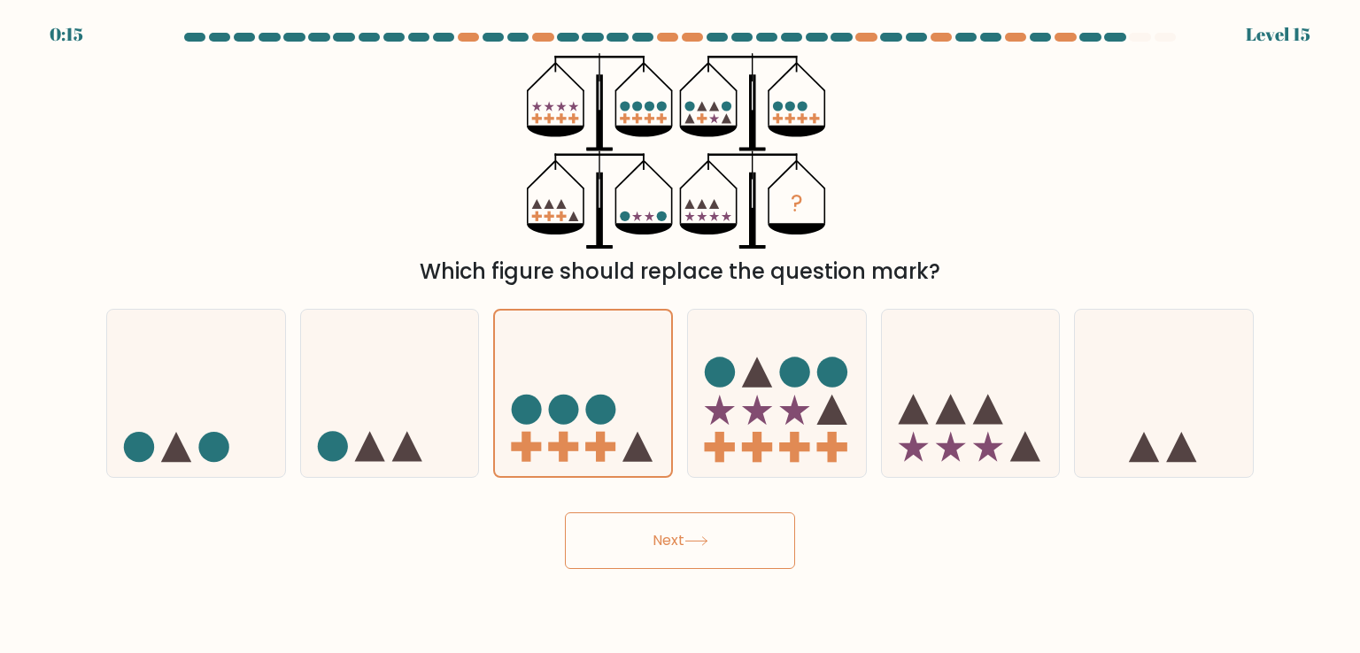
click at [715, 555] on button "Next" at bounding box center [680, 541] width 230 height 57
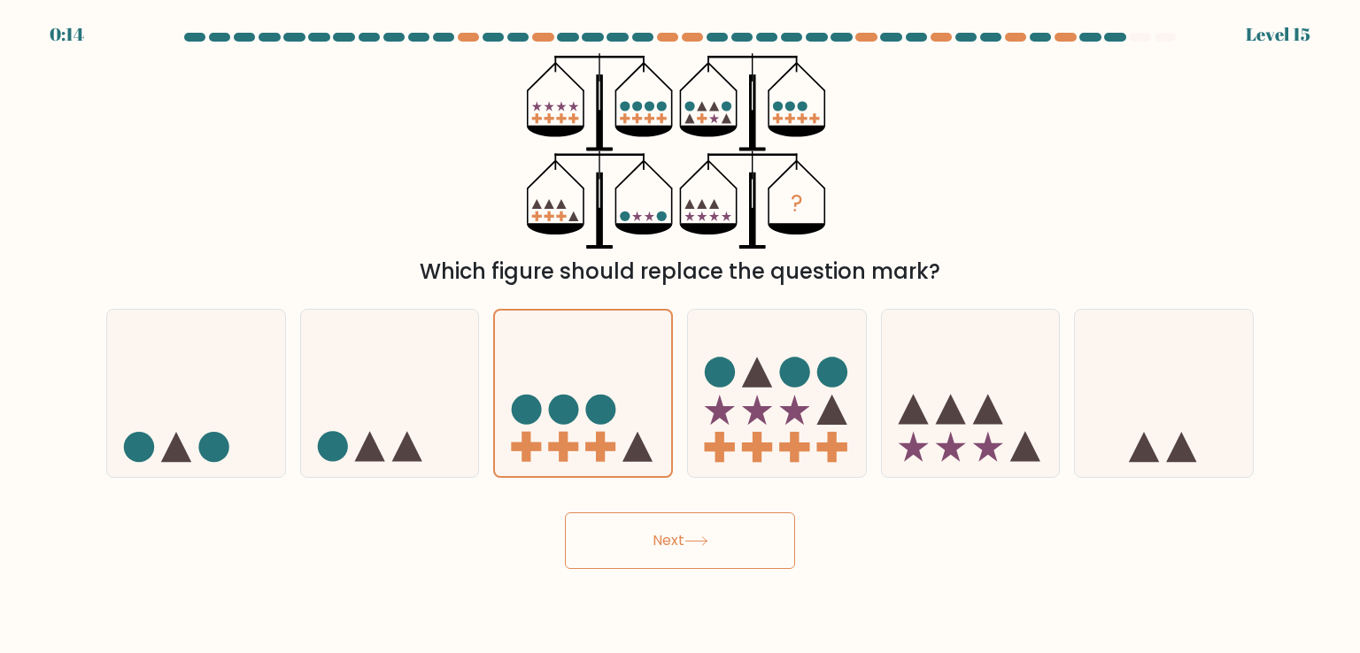
click at [715, 555] on button "Next" at bounding box center [680, 541] width 230 height 57
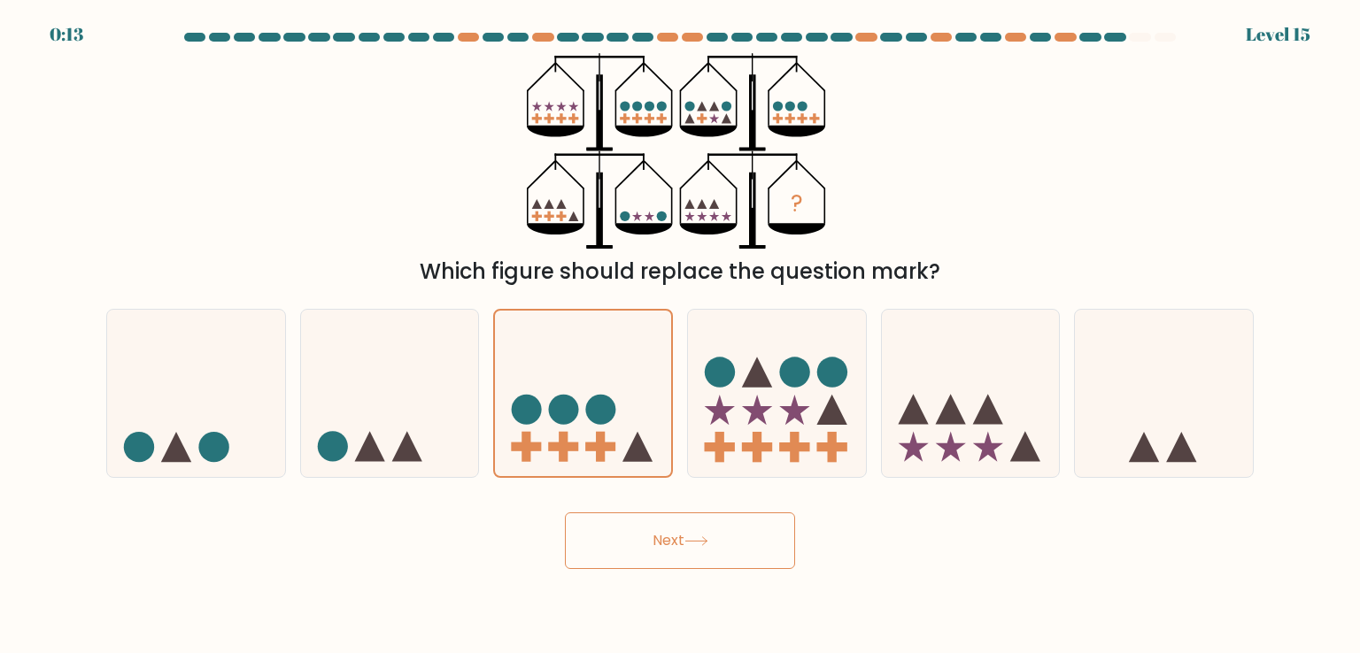
click at [715, 555] on button "Next" at bounding box center [680, 541] width 230 height 57
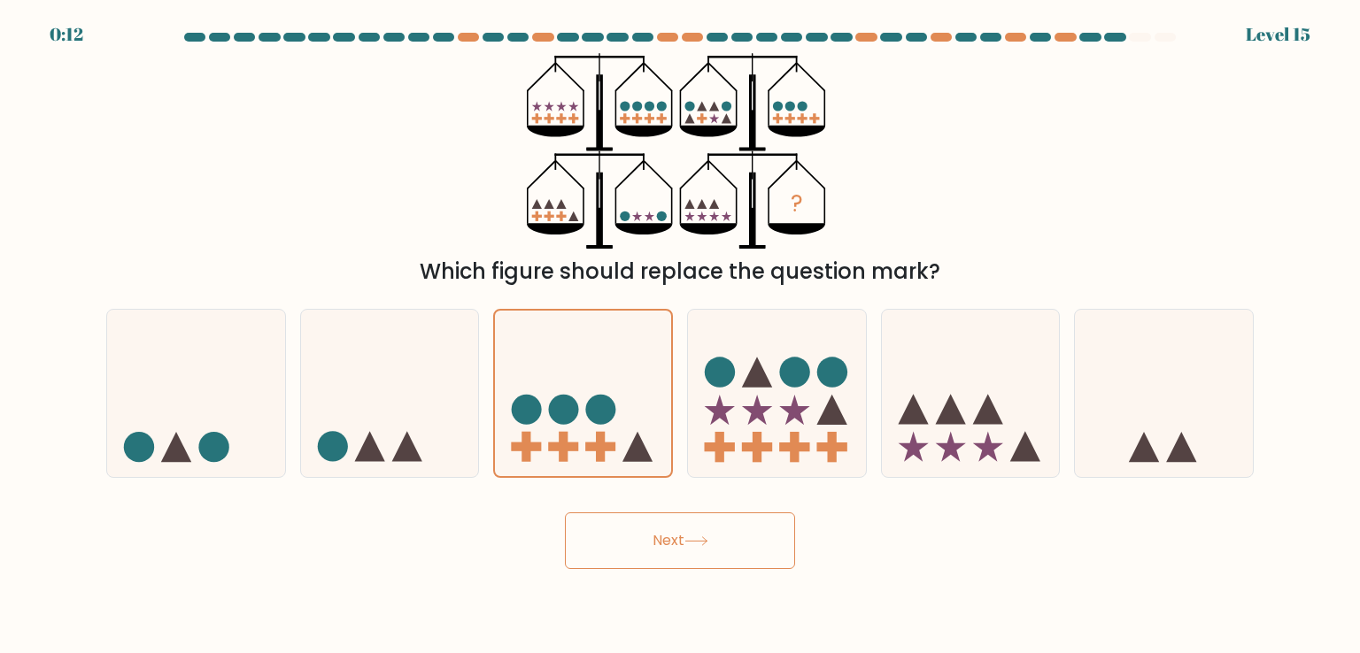
click at [715, 555] on button "Next" at bounding box center [680, 541] width 230 height 57
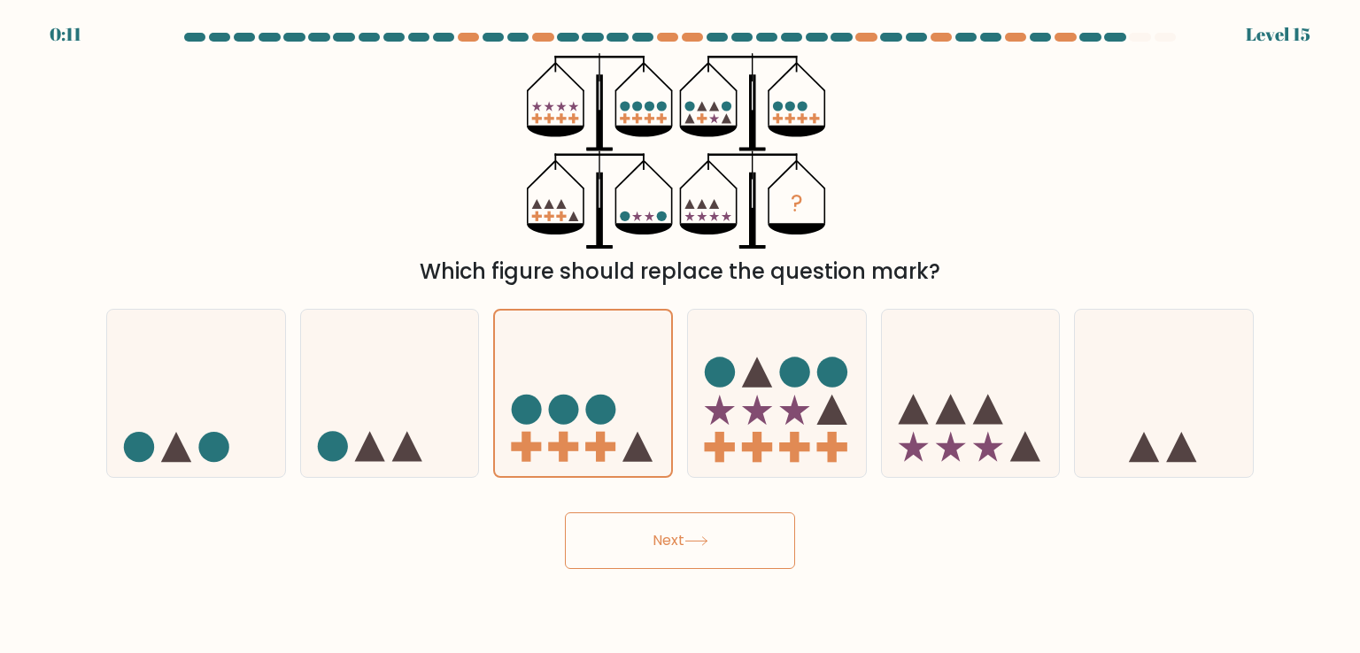
click at [715, 555] on button "Next" at bounding box center [680, 541] width 230 height 57
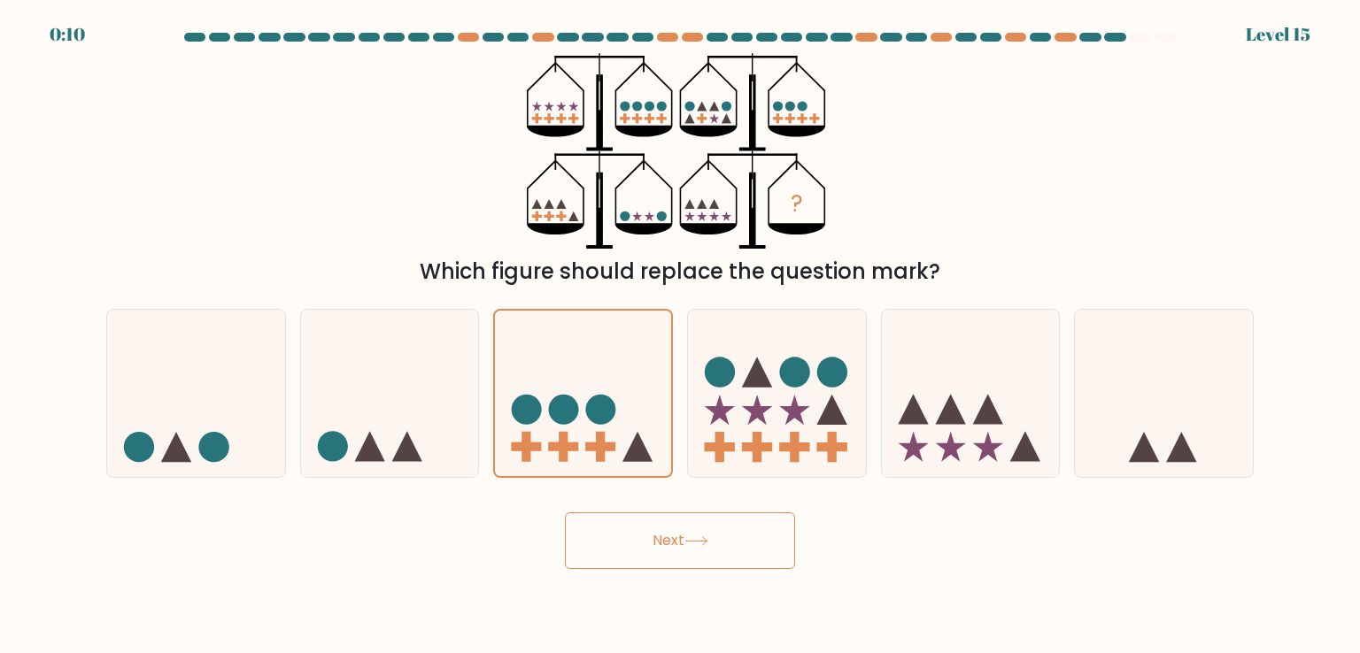
click at [715, 555] on button "Next" at bounding box center [680, 541] width 230 height 57
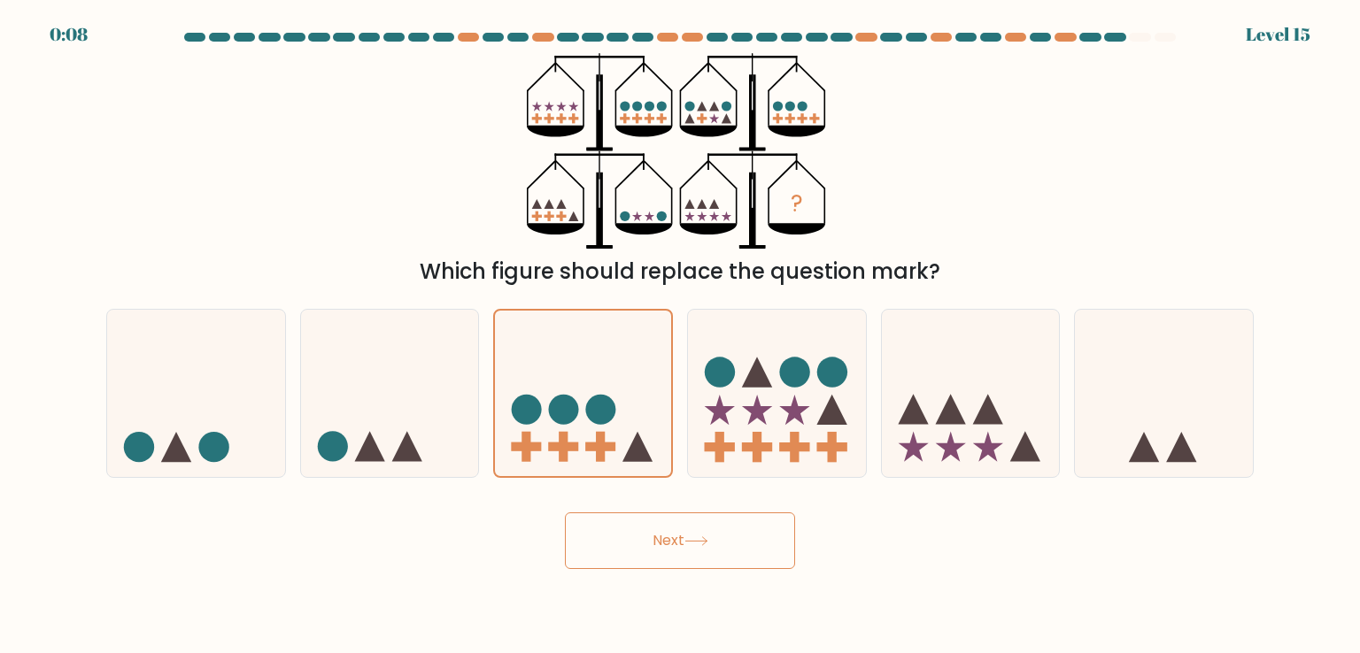
click at [715, 555] on button "Next" at bounding box center [680, 541] width 230 height 57
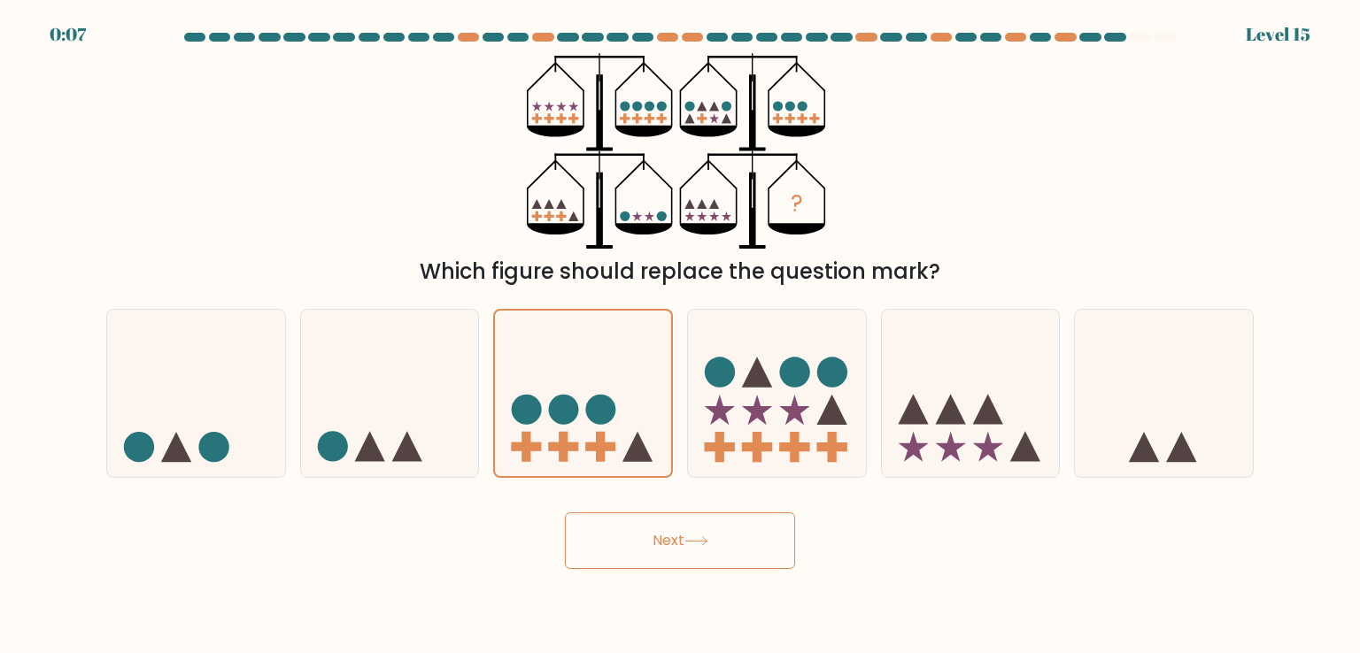
click at [715, 555] on button "Next" at bounding box center [680, 541] width 230 height 57
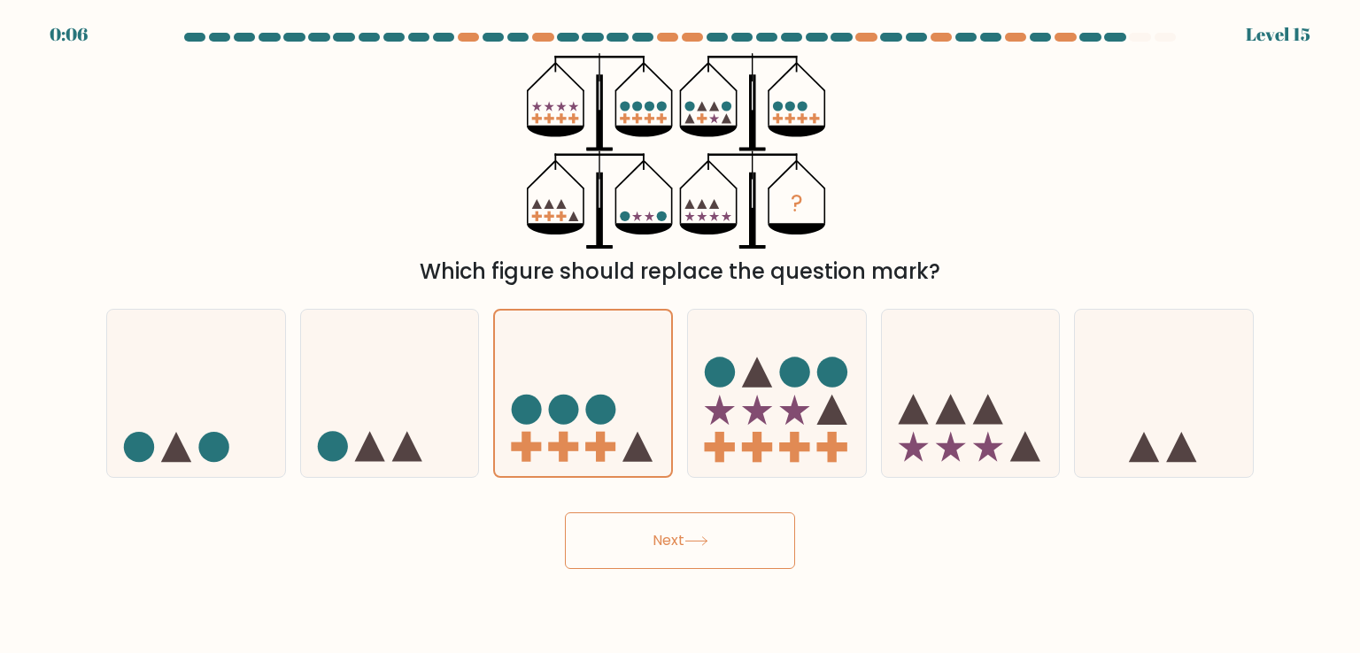
click at [715, 555] on button "Next" at bounding box center [680, 541] width 230 height 57
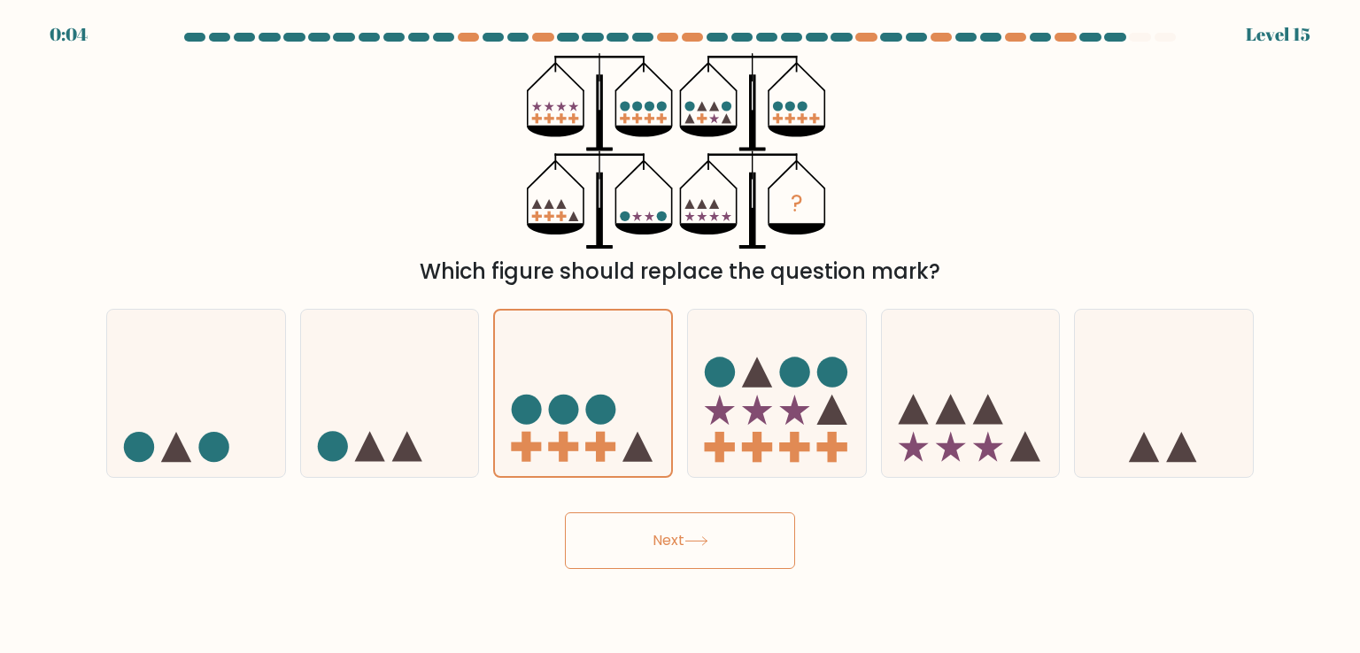
click at [715, 555] on button "Next" at bounding box center [680, 541] width 230 height 57
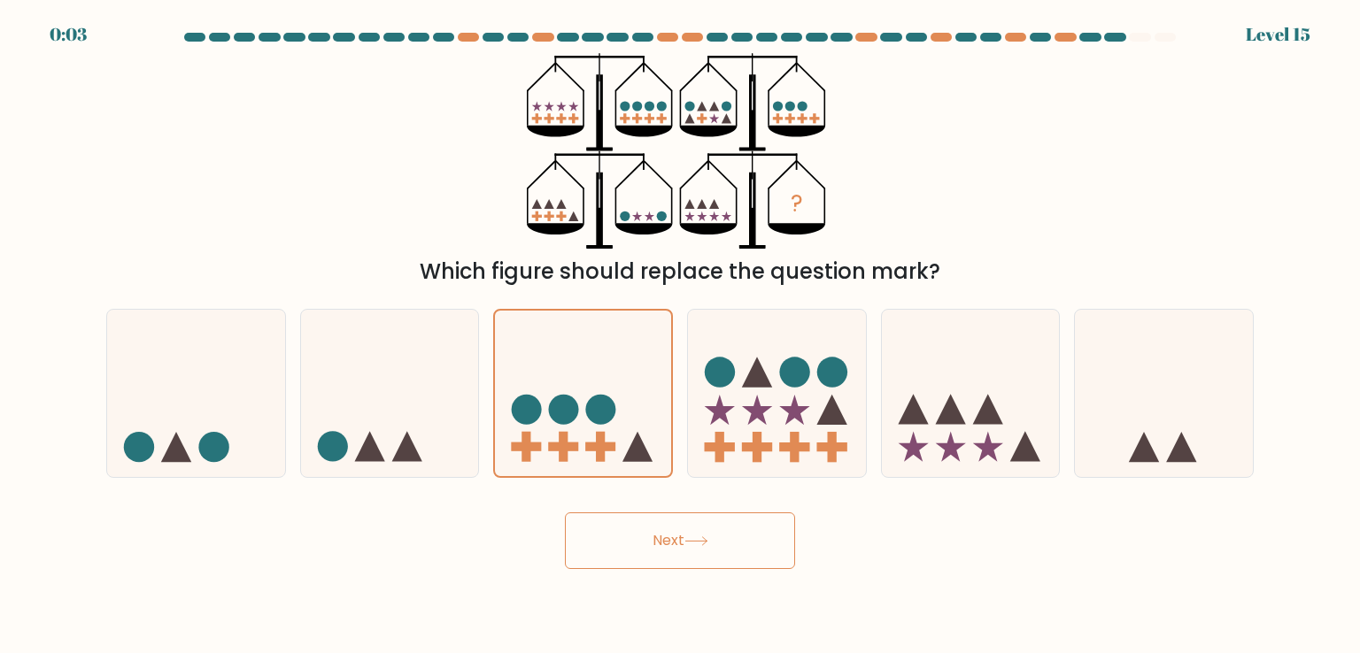
click at [715, 555] on button "Next" at bounding box center [680, 541] width 230 height 57
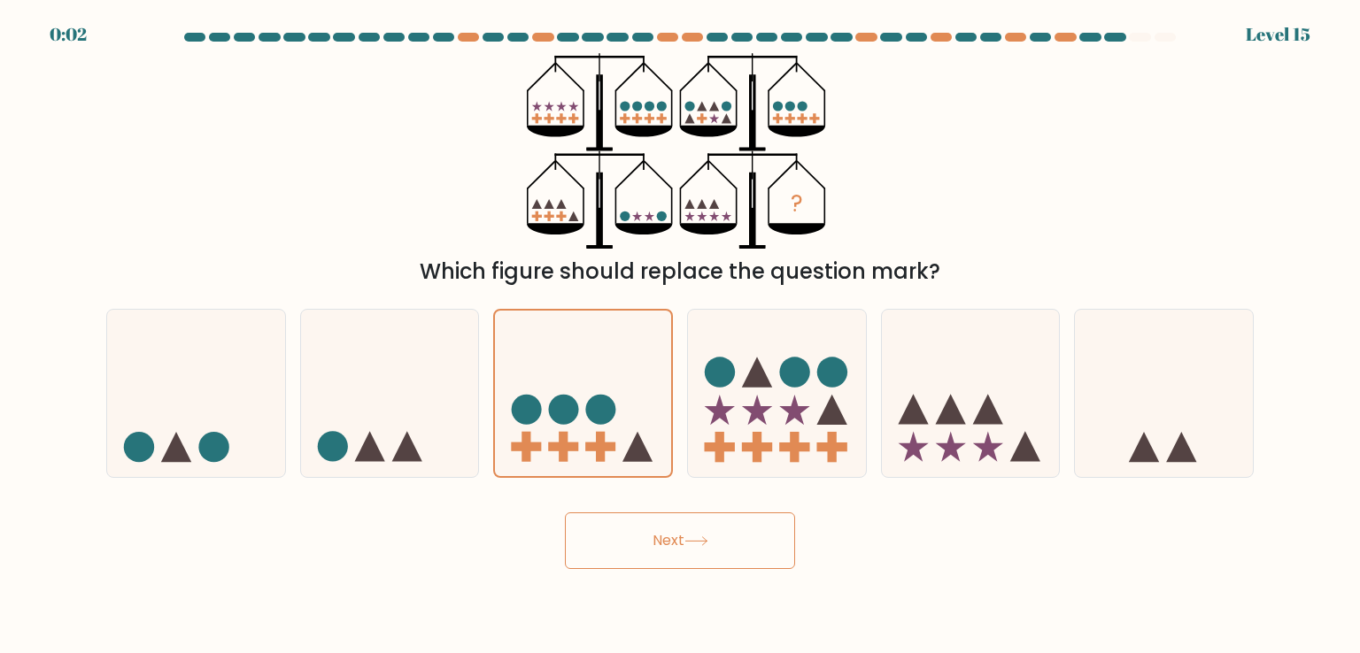
click at [715, 555] on button "Next" at bounding box center [680, 541] width 230 height 57
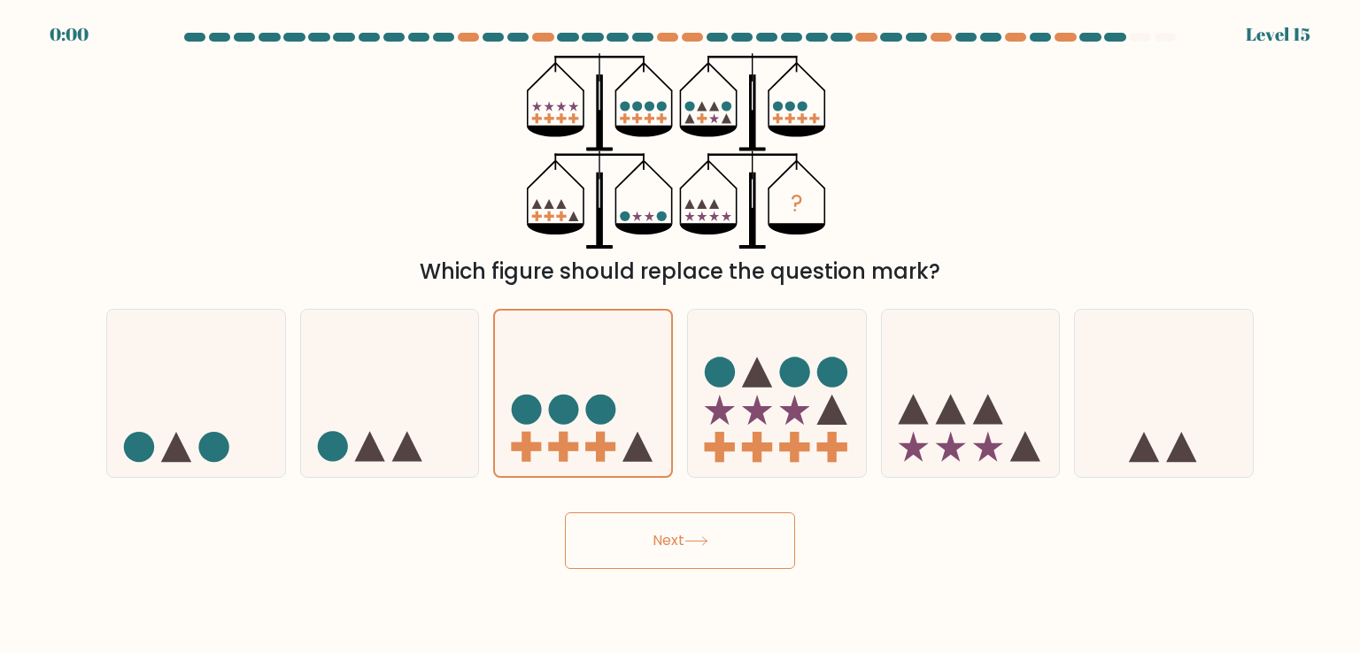
click at [715, 555] on button "Next" at bounding box center [680, 541] width 230 height 57
click at [808, 391] on icon at bounding box center [777, 393] width 178 height 147
click at [681, 336] on input "d." at bounding box center [680, 331] width 1 height 9
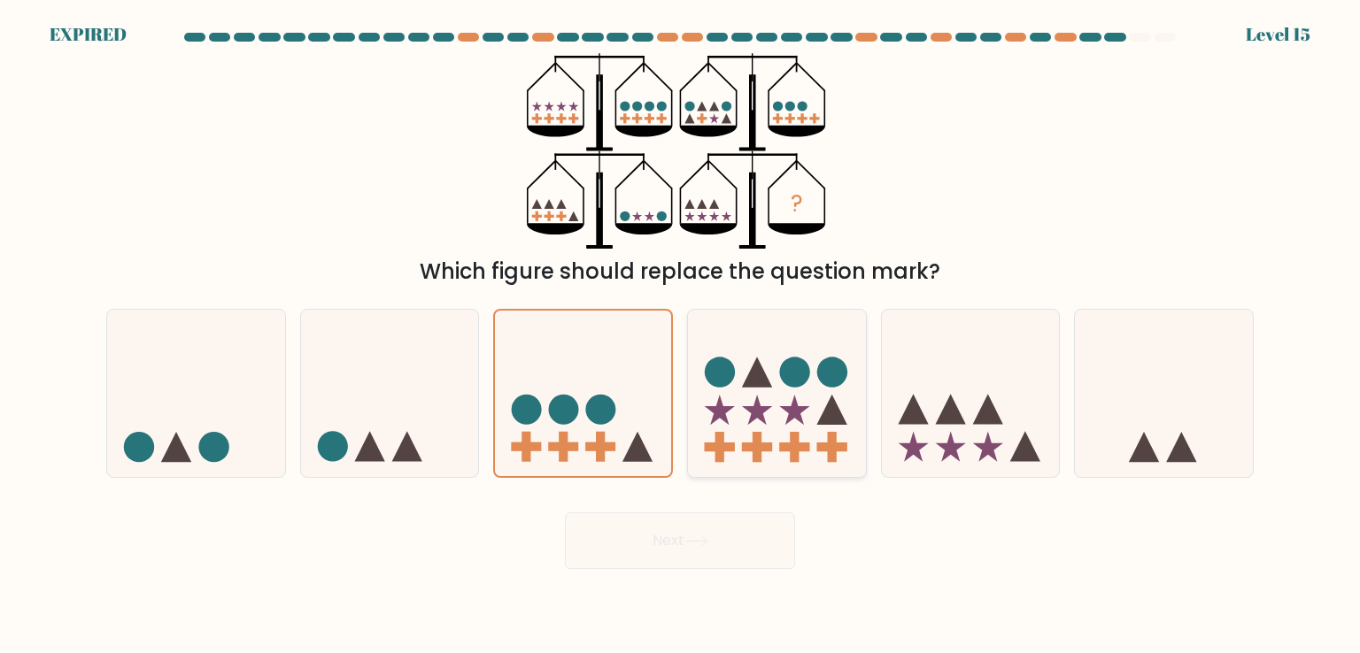
radio input "true"
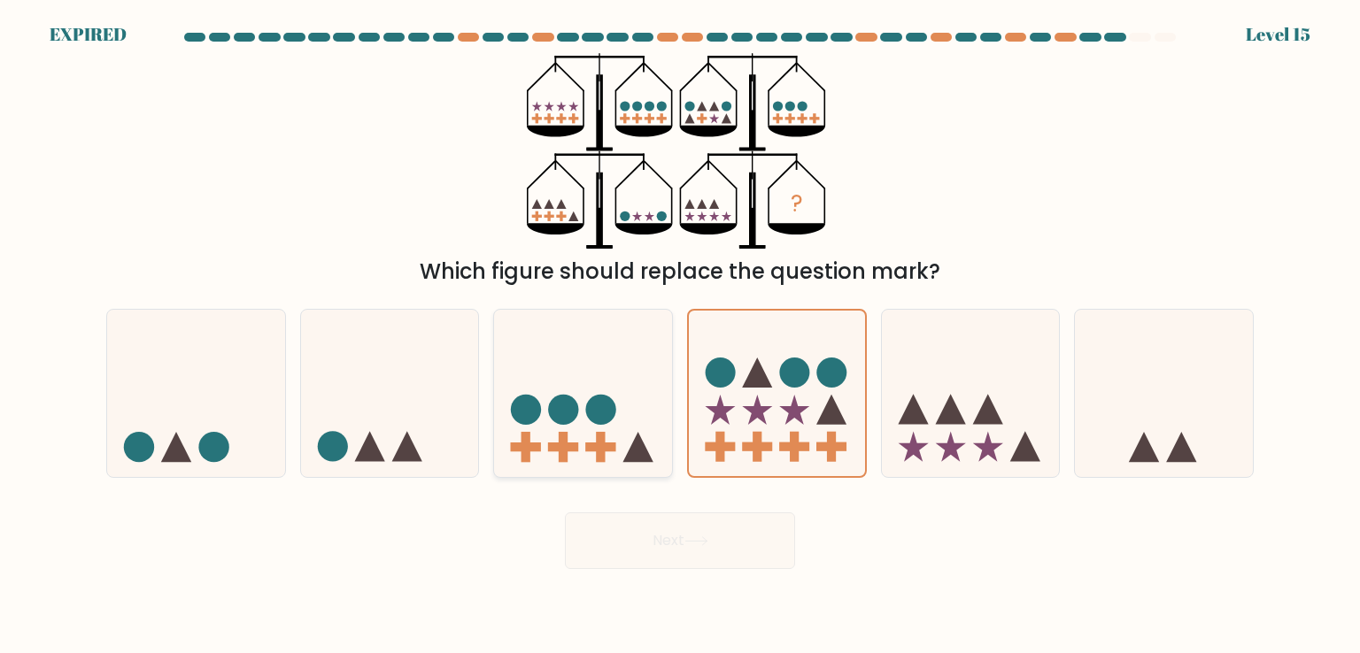
click at [650, 412] on icon at bounding box center [583, 393] width 178 height 147
click at [680, 336] on input "c." at bounding box center [680, 331] width 1 height 9
radio input "true"
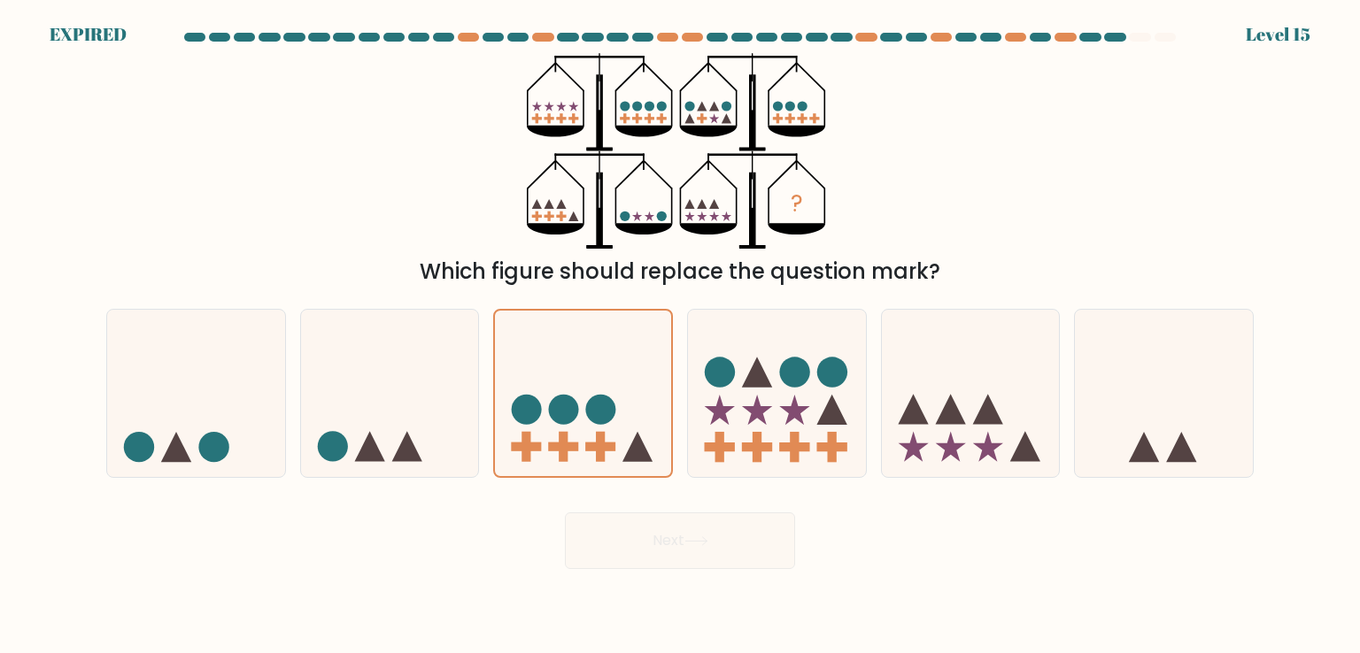
click at [702, 519] on div "Next" at bounding box center [680, 534] width 1169 height 70
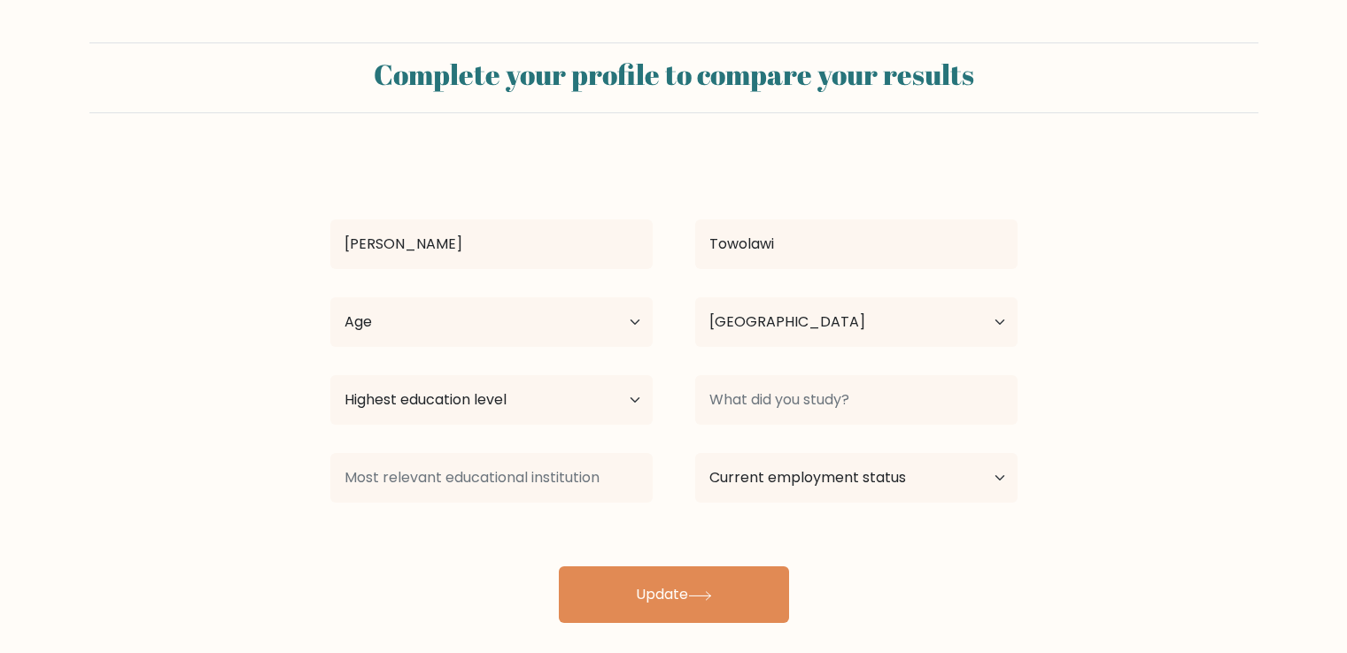
select select "NG"
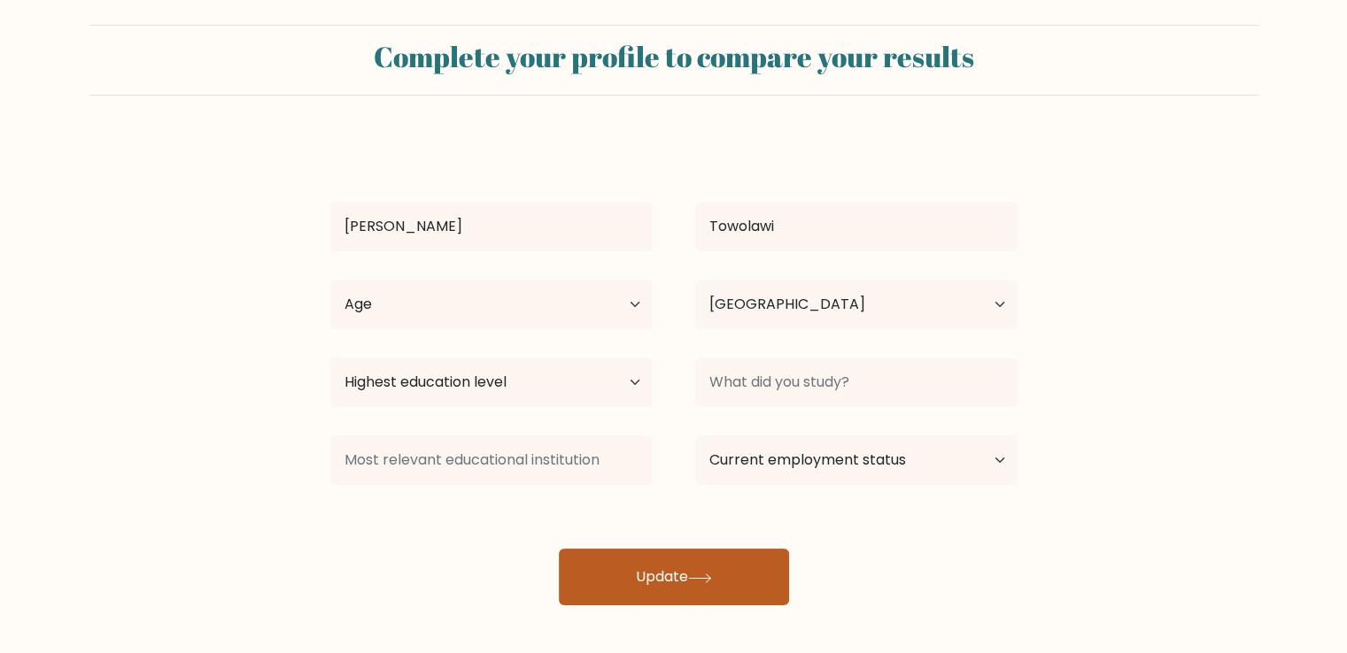
click at [671, 566] on button "Update" at bounding box center [674, 577] width 230 height 57
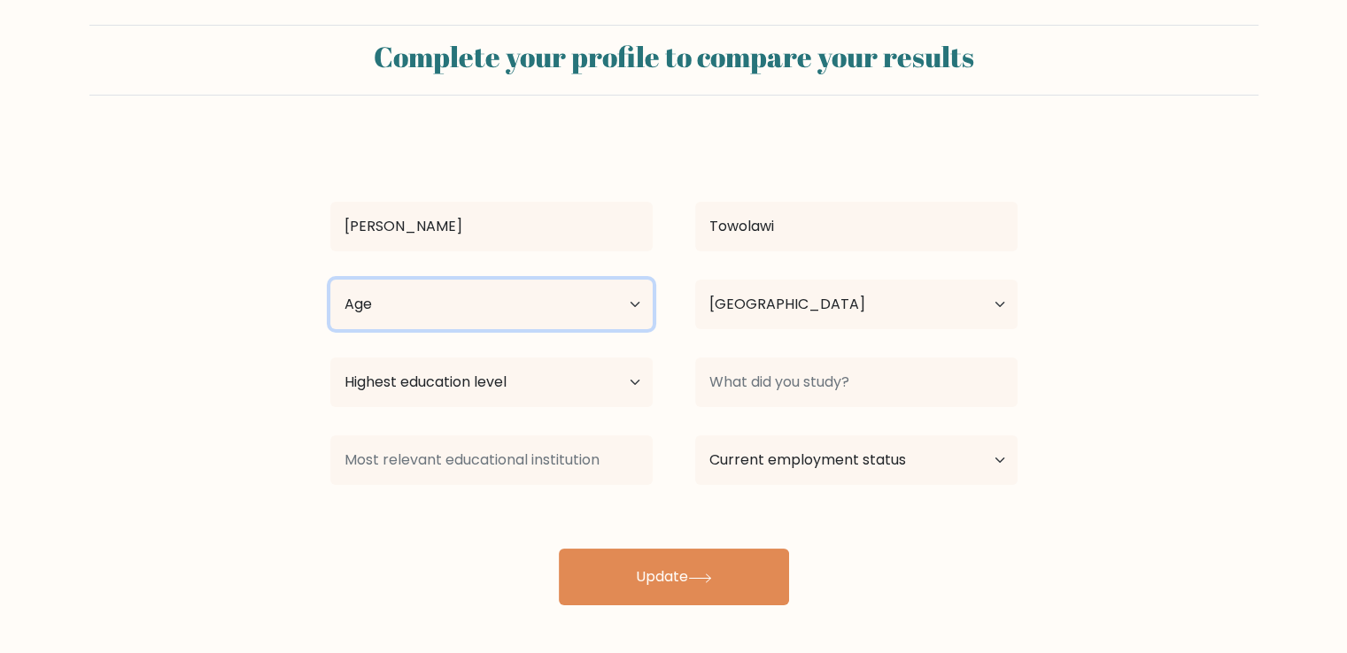
click at [589, 295] on select "Age Under [DEMOGRAPHIC_DATA] [DEMOGRAPHIC_DATA] [DEMOGRAPHIC_DATA] [DEMOGRAPHIC…" at bounding box center [491, 305] width 322 height 50
select select "18_24"
click at [330, 280] on select "Age Under [DEMOGRAPHIC_DATA] [DEMOGRAPHIC_DATA] [DEMOGRAPHIC_DATA] [DEMOGRAPHIC…" at bounding box center [491, 305] width 322 height 50
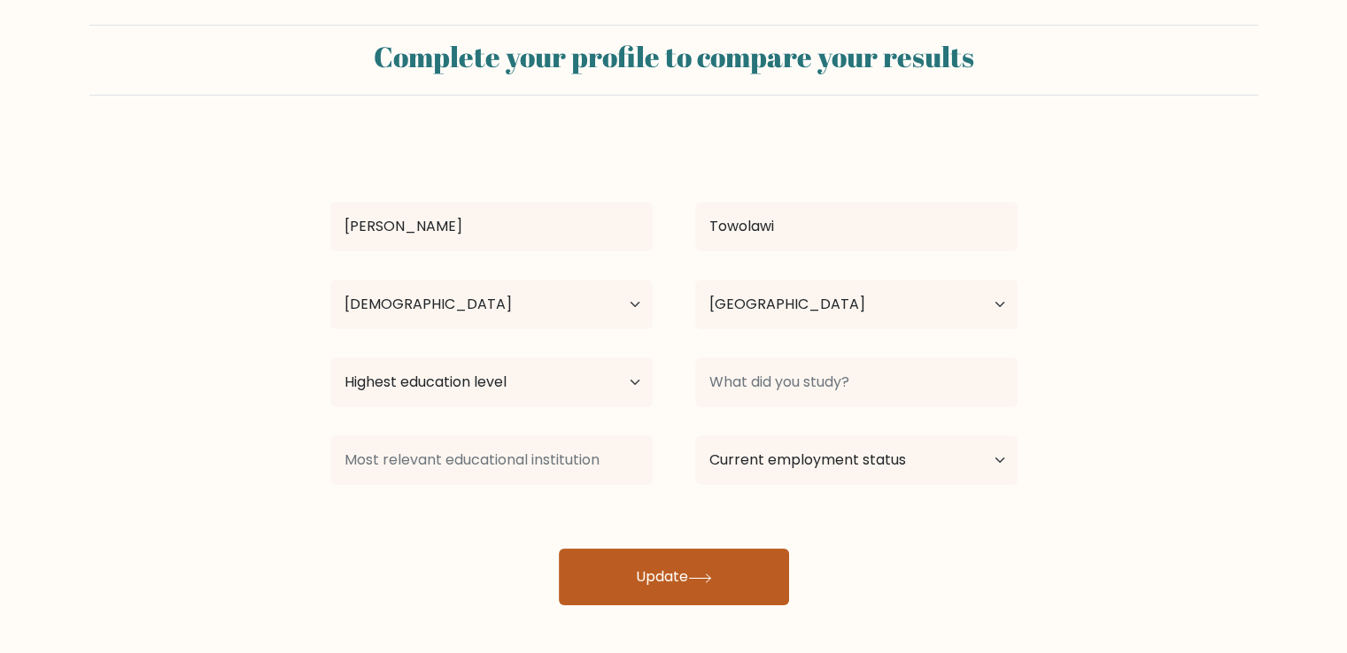
click at [675, 570] on button "Update" at bounding box center [674, 577] width 230 height 57
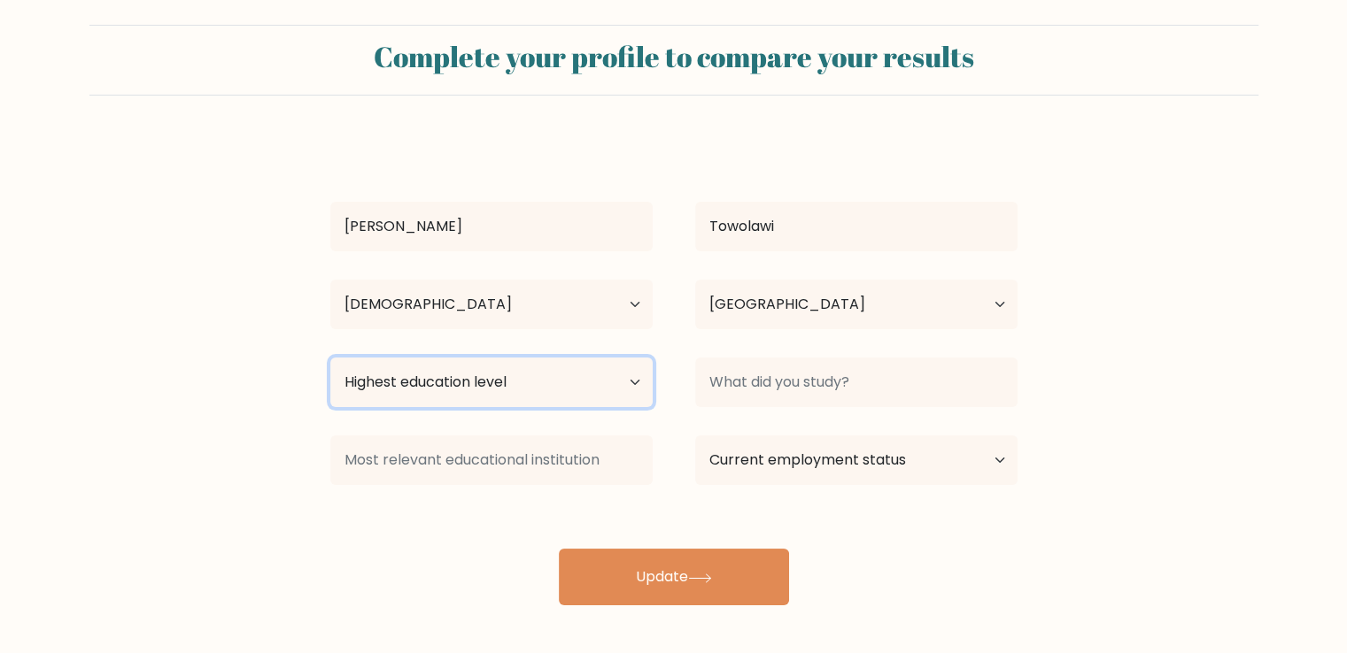
click at [591, 379] on select "Highest education level No schooling Primary Lower Secondary Upper Secondary Oc…" at bounding box center [491, 383] width 322 height 50
select select "bachelors_degree"
click at [330, 358] on select "Highest education level No schooling Primary Lower Secondary Upper Secondary Oc…" at bounding box center [491, 383] width 322 height 50
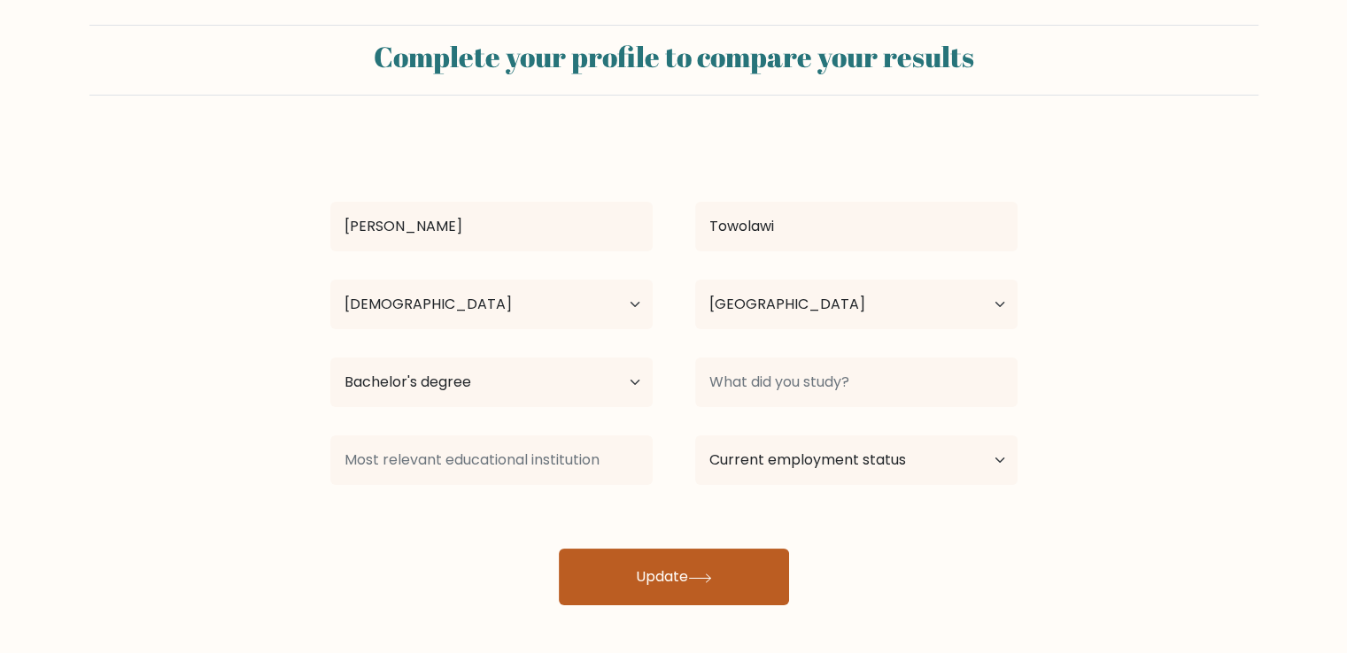
click at [652, 576] on button "Update" at bounding box center [674, 577] width 230 height 57
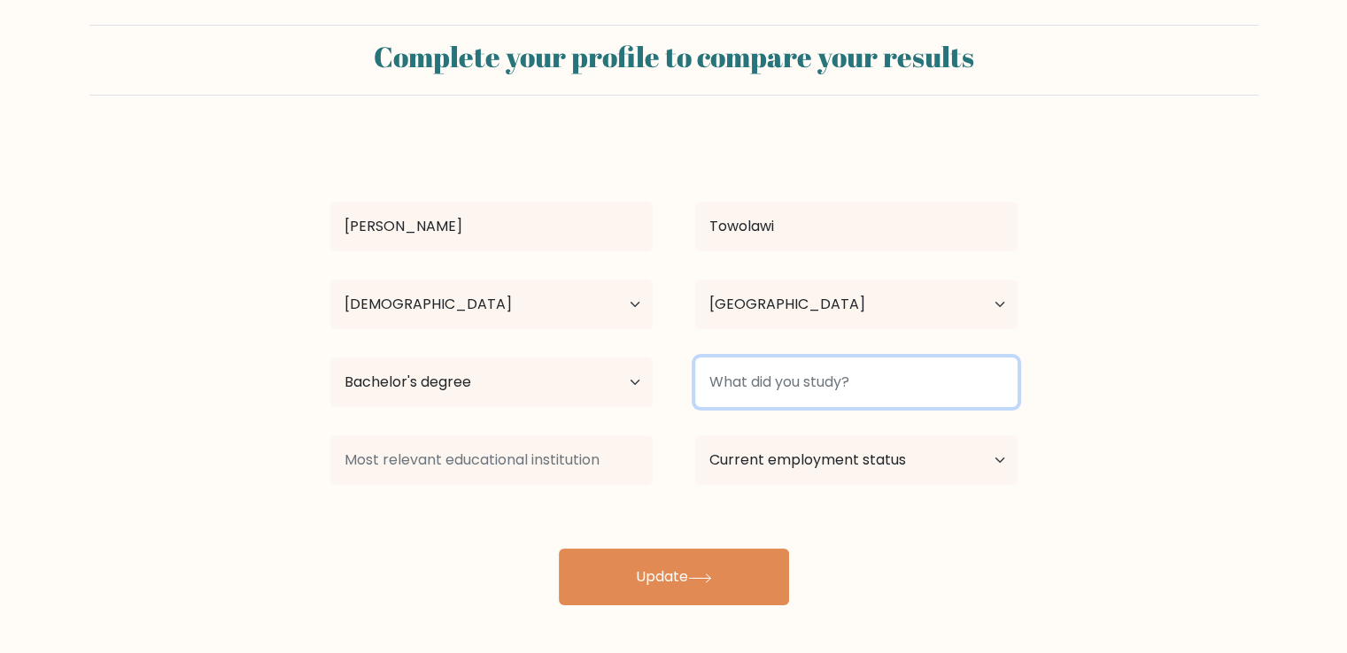
click at [848, 381] on input at bounding box center [856, 383] width 322 height 50
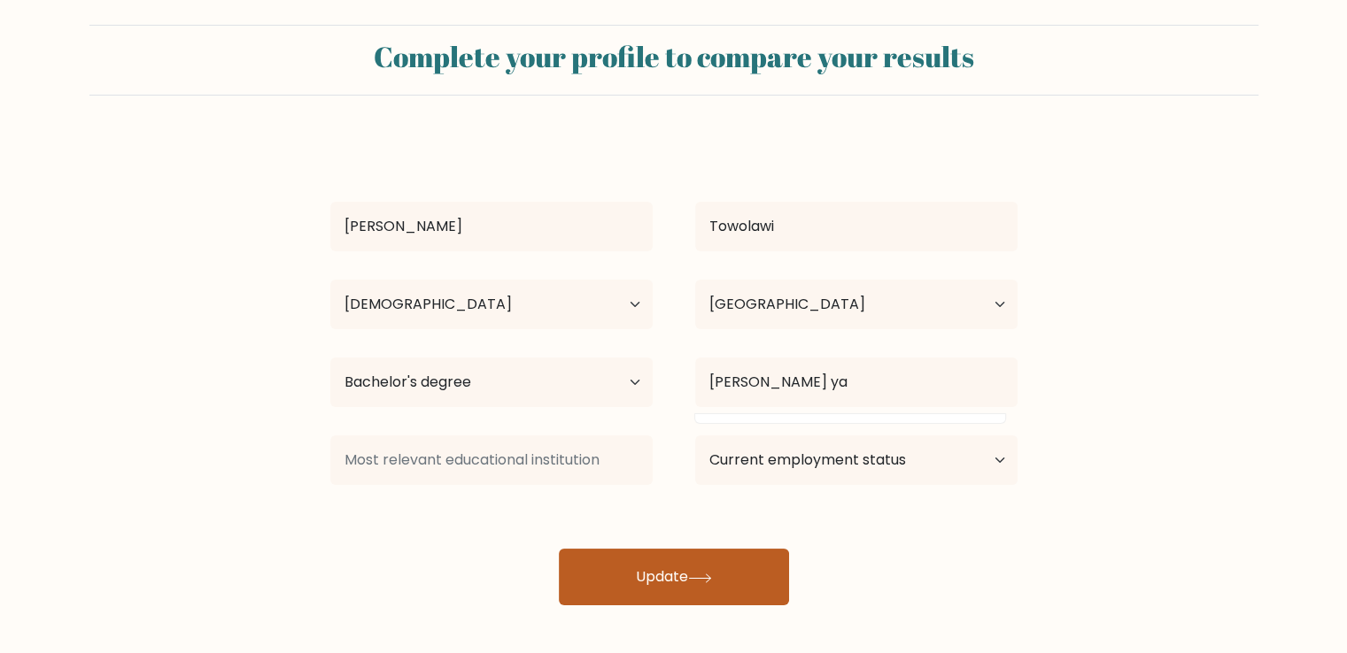
click at [692, 576] on icon at bounding box center [700, 579] width 24 height 10
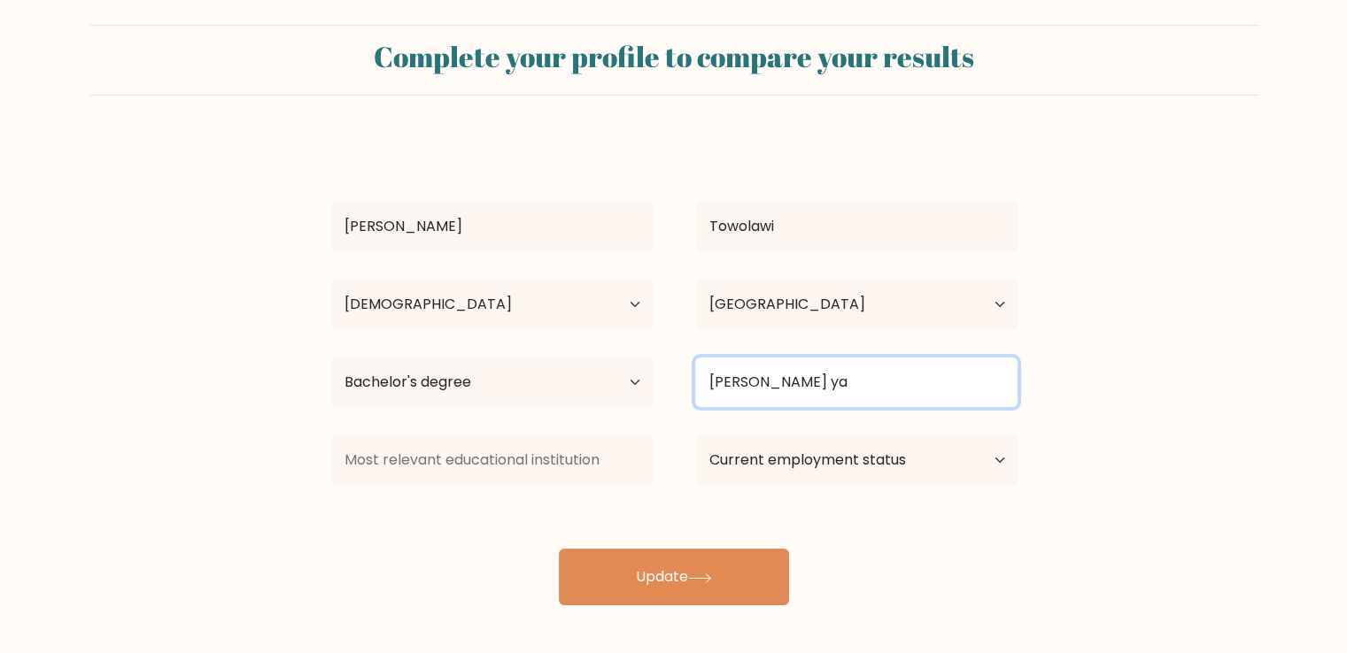
click at [728, 393] on input "[PERSON_NAME] ya" at bounding box center [856, 383] width 322 height 50
type input "none ya"
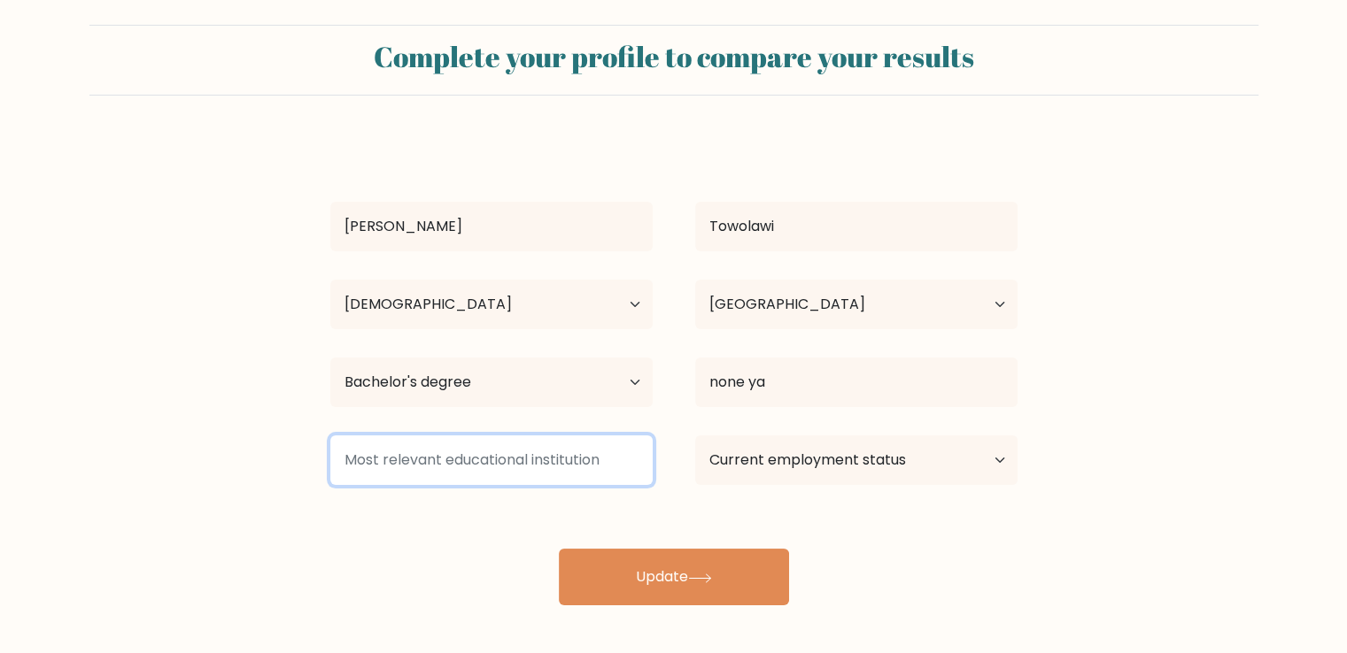
click at [555, 482] on input at bounding box center [491, 461] width 322 height 50
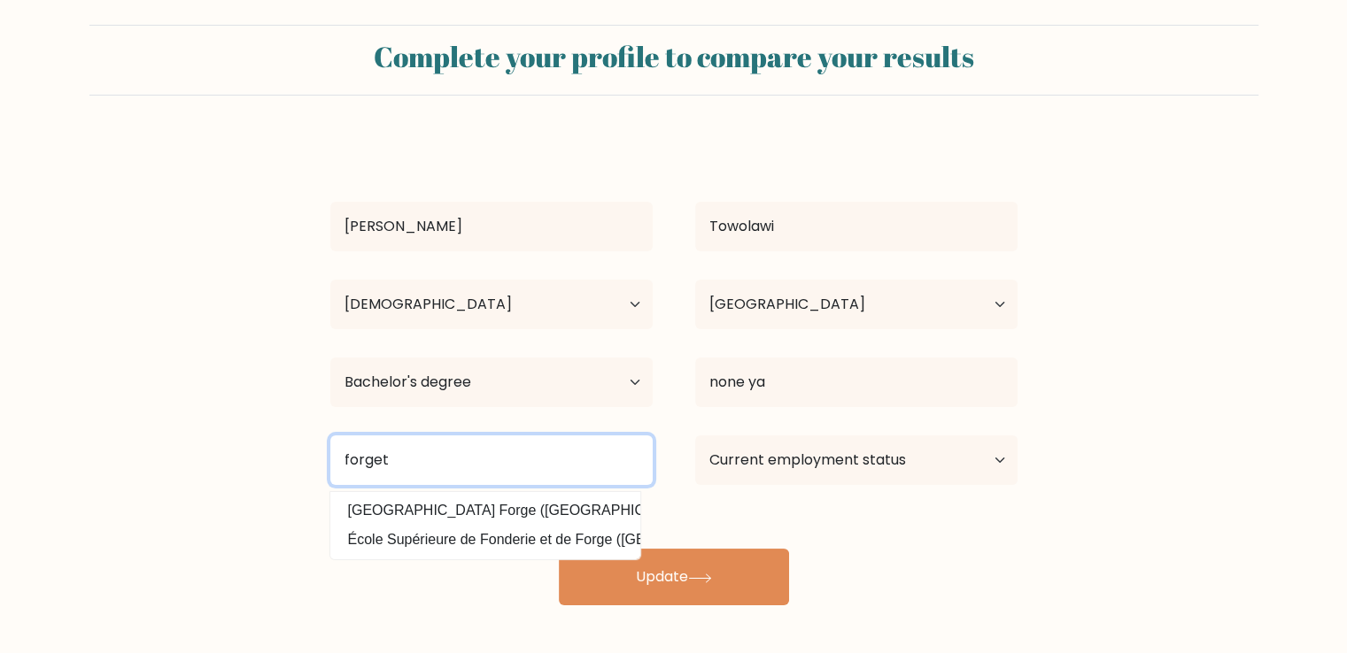
type input "forget"
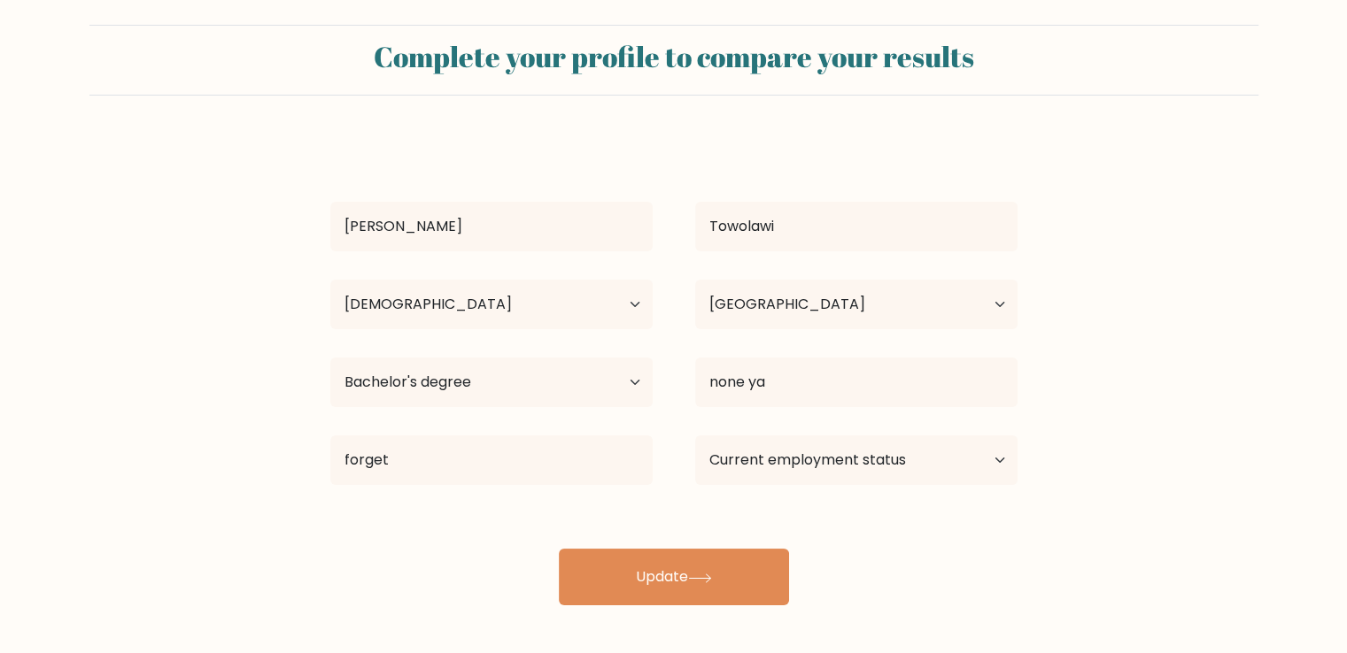
click at [1261, 405] on form "Complete your profile to compare your results [PERSON_NAME] Age Under [DEMOGRAP…" at bounding box center [673, 315] width 1347 height 581
click at [863, 459] on select "Current employment status Employed Student Retired Other / prefer not to answer" at bounding box center [856, 461] width 322 height 50
click at [695, 436] on select "Current employment status Employed Student Retired Other / prefer not to answer" at bounding box center [856, 461] width 322 height 50
click at [825, 461] on select "Current employment status Employed Student Retired Other / prefer not to answer" at bounding box center [856, 461] width 322 height 50
click at [879, 480] on select "Current employment status Employed Student Retired Other / prefer not to answer" at bounding box center [856, 461] width 322 height 50
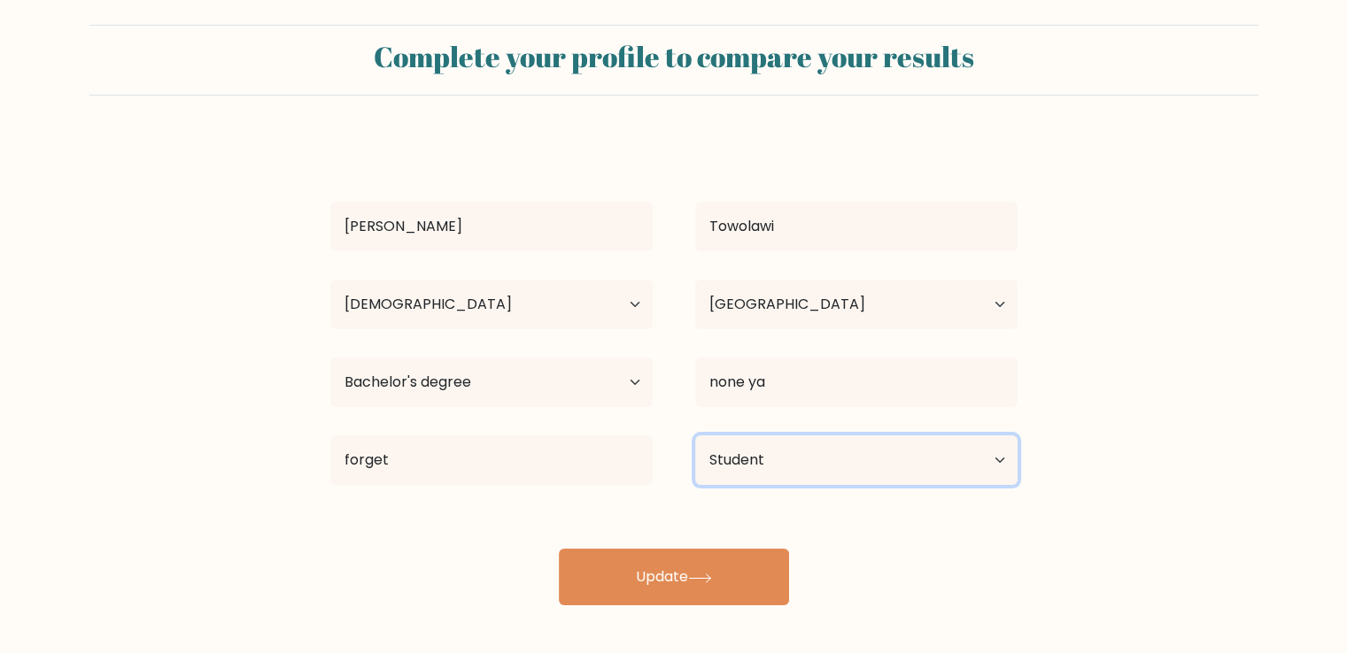
select select "other"
click at [695, 436] on select "Current employment status Employed Student Retired Other / prefer not to answer" at bounding box center [856, 461] width 322 height 50
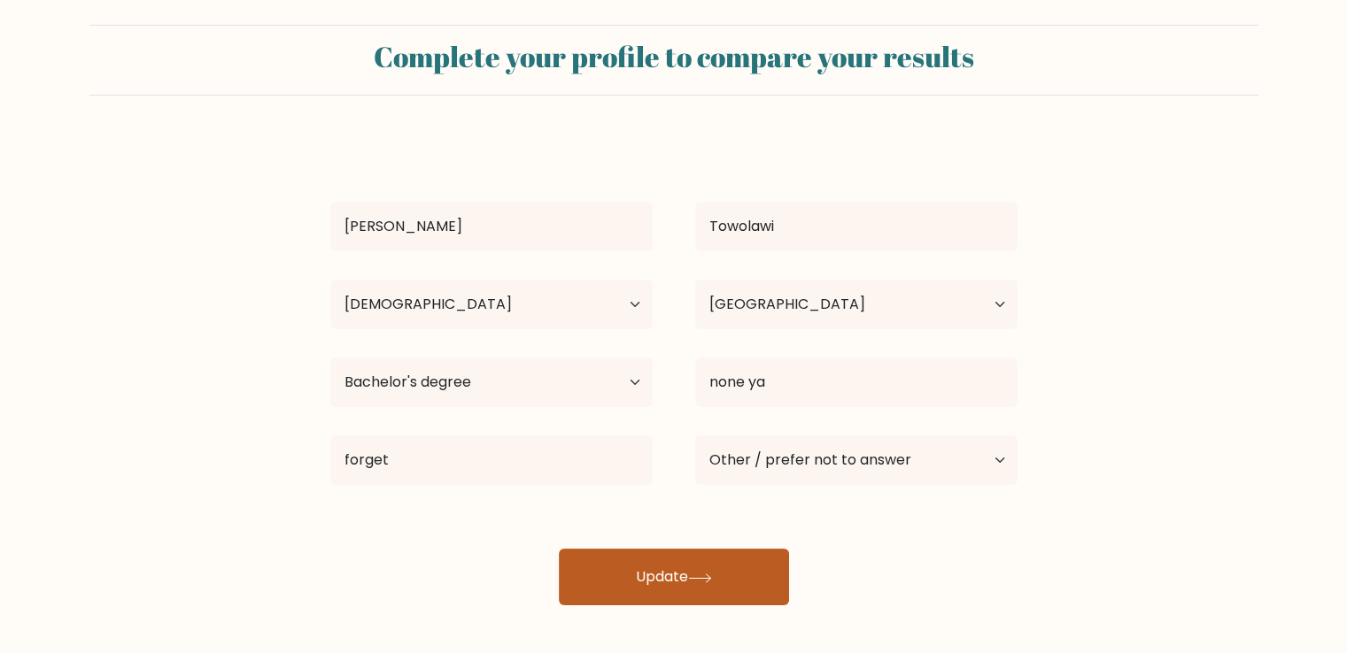
click at [713, 583] on button "Update" at bounding box center [674, 577] width 230 height 57
